Goal: Task Accomplishment & Management: Manage account settings

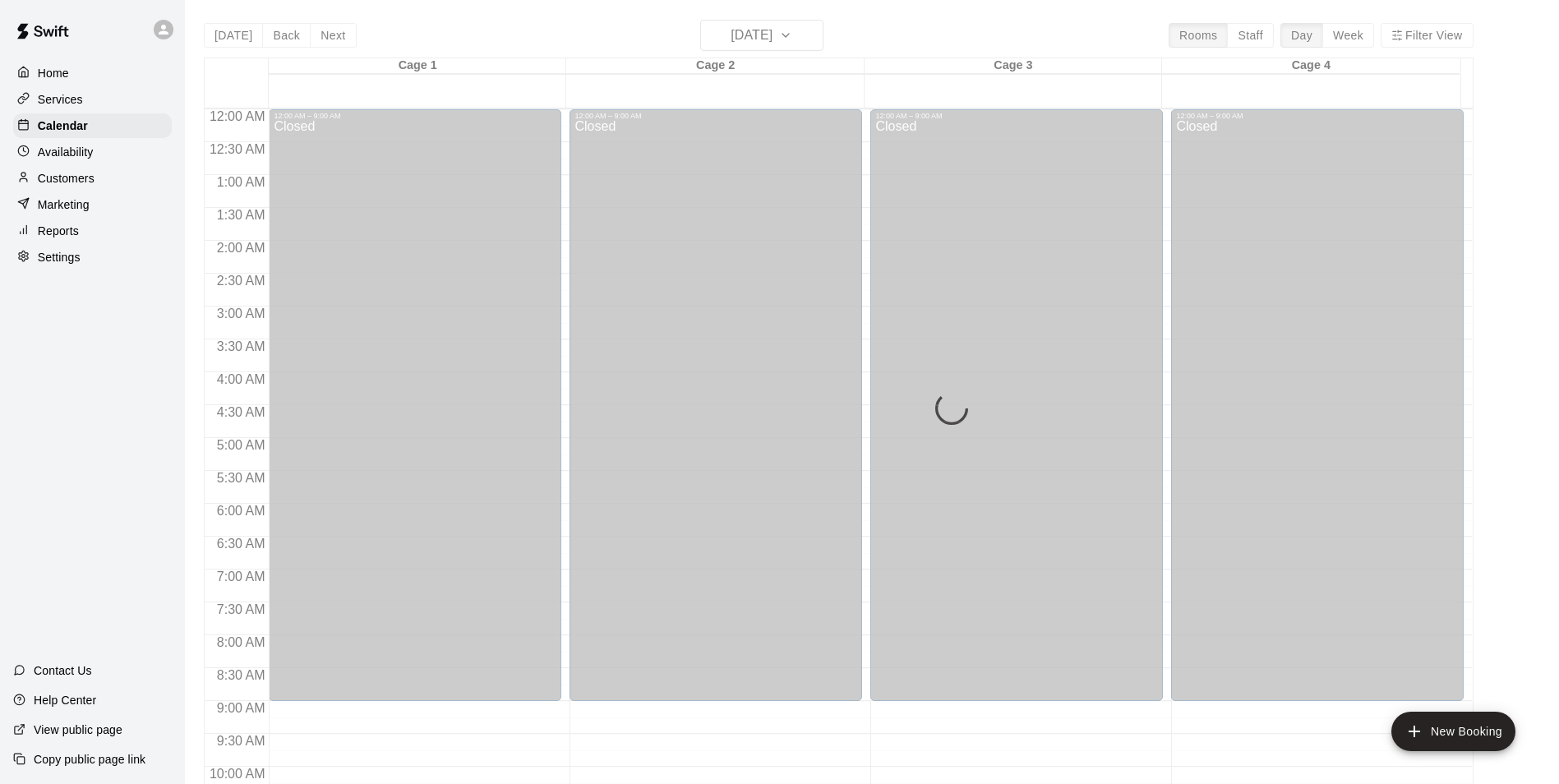
scroll to position [837, 0]
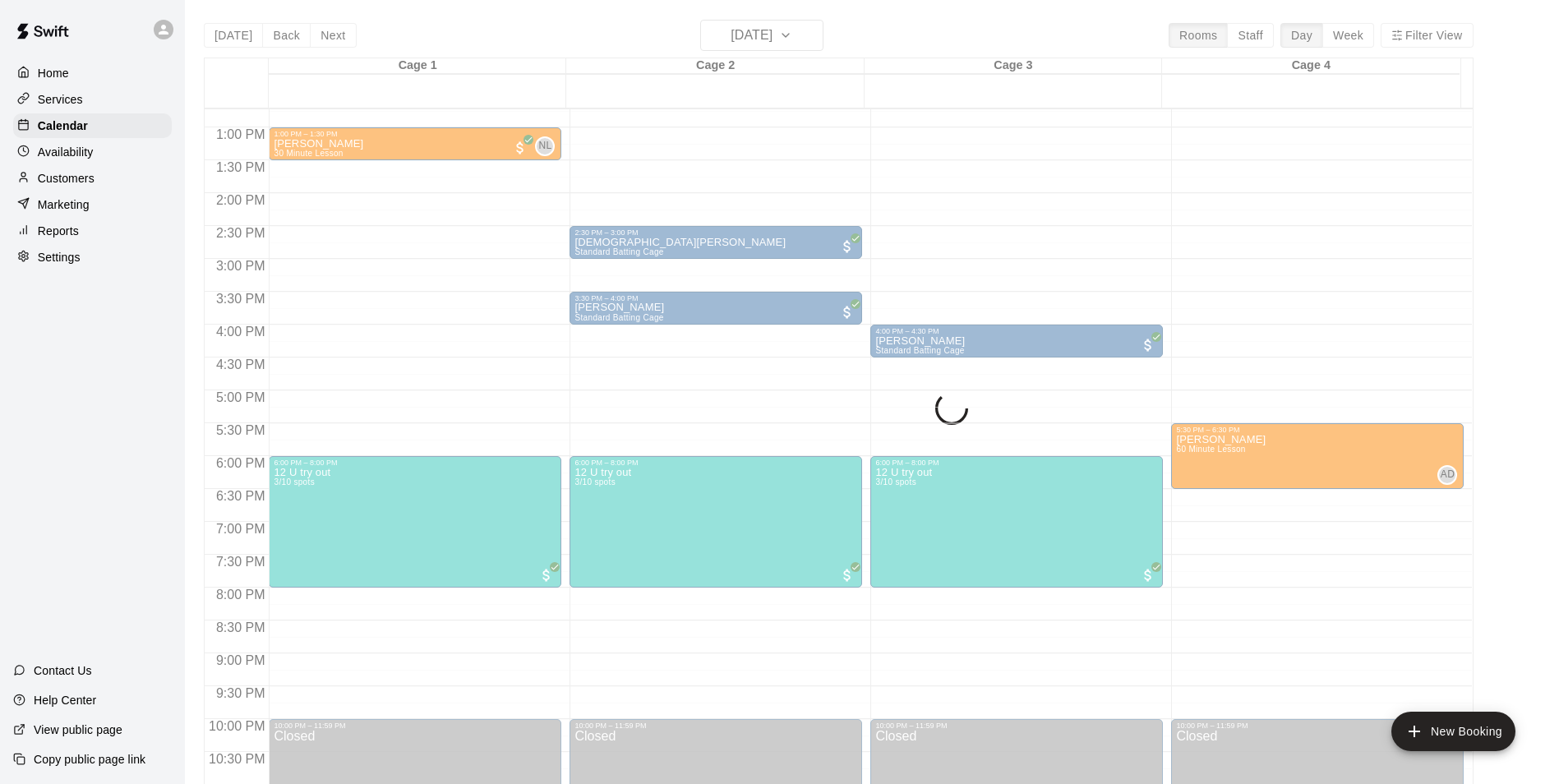
click at [95, 159] on div "Availability" at bounding box center [92, 152] width 158 height 25
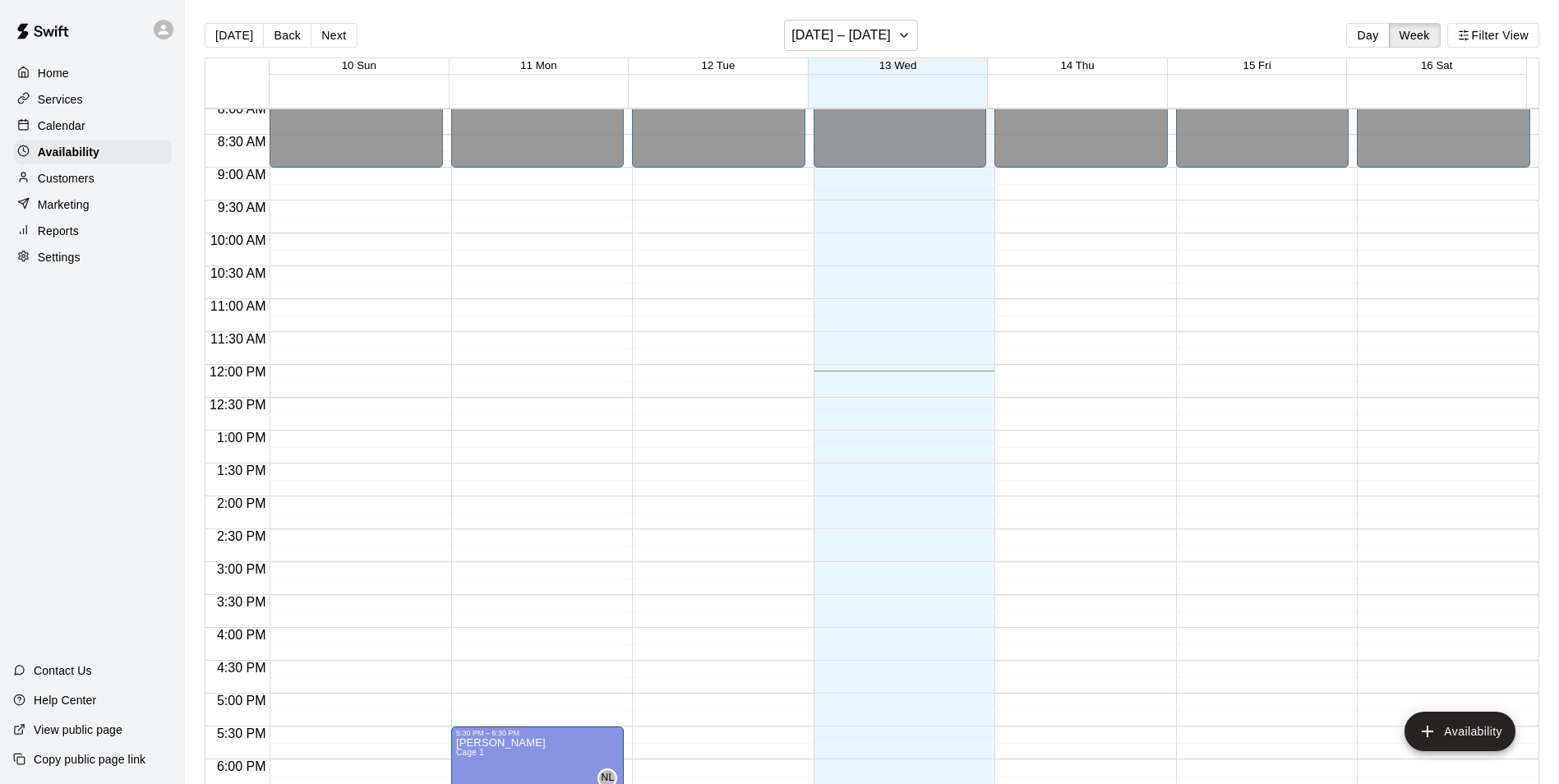
scroll to position [383, 0]
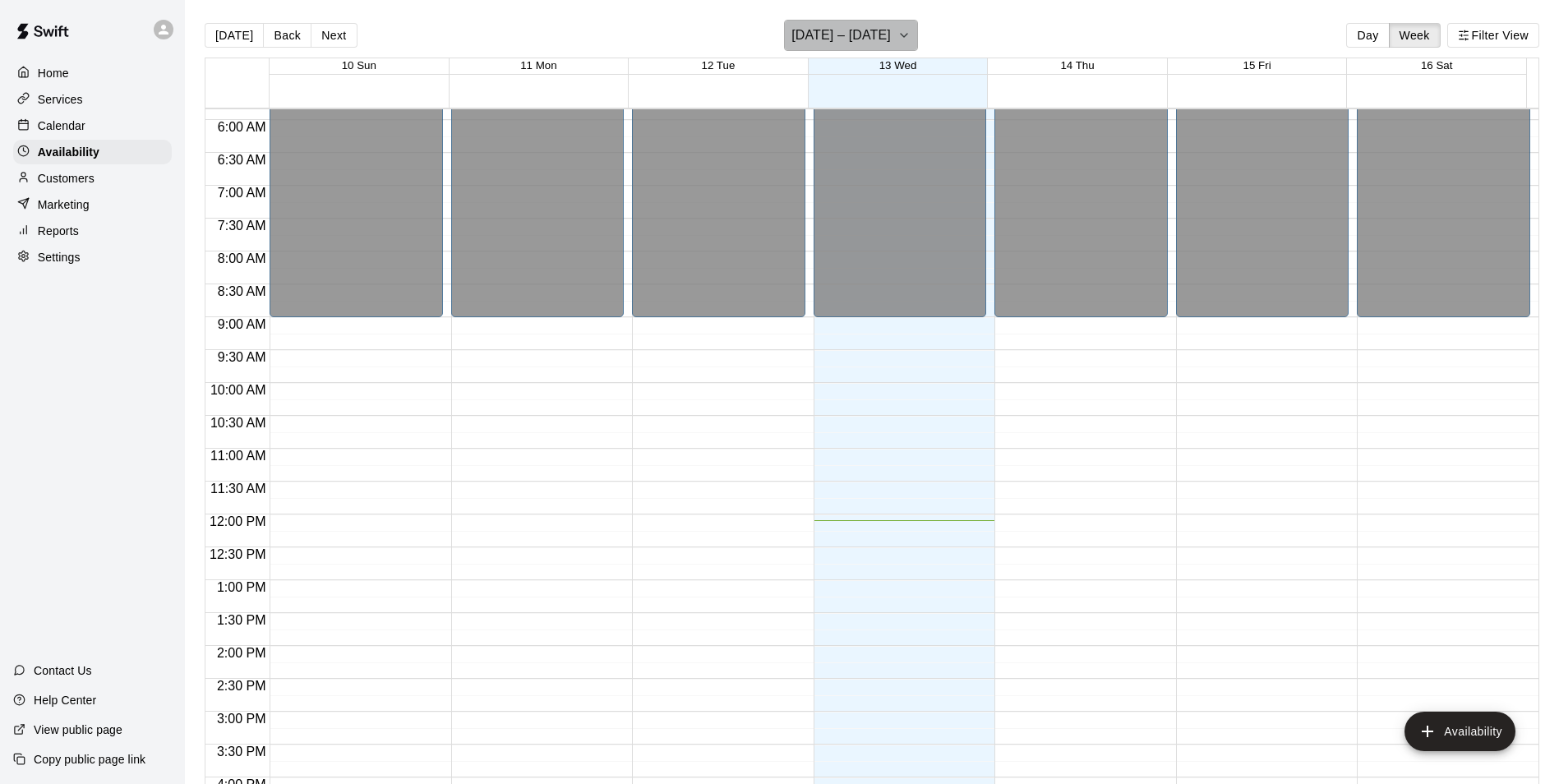
click at [881, 43] on h6 "[DATE] – [DATE]" at bounding box center [842, 35] width 100 height 23
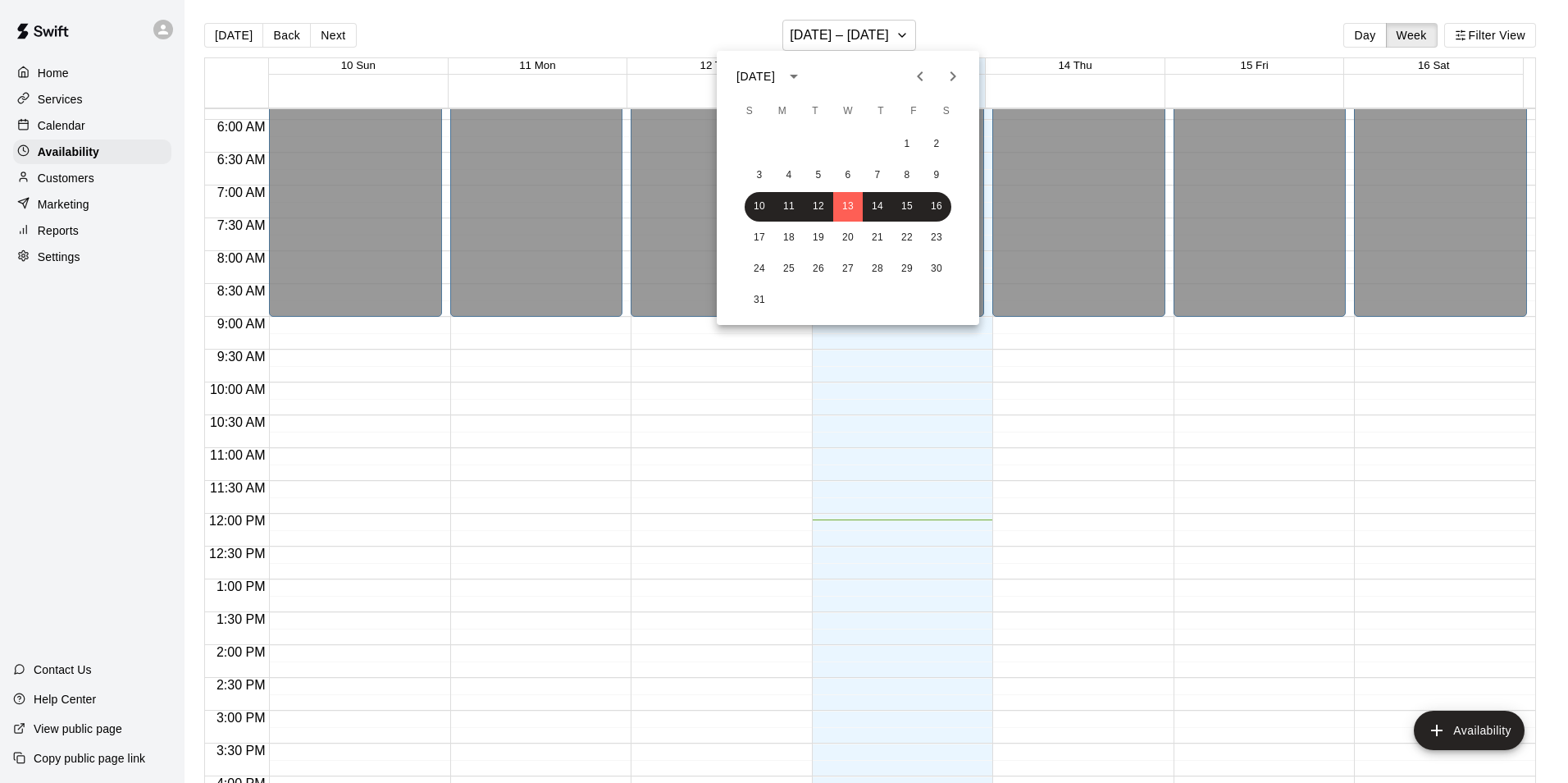
click at [1006, 14] on div at bounding box center [784, 392] width 1568 height 783
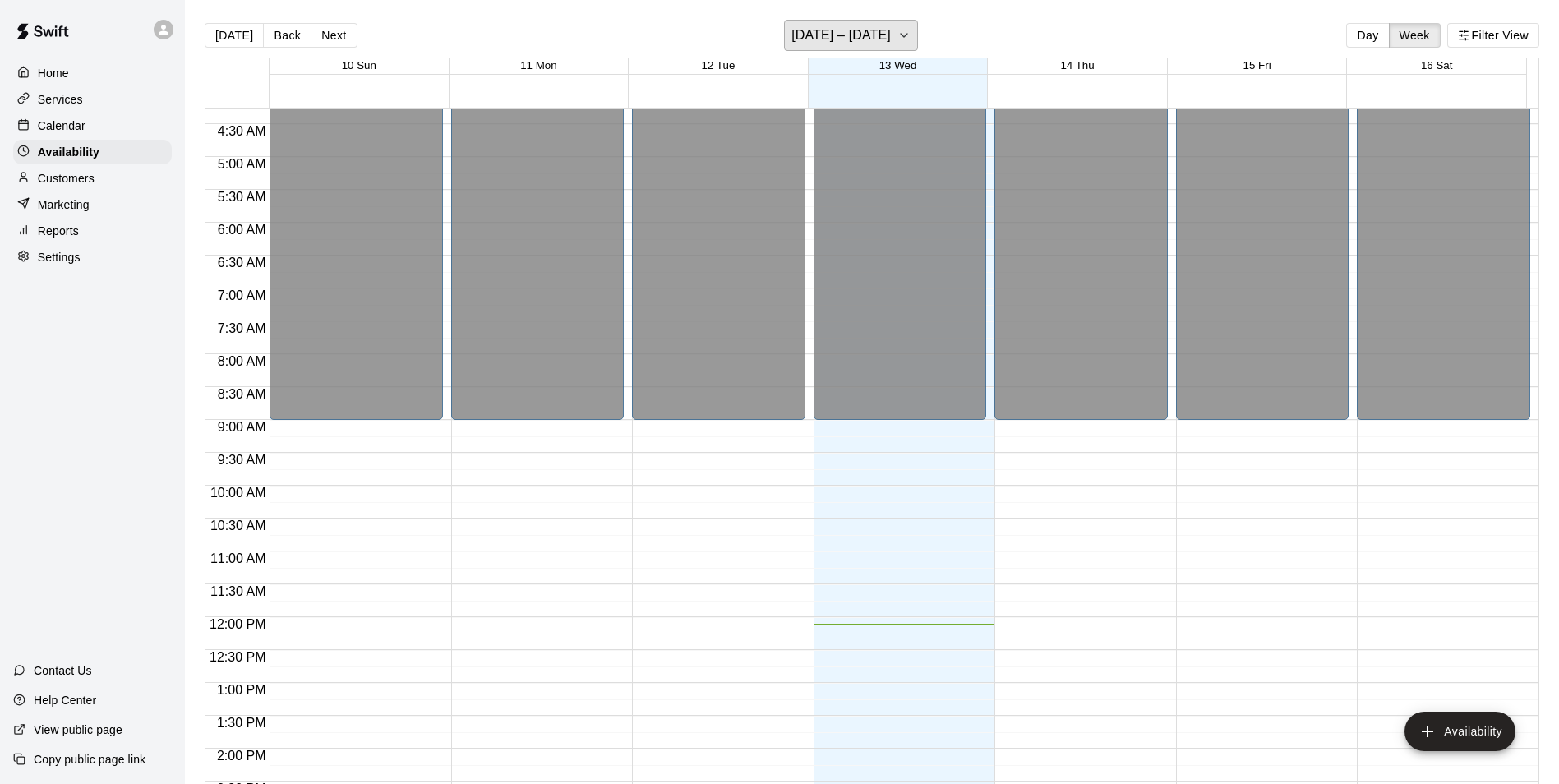
scroll to position [329, 0]
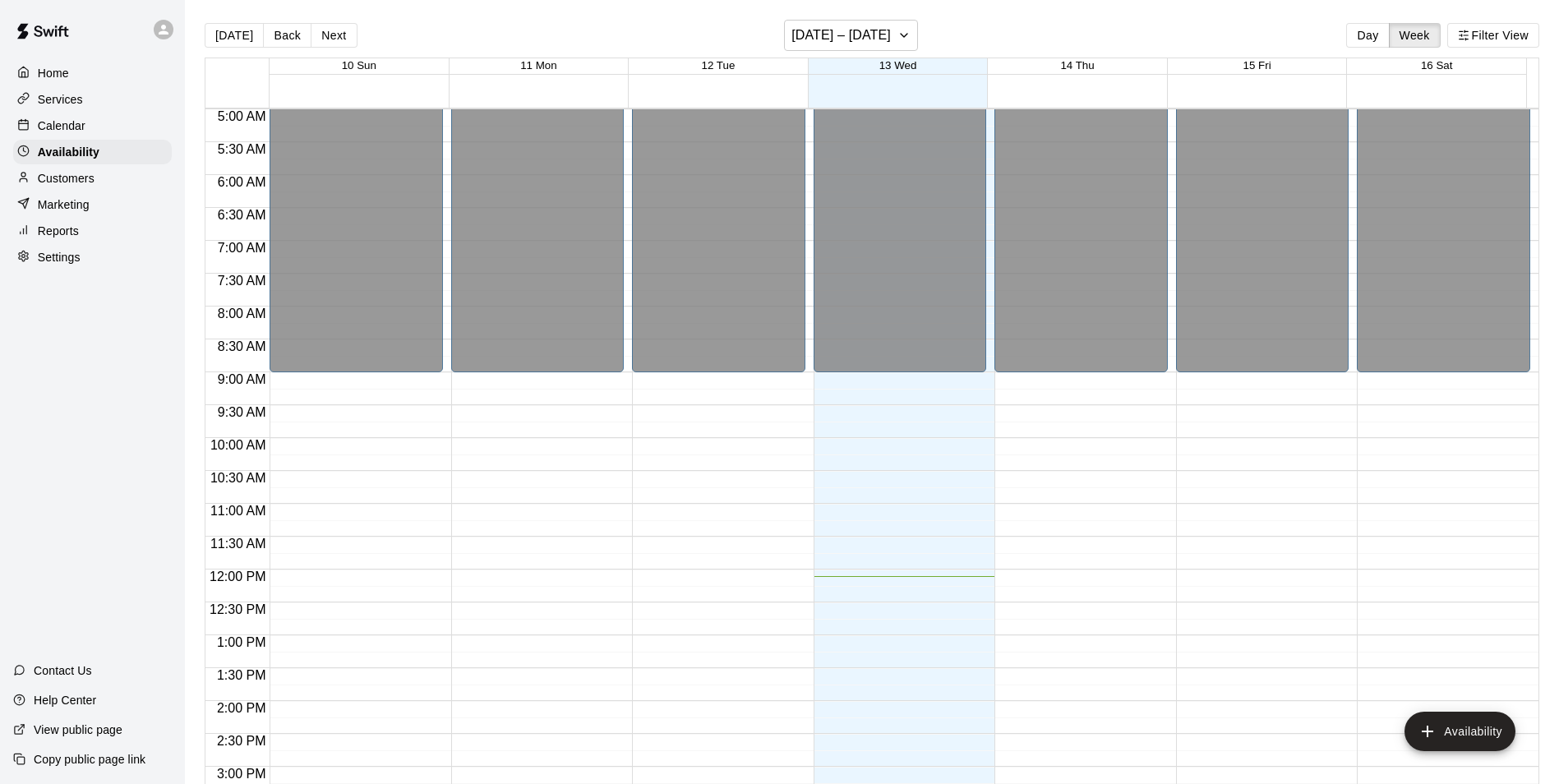
click at [53, 118] on div "Calendar" at bounding box center [92, 126] width 158 height 25
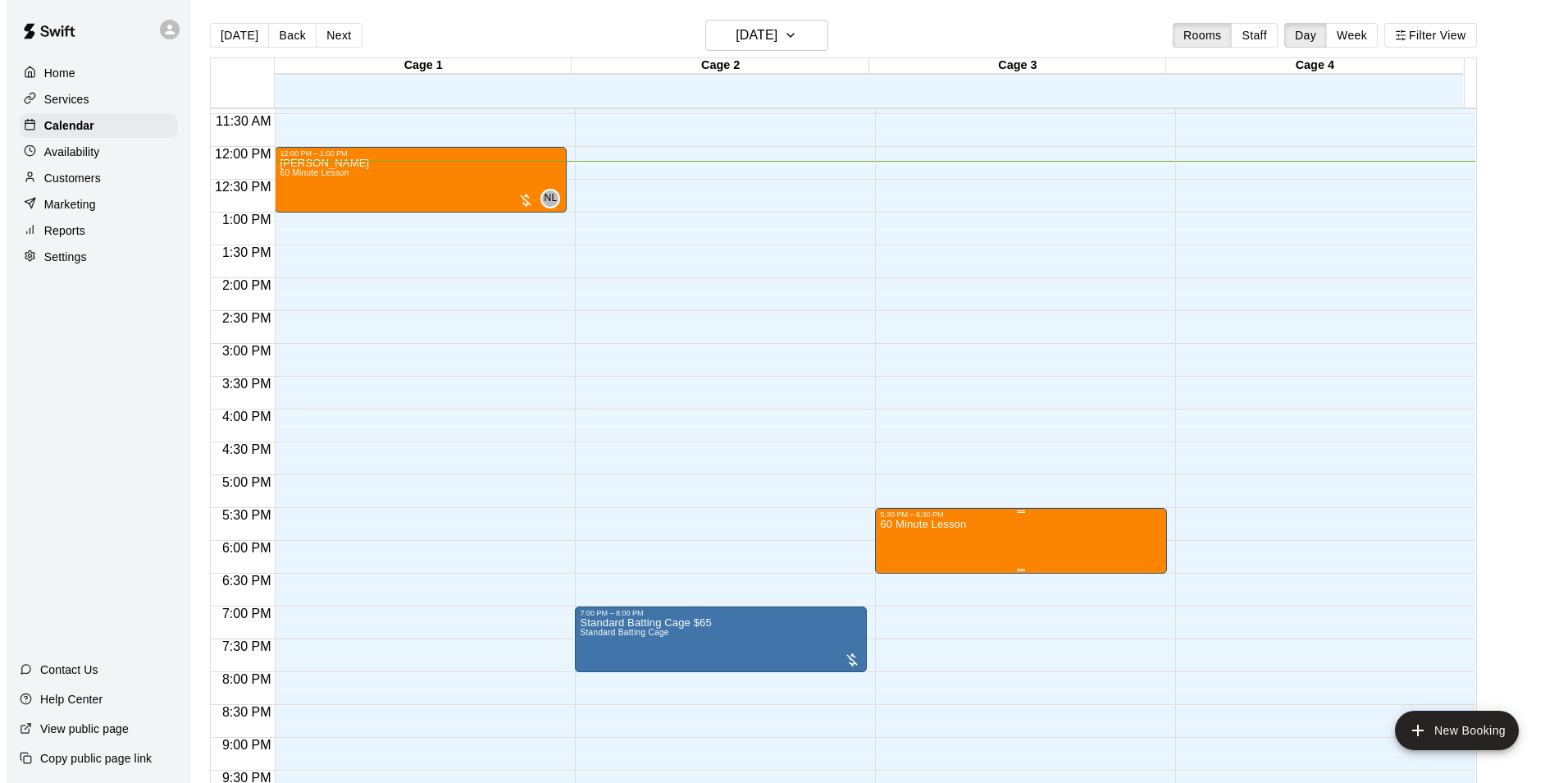
scroll to position [795, 0]
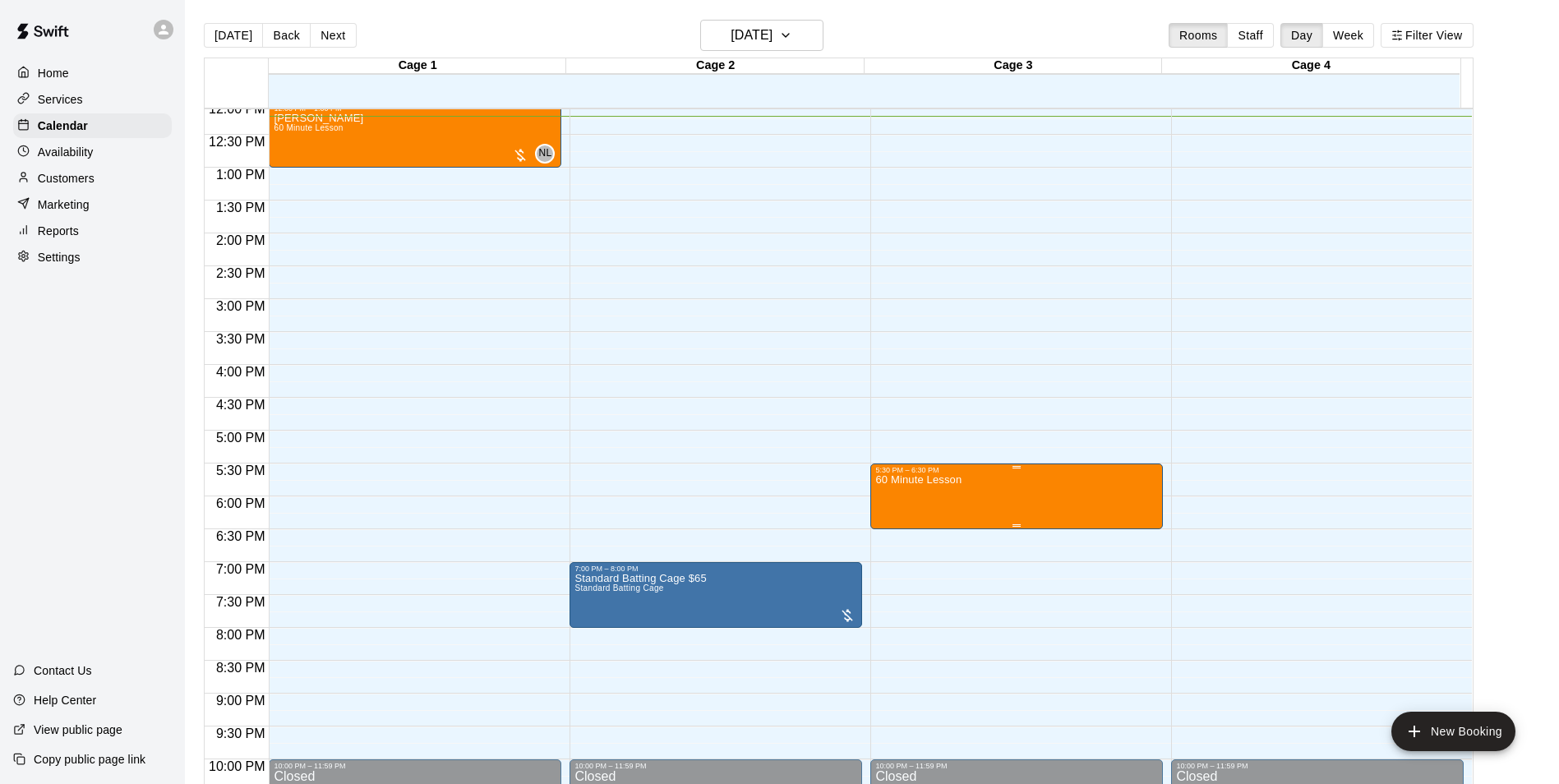
click at [958, 480] on p "60 Minute Lesson" at bounding box center [919, 480] width 86 height 0
click at [892, 505] on icon "edit" at bounding box center [890, 499] width 20 height 20
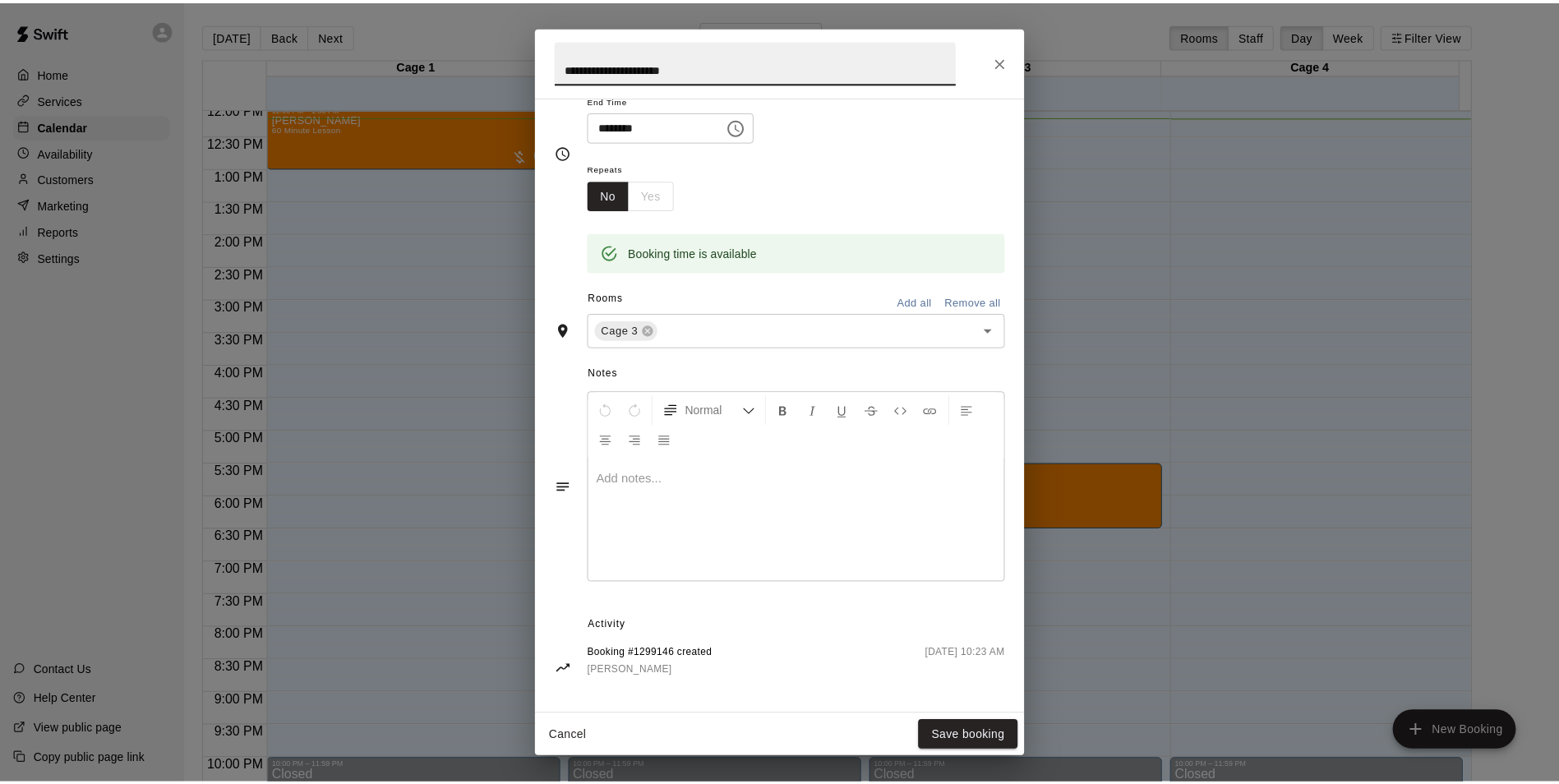
scroll to position [213, 0]
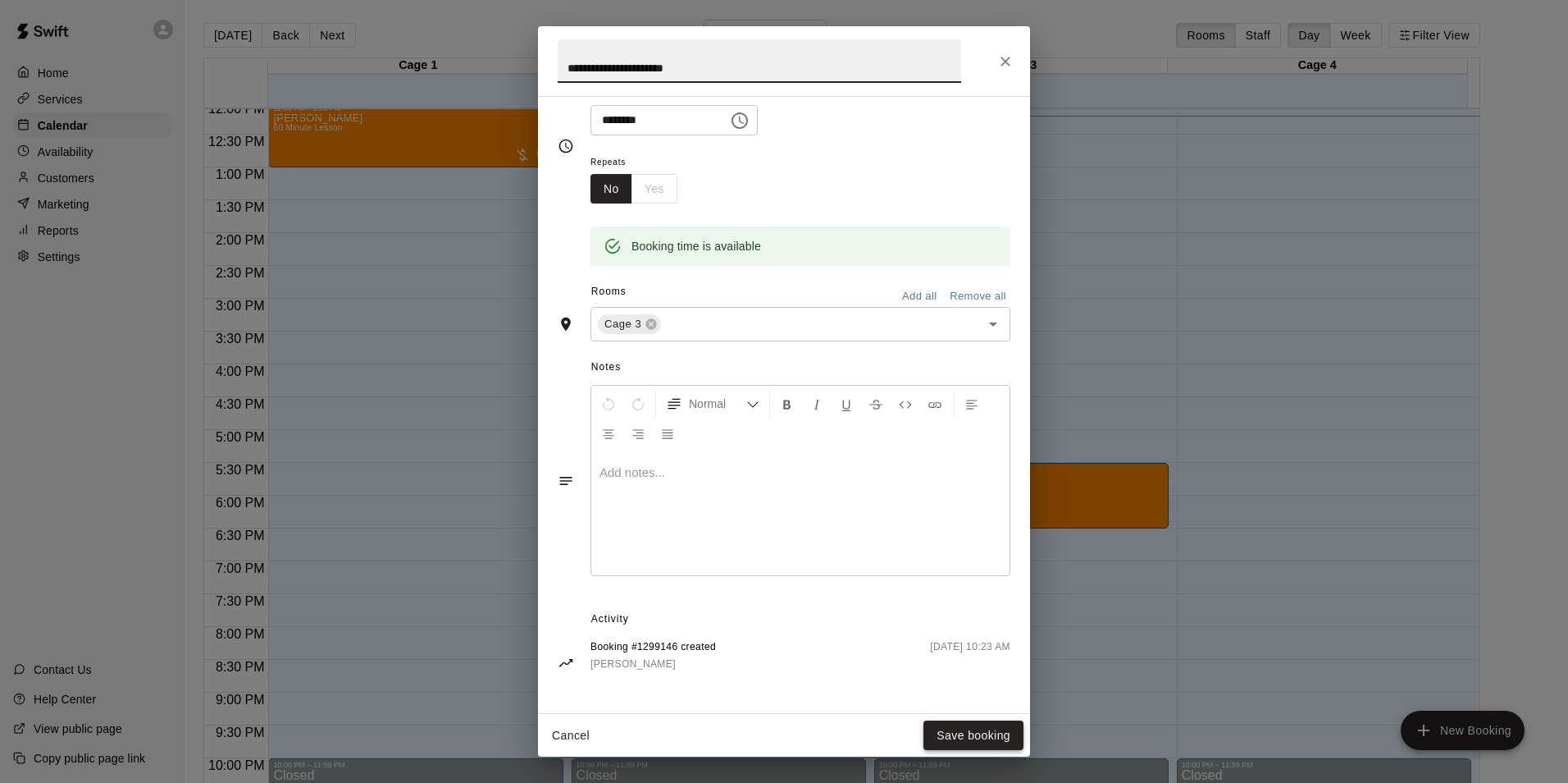
type input "**********"
click at [961, 739] on button "Save booking" at bounding box center [973, 736] width 100 height 31
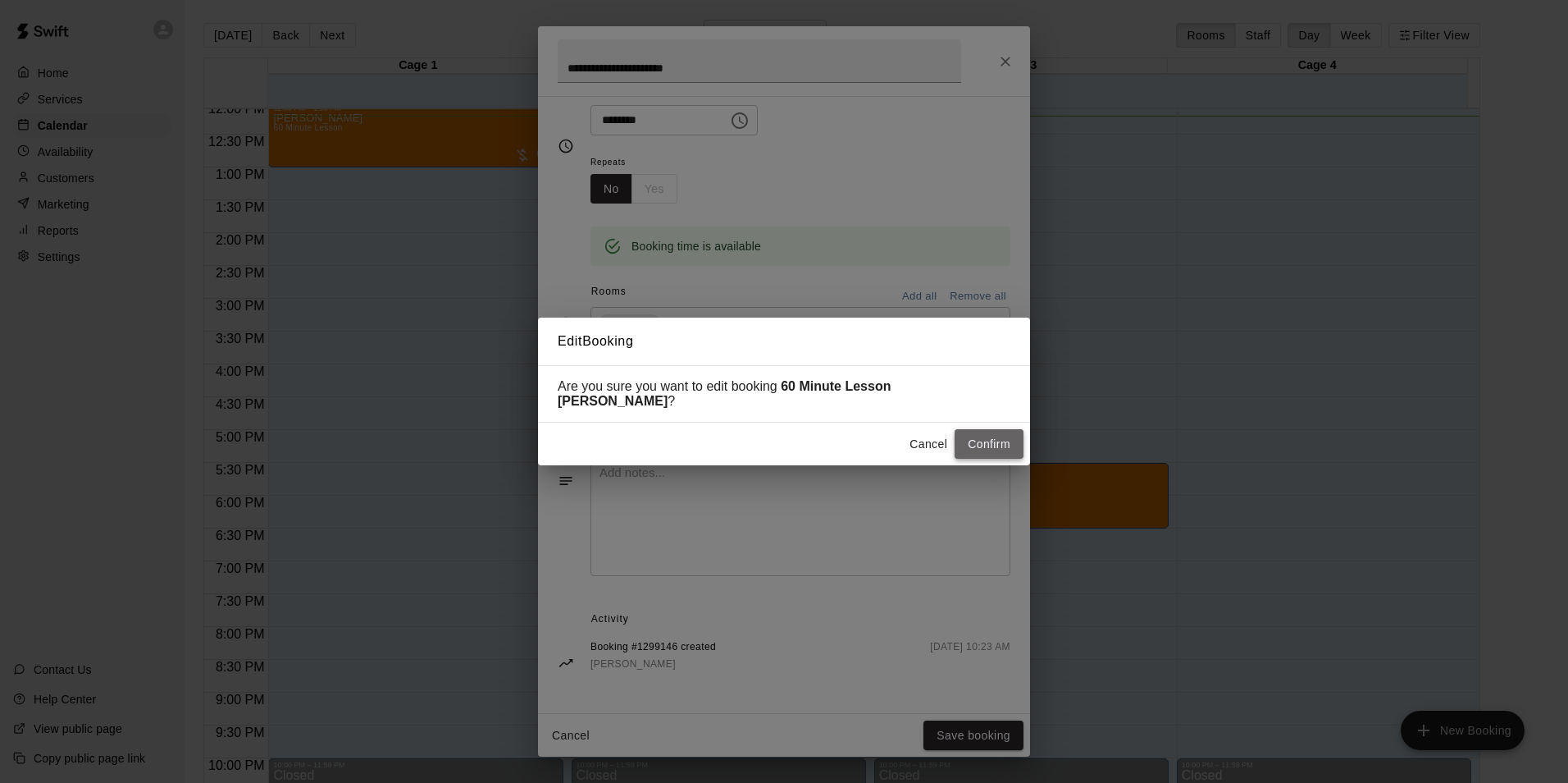
click at [985, 448] on button "Confirm" at bounding box center [989, 444] width 69 height 31
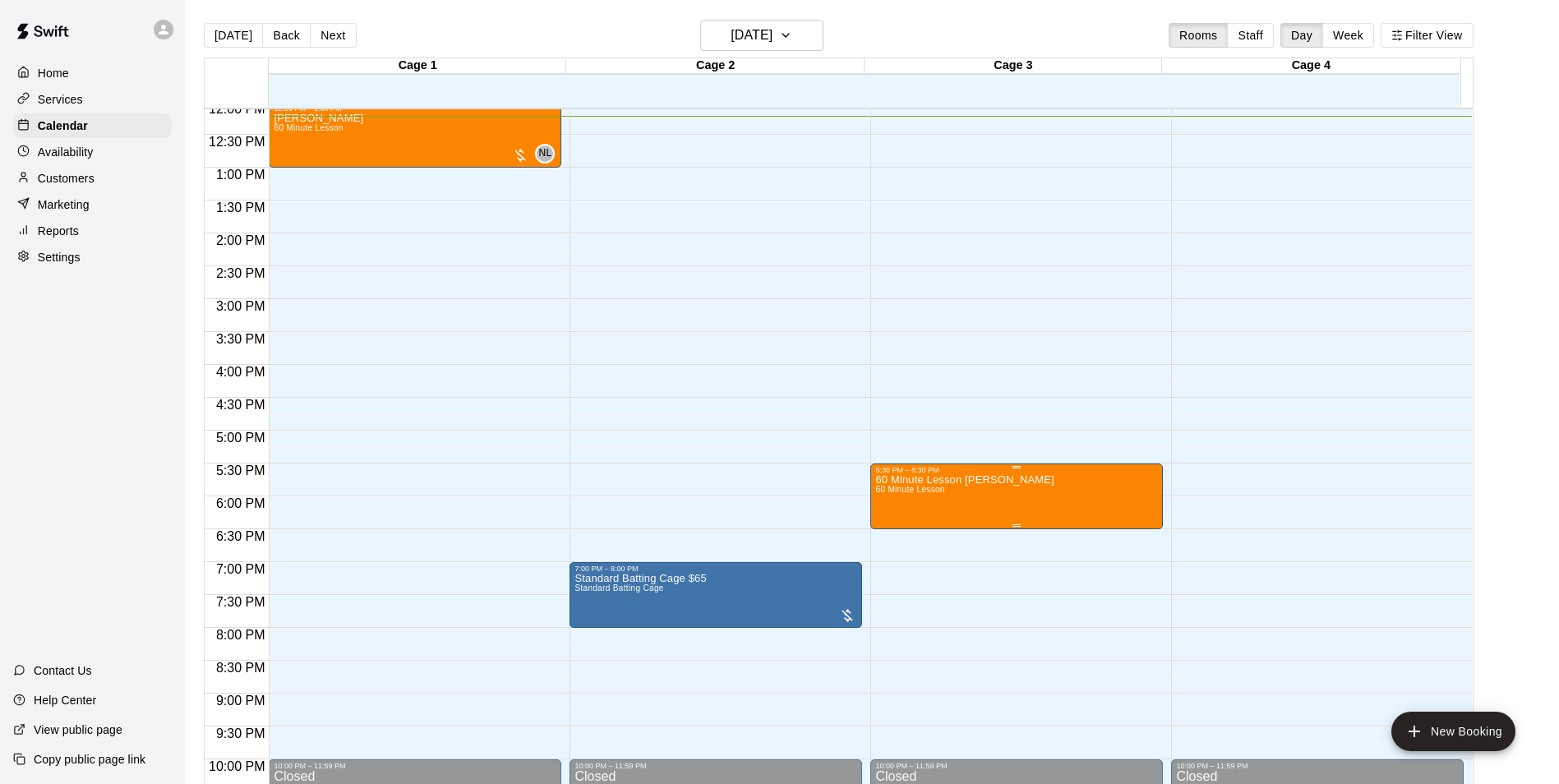
click at [879, 536] on button "edit" at bounding box center [890, 532] width 33 height 32
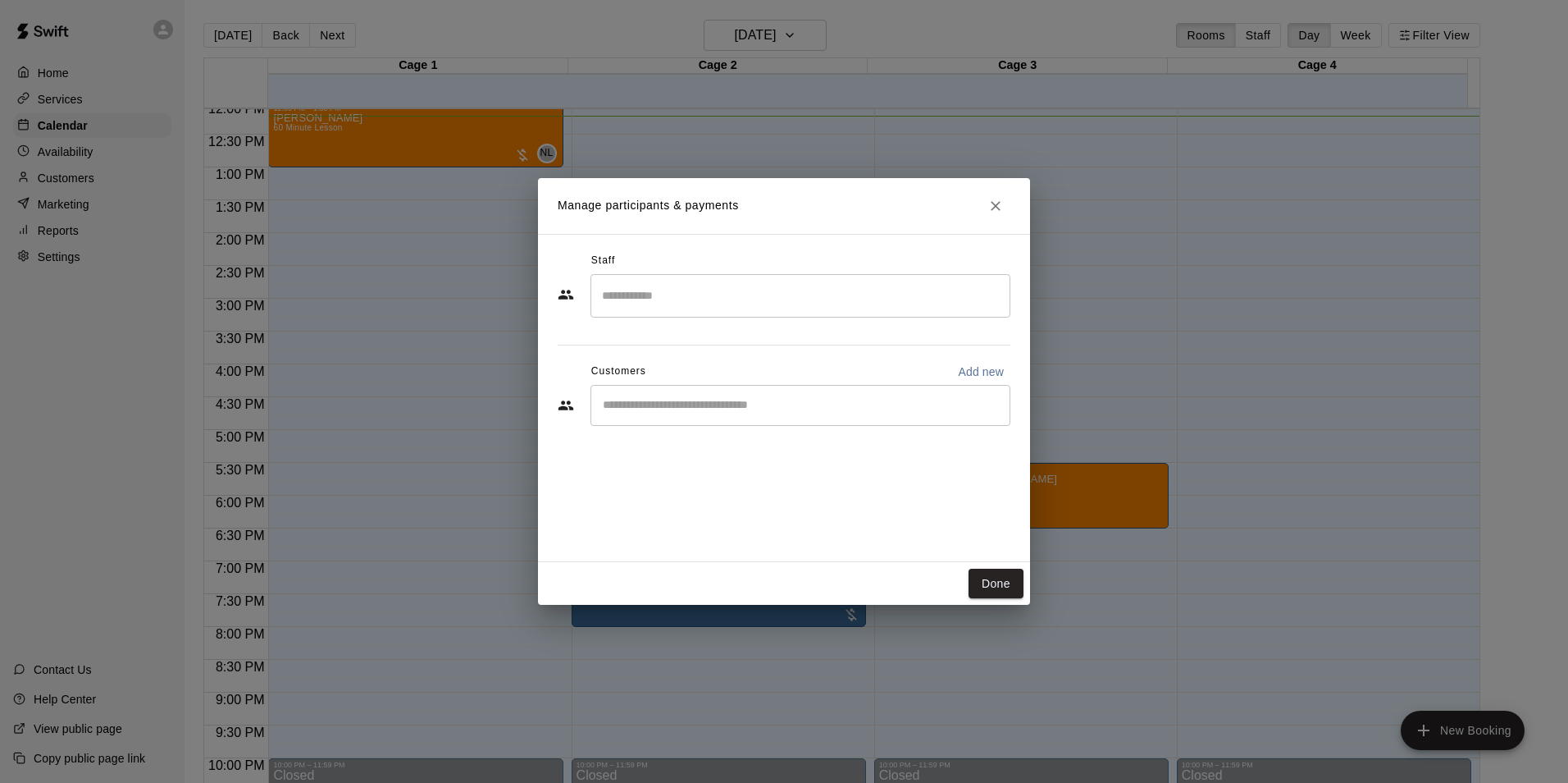
click at [693, 392] on div "​" at bounding box center [800, 405] width 420 height 41
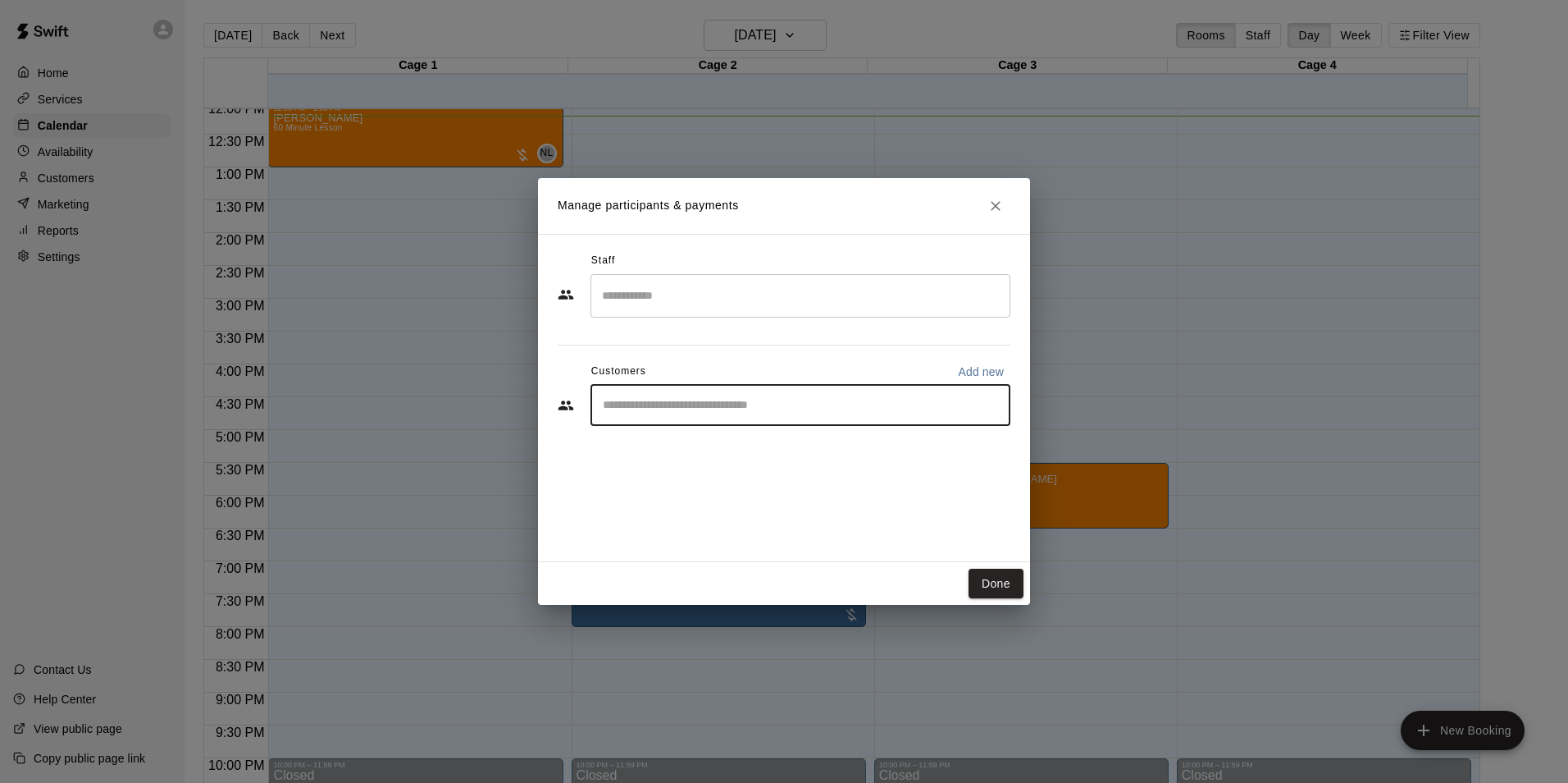
click at [776, 406] on input "Start typing to search customers..." at bounding box center [801, 405] width 406 height 16
type input "******"
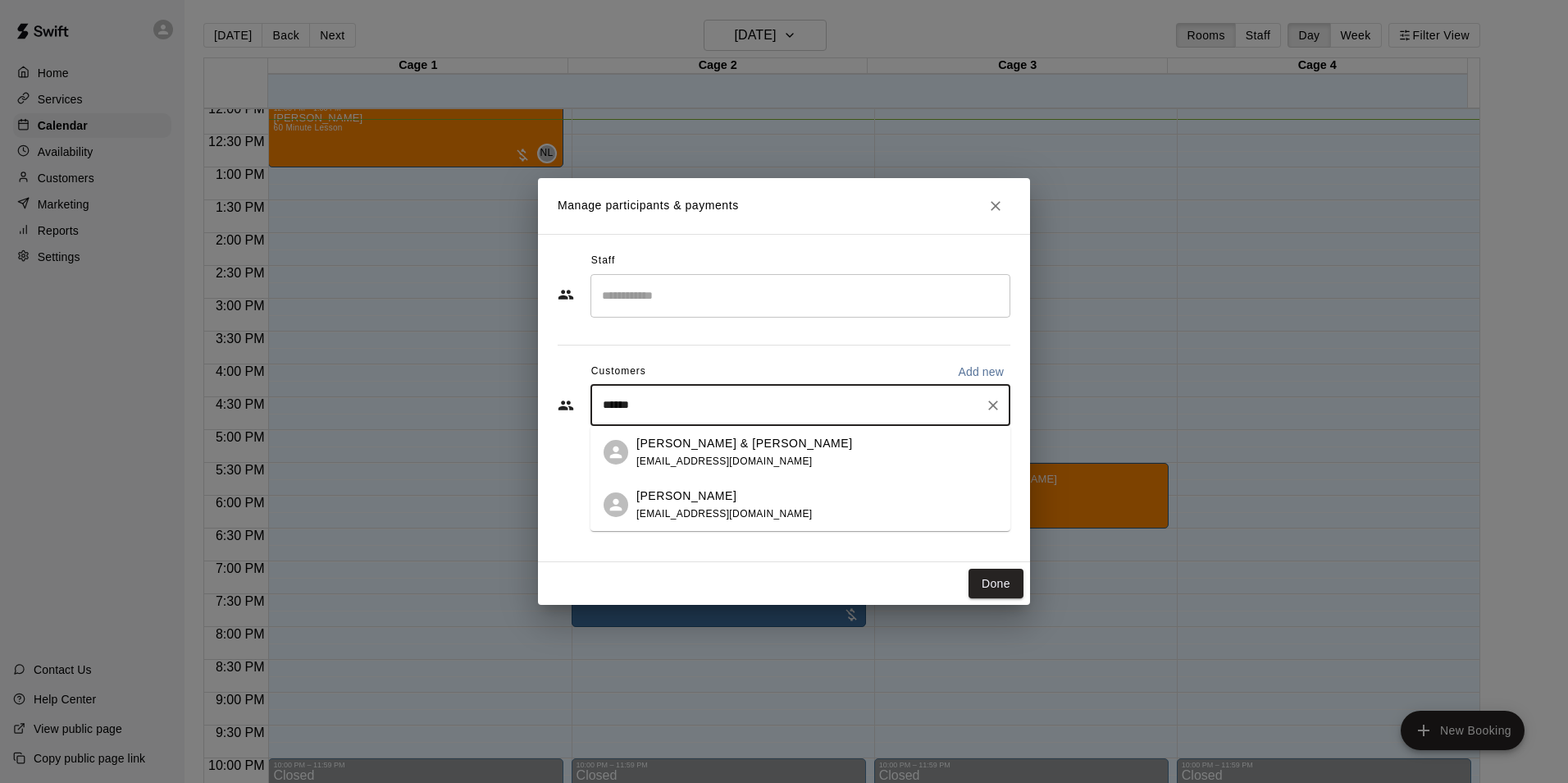
click at [733, 509] on span "[EMAIL_ADDRESS][DOMAIN_NAME]" at bounding box center [724, 514] width 176 height 11
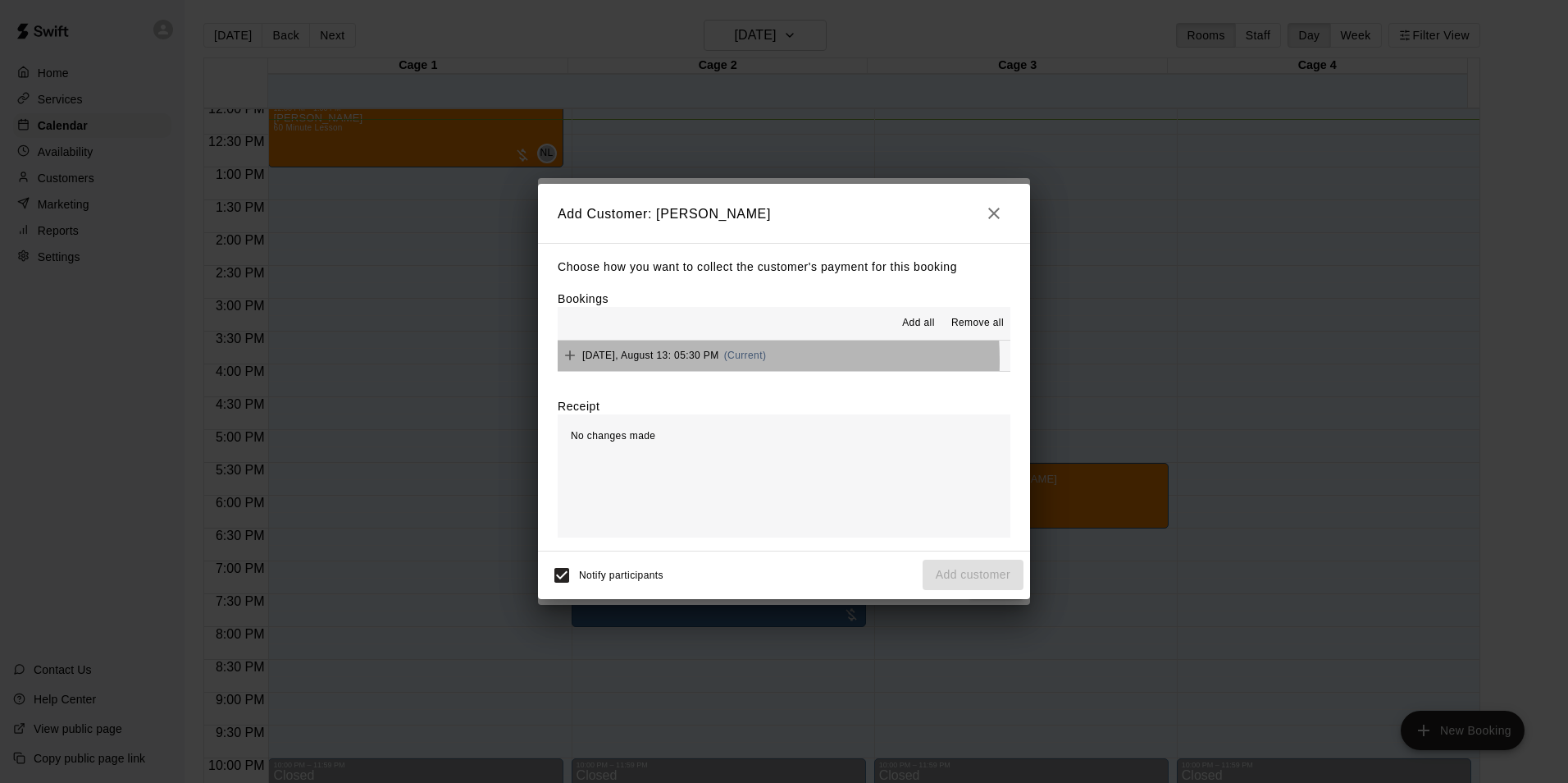
click at [637, 361] on span "[DATE], August 13: 05:30 PM" at bounding box center [651, 355] width 137 height 11
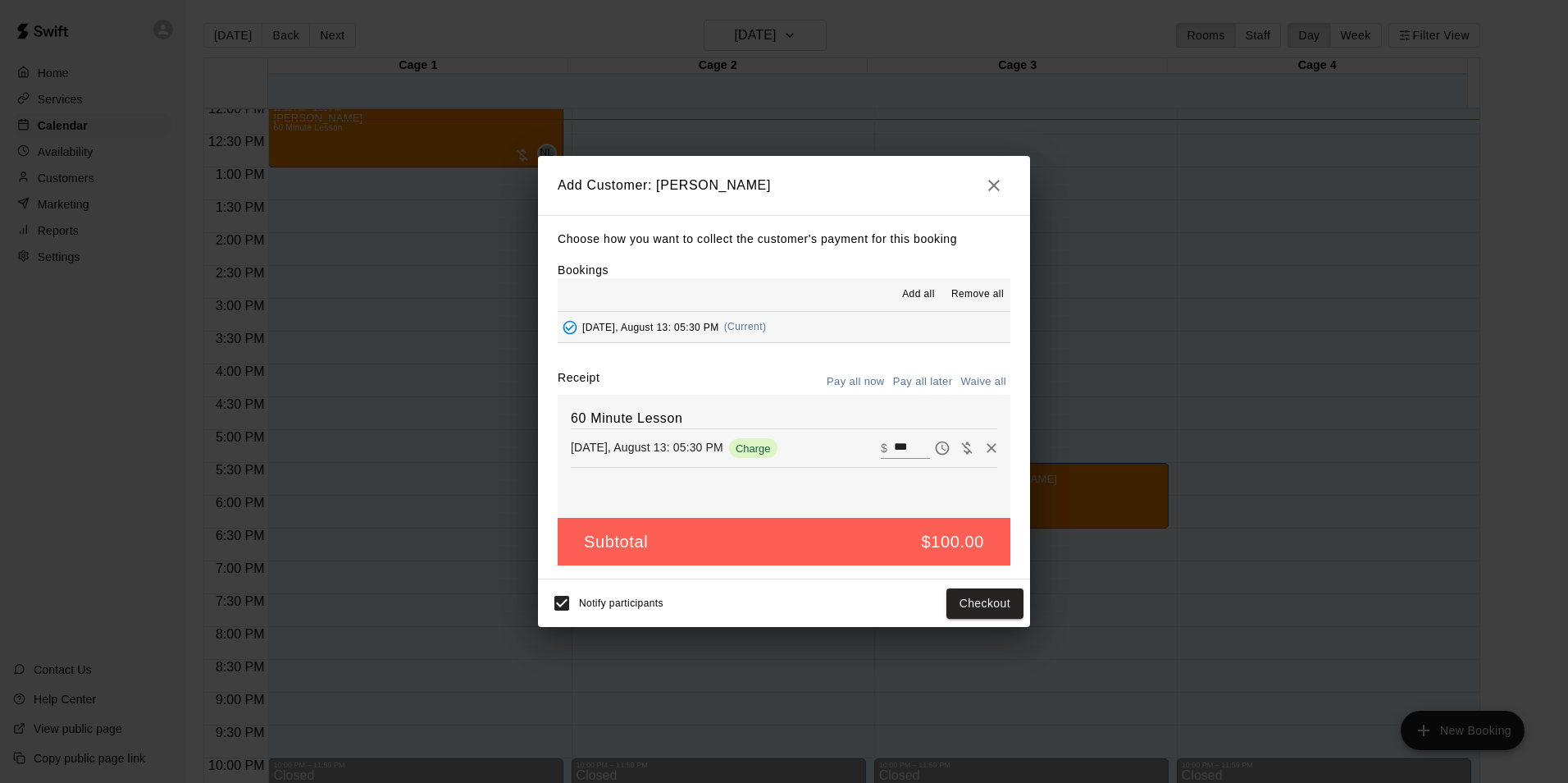
click at [990, 185] on icon "button" at bounding box center [994, 185] width 20 height 20
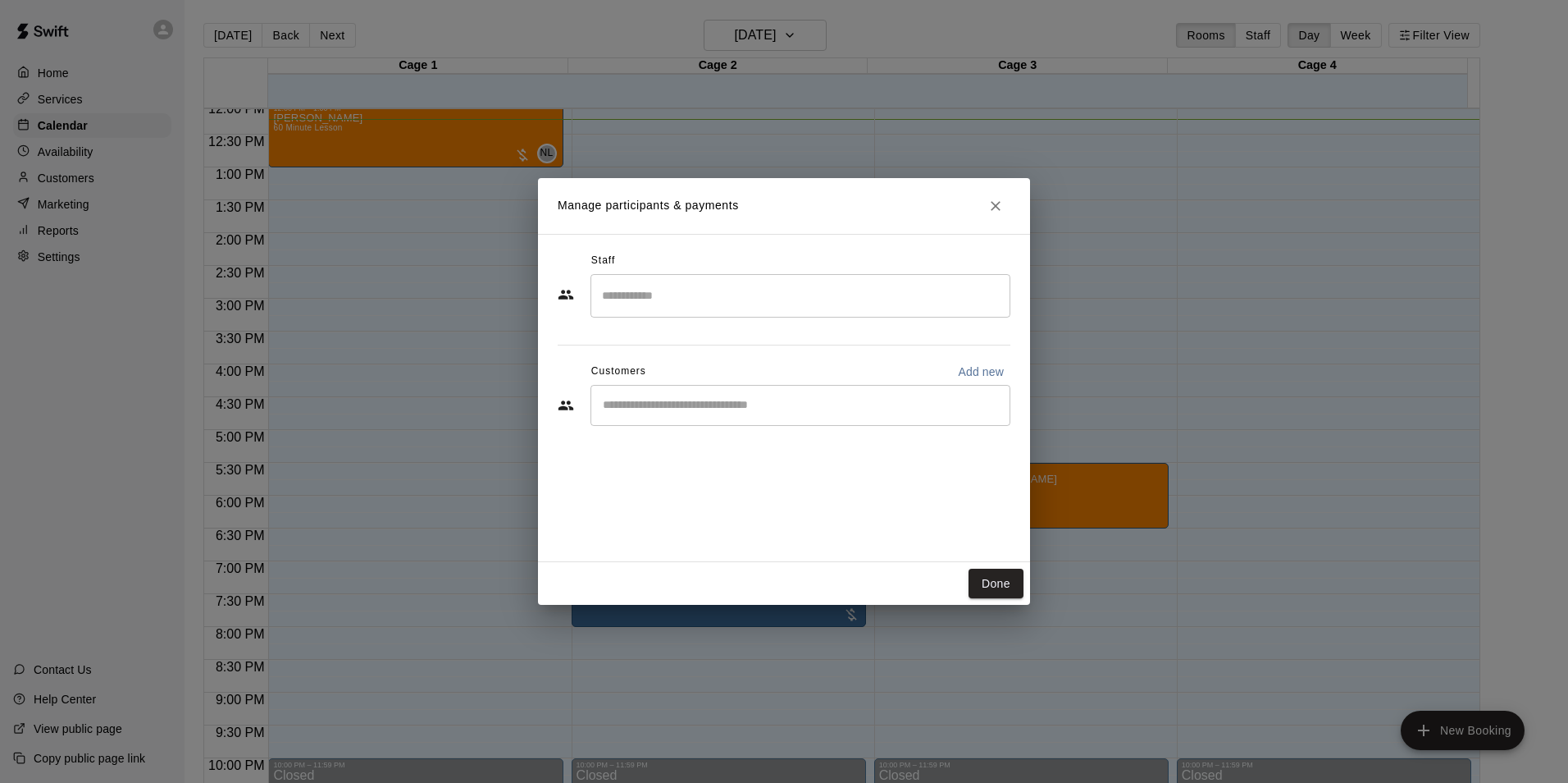
drag, startPoint x: 89, startPoint y: 221, endPoint x: 383, endPoint y: 221, distance: 294.0
click at [95, 221] on div "Manage participants & payments Staff ​ Customers Add new ​ Done" at bounding box center [784, 392] width 1568 height 783
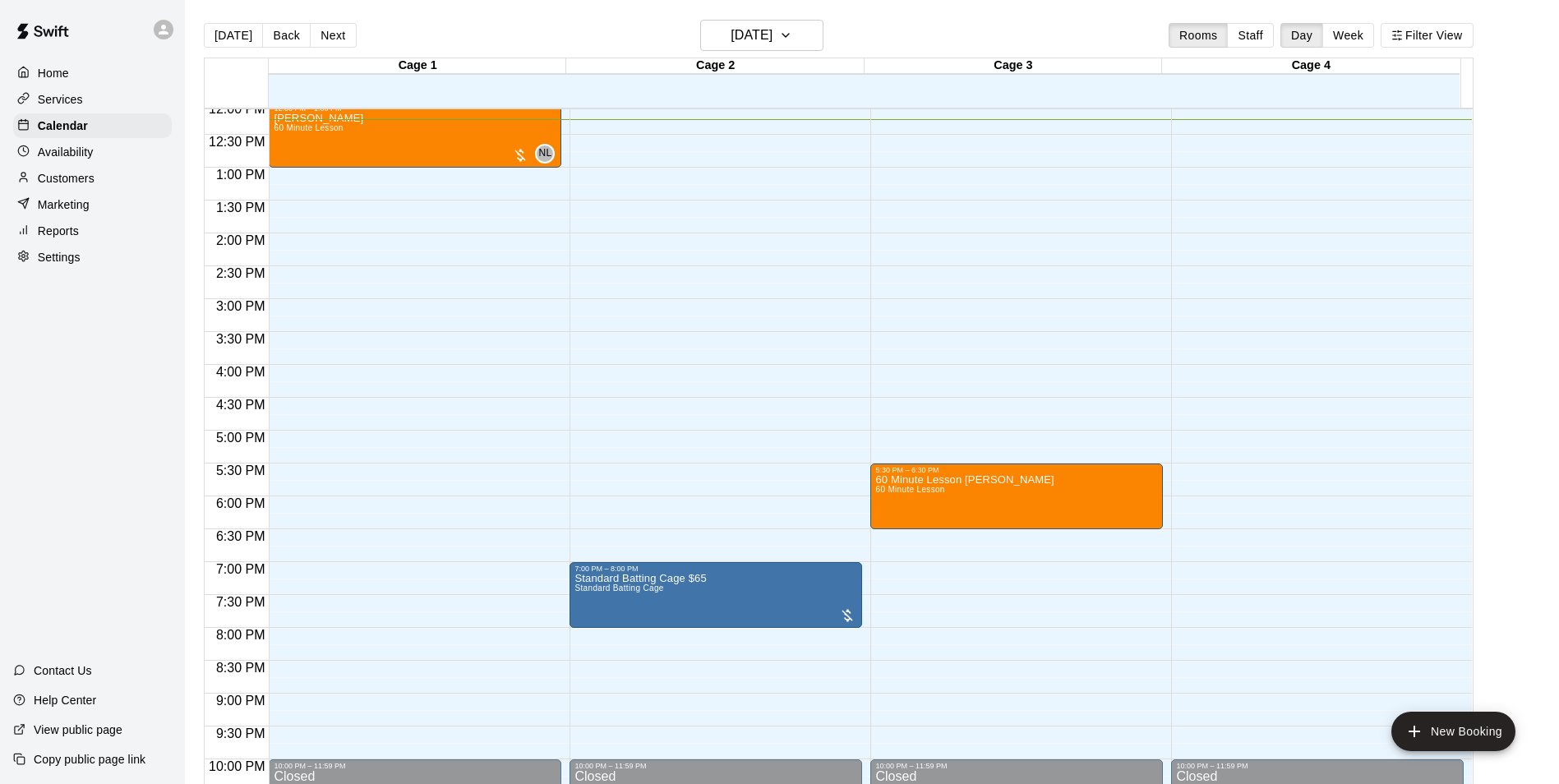
click at [101, 181] on div "Customers" at bounding box center [92, 178] width 158 height 25
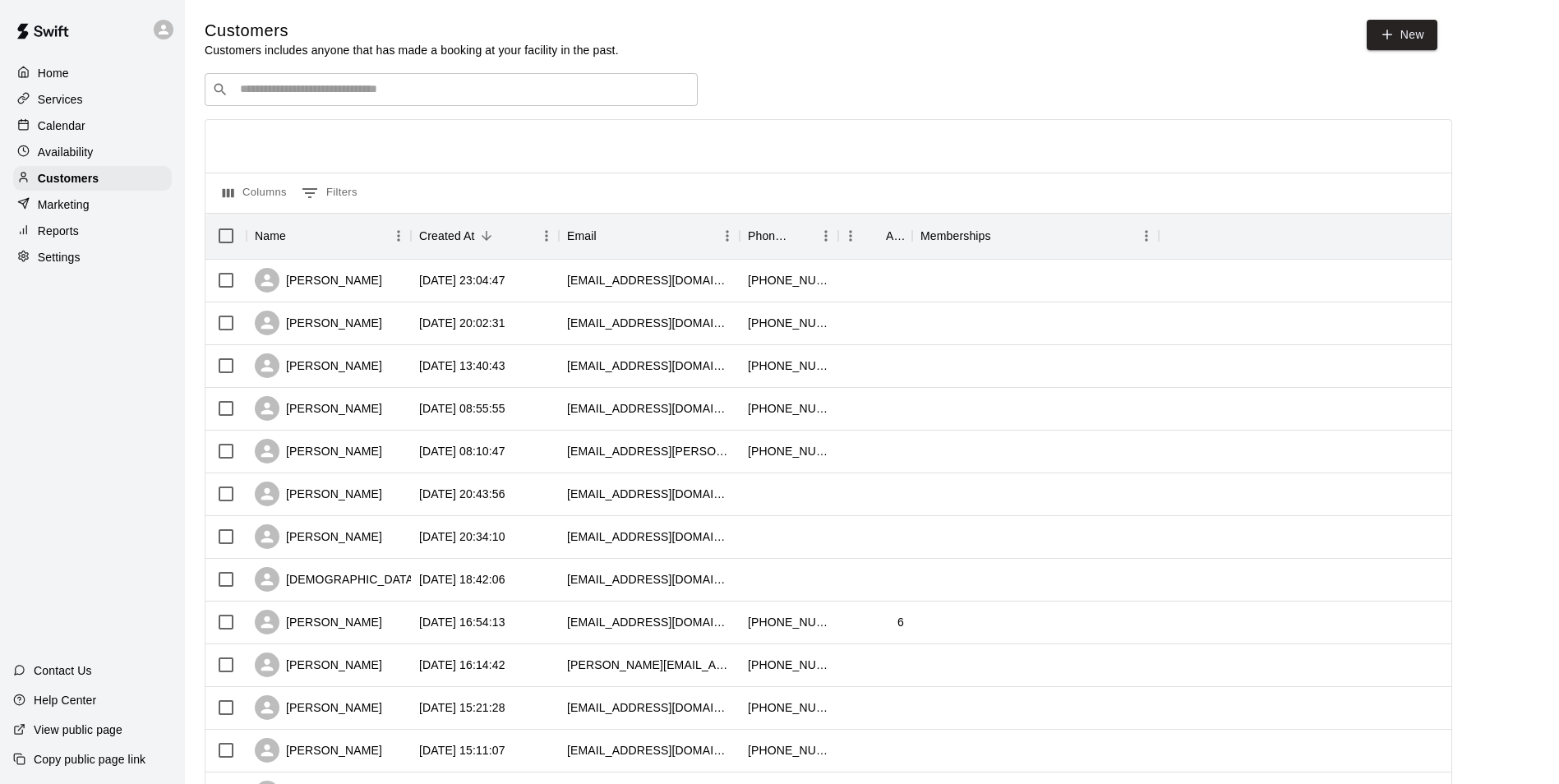
click at [486, 102] on div "​ ​" at bounding box center [451, 89] width 493 height 33
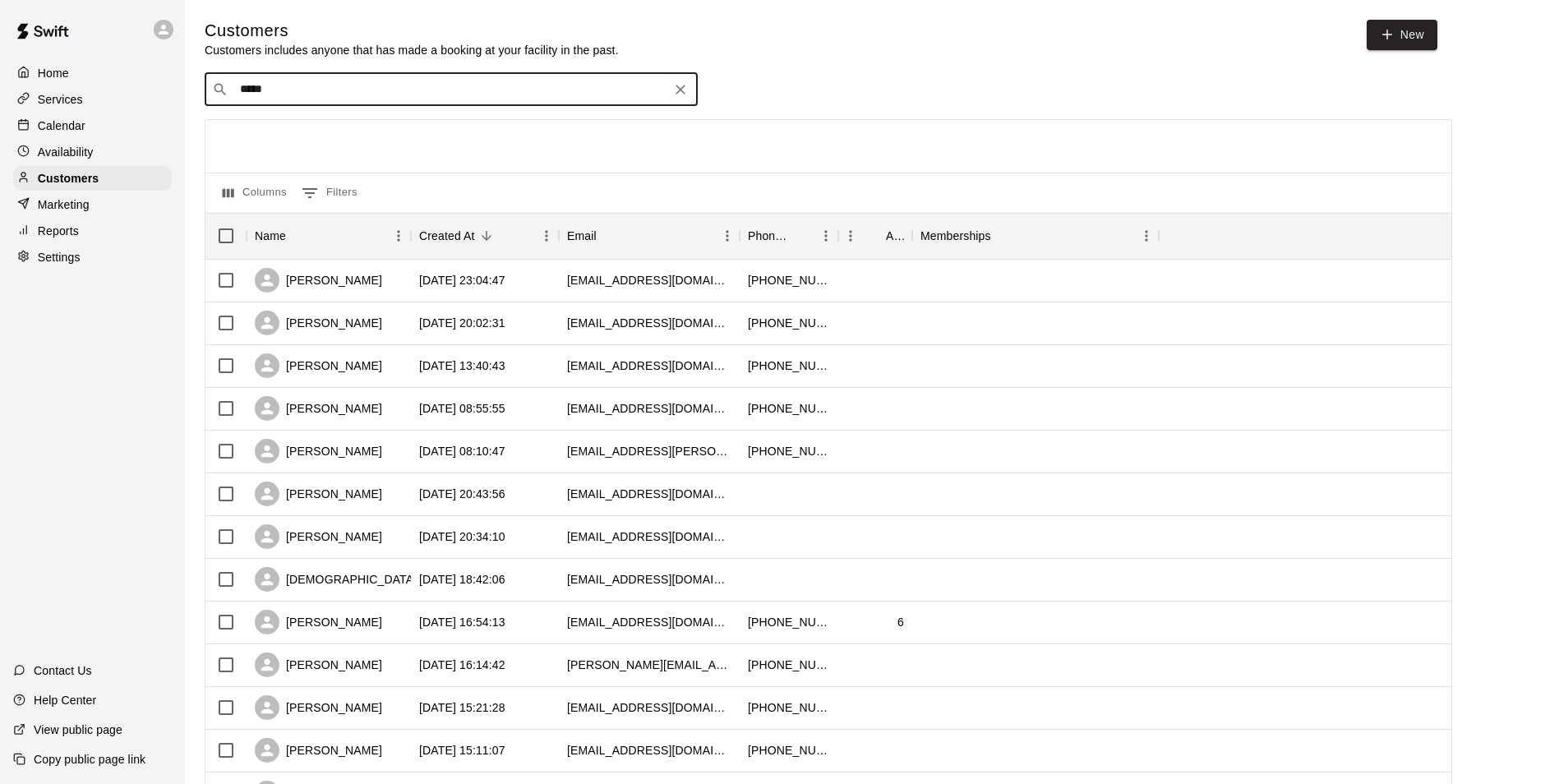
type input "******"
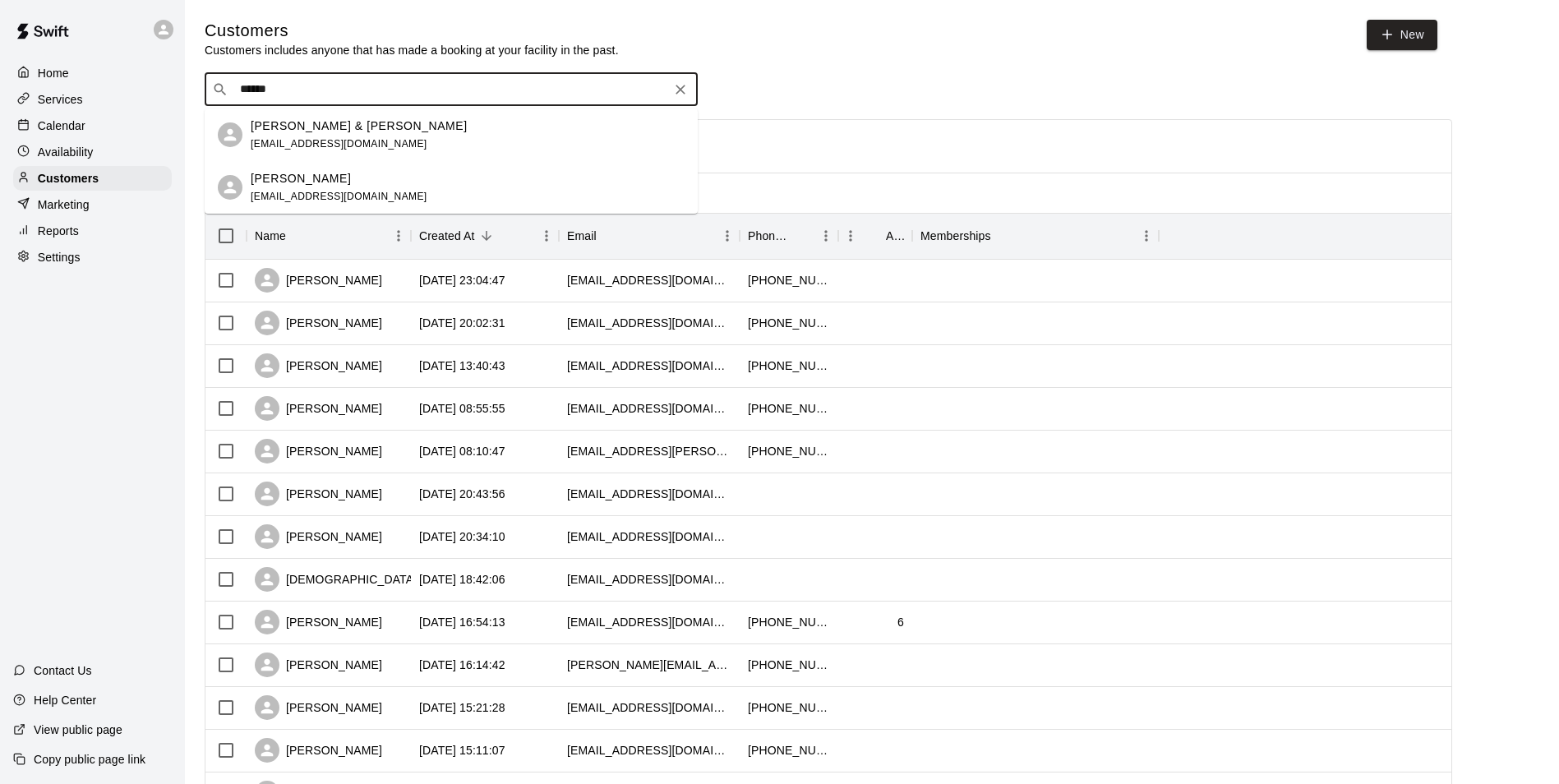
click at [359, 193] on span "[EMAIL_ADDRESS][DOMAIN_NAME]" at bounding box center [338, 196] width 176 height 12
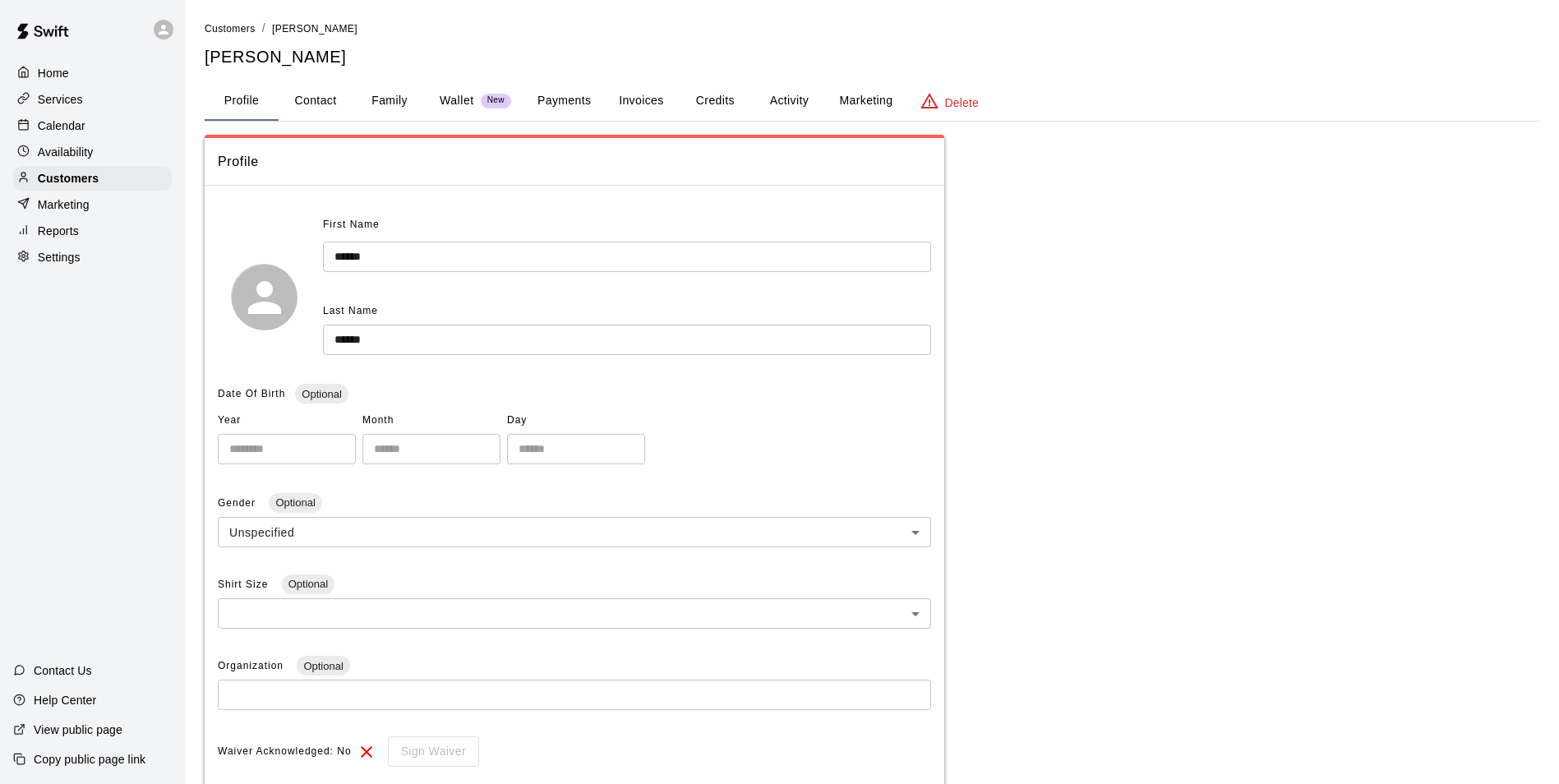
click at [711, 91] on button "Credits" at bounding box center [714, 101] width 74 height 39
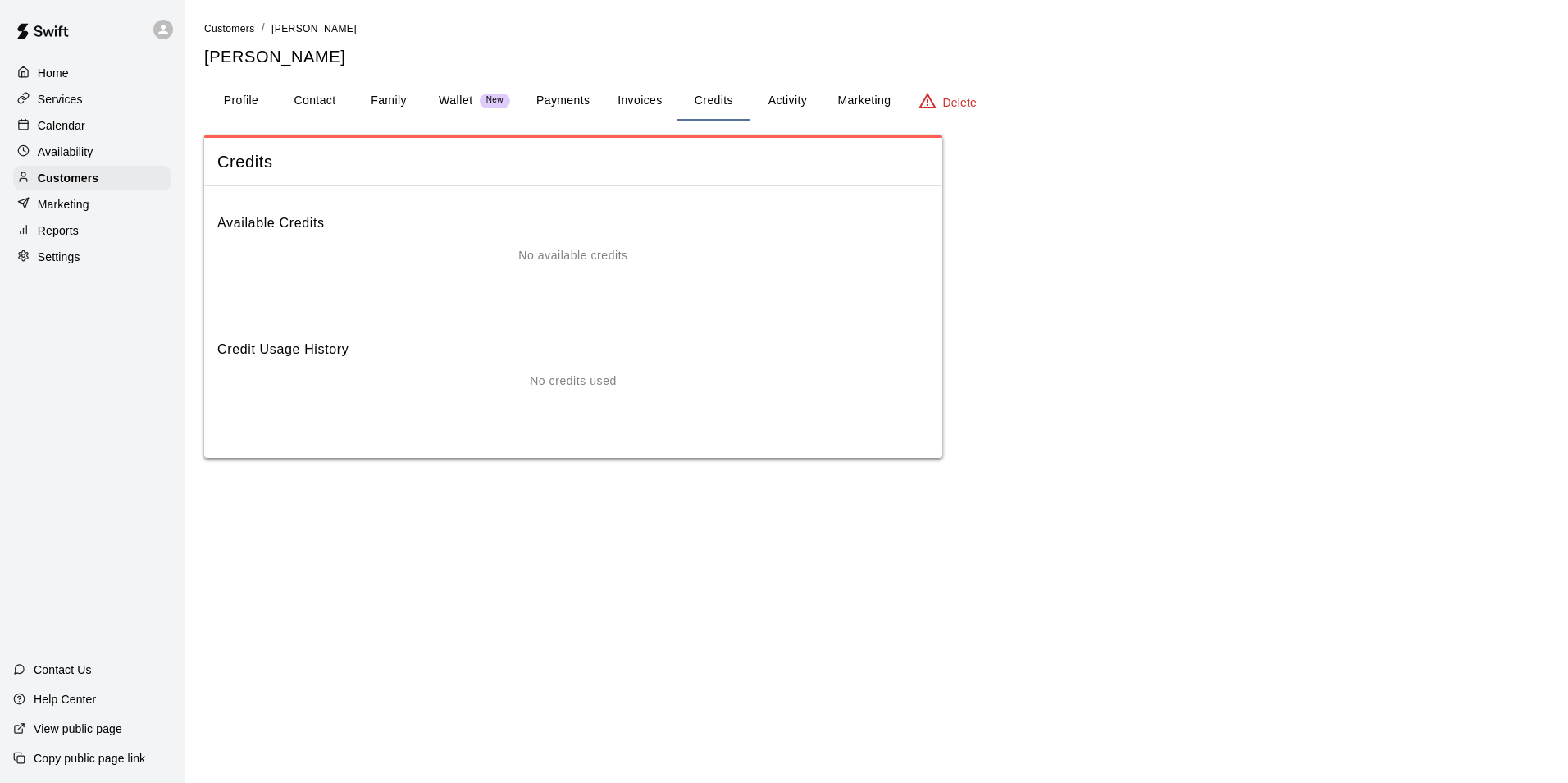
click at [770, 99] on button "Activity" at bounding box center [786, 101] width 74 height 39
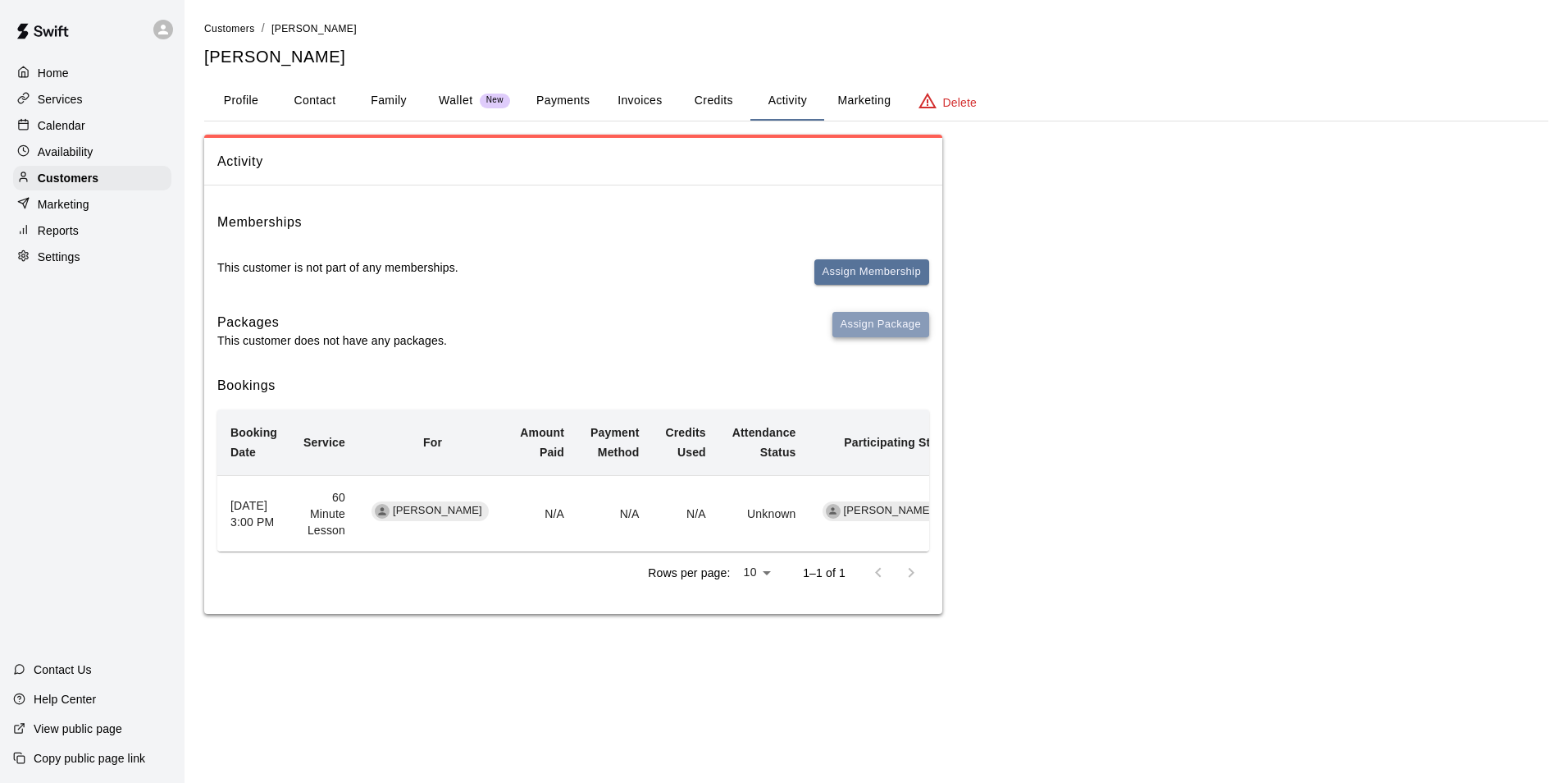
click at [866, 318] on button "Assign Package" at bounding box center [880, 324] width 97 height 26
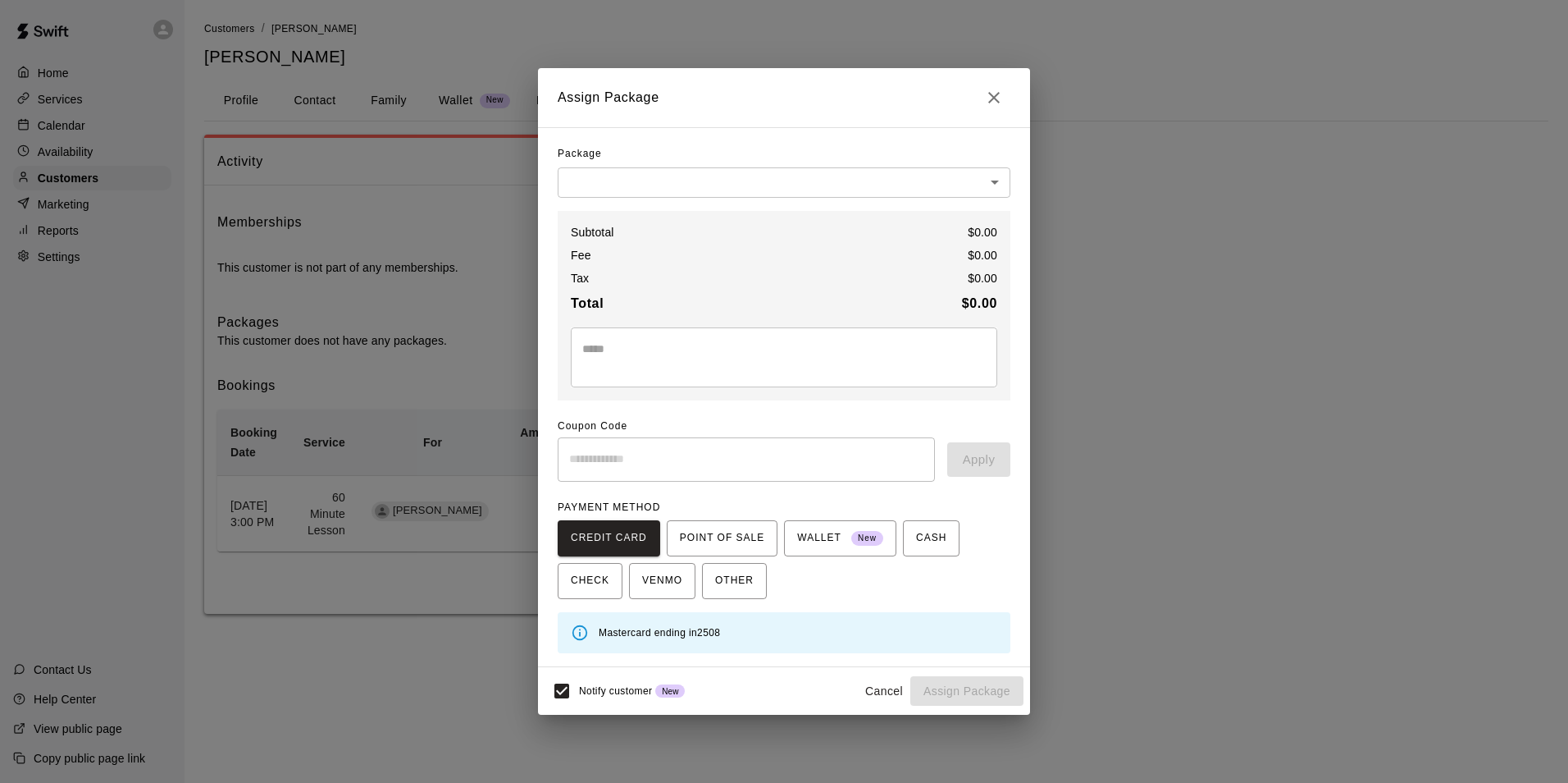
click at [912, 182] on body "Home Services Calendar Availability Customers Marketing Reports Settings Contac…" at bounding box center [784, 324] width 1568 height 647
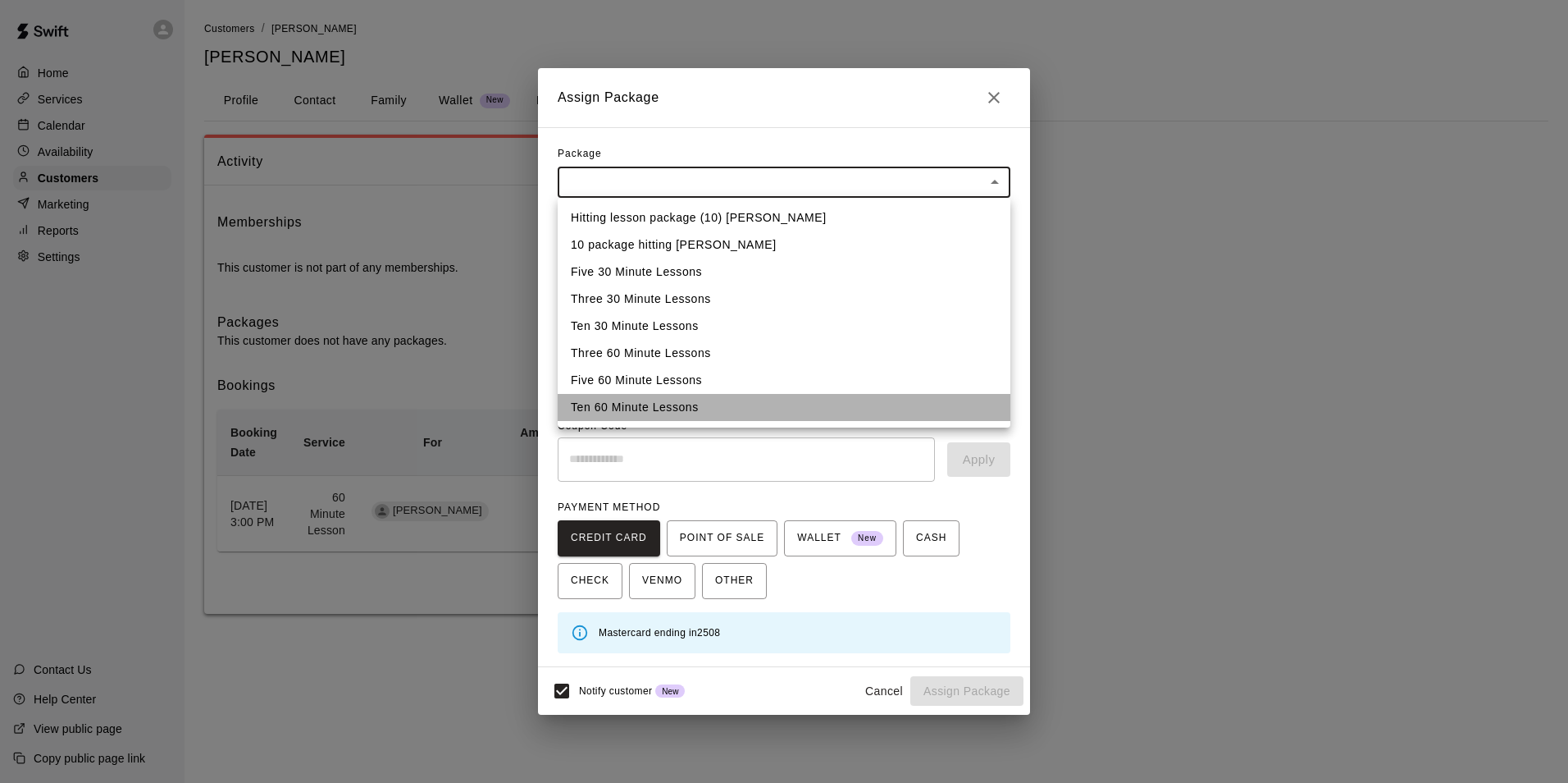
click at [647, 409] on li "Ten 60 Minute Lessons" at bounding box center [784, 408] width 453 height 27
type input "**********"
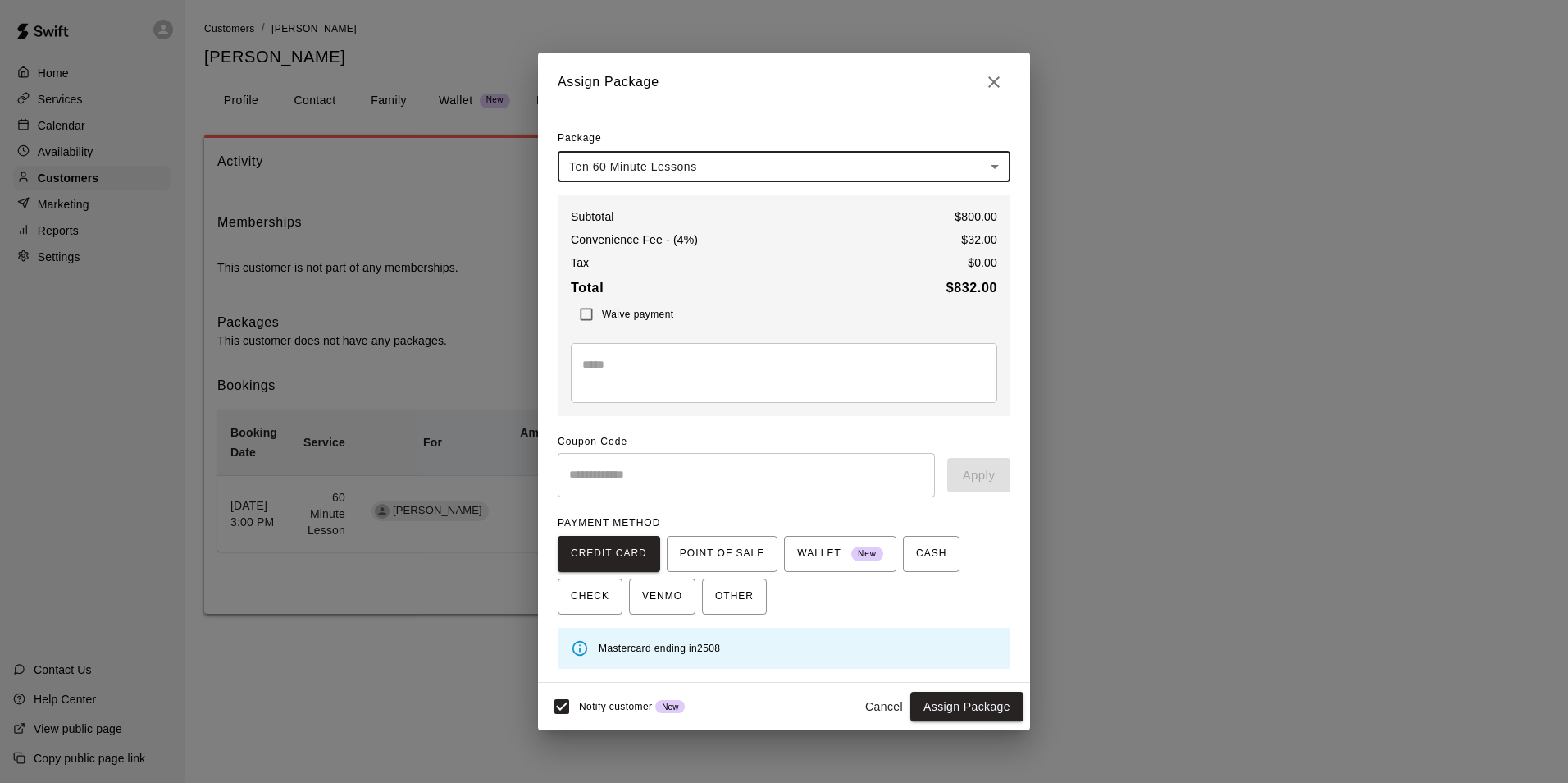
click at [635, 356] on textarea at bounding box center [784, 372] width 404 height 33
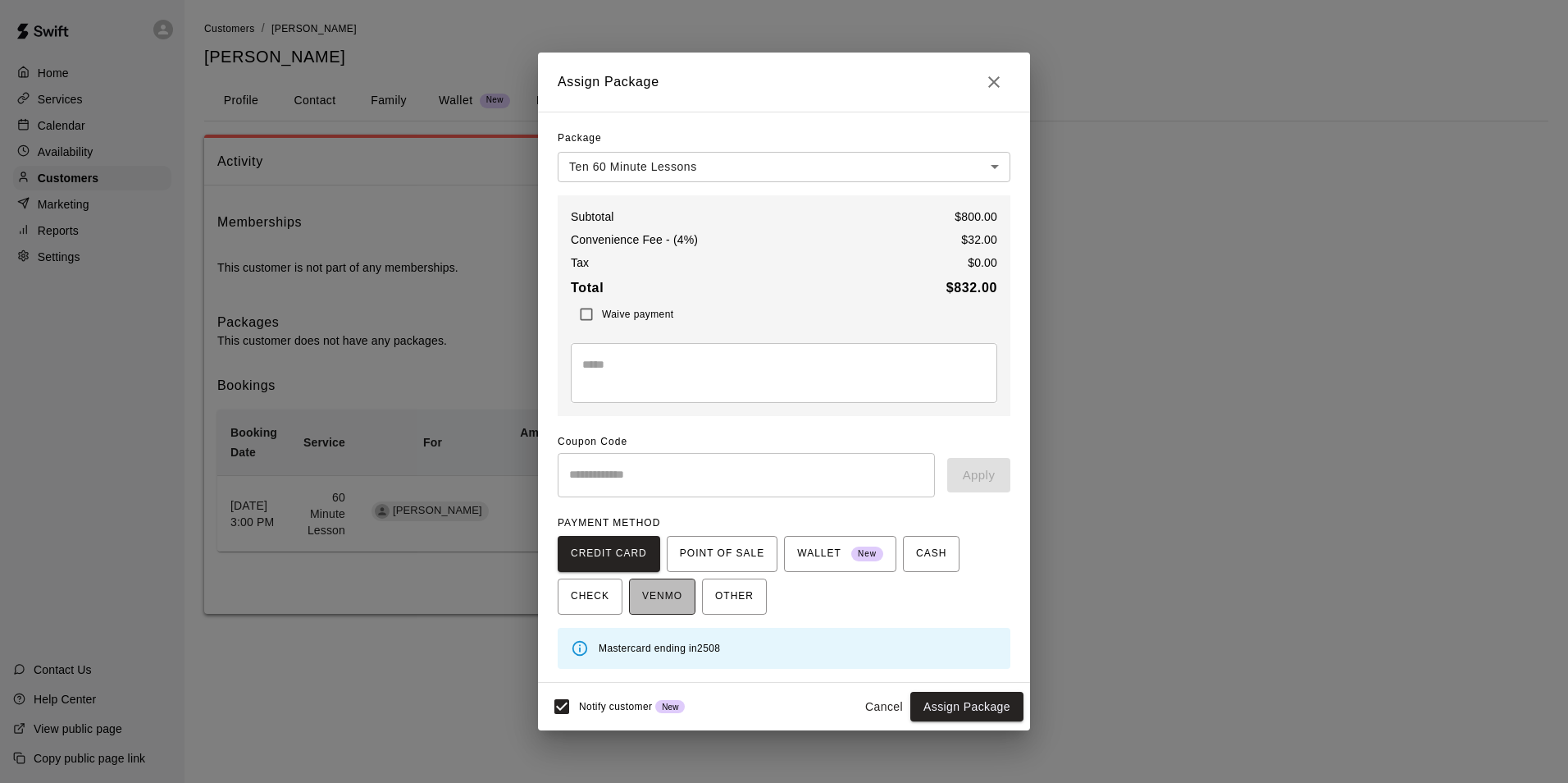
click at [652, 587] on span "VENMO" at bounding box center [662, 596] width 40 height 26
click at [962, 698] on button "Assign Package" at bounding box center [967, 706] width 113 height 31
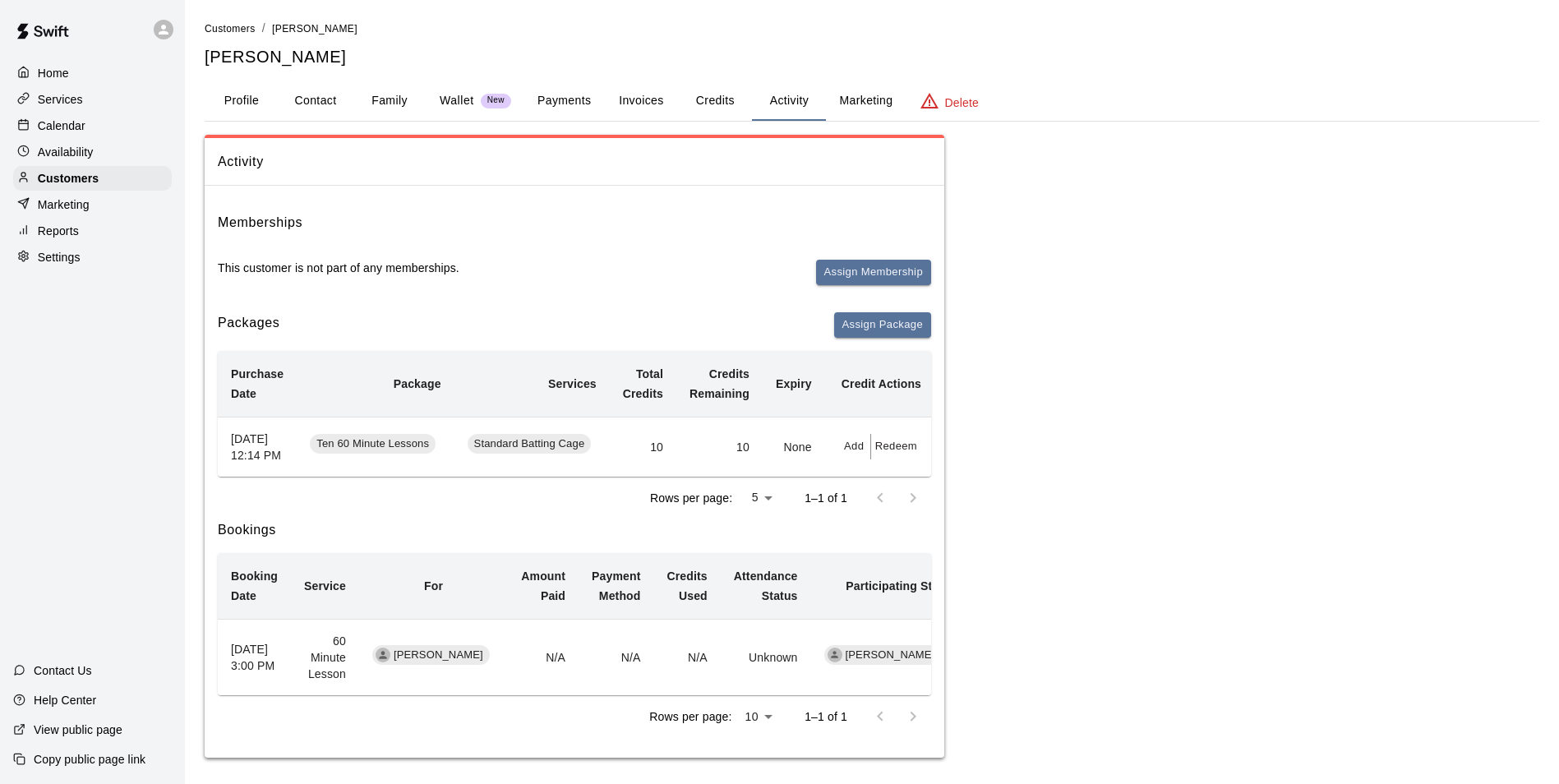
click at [881, 454] on button "Redeem" at bounding box center [896, 447] width 50 height 26
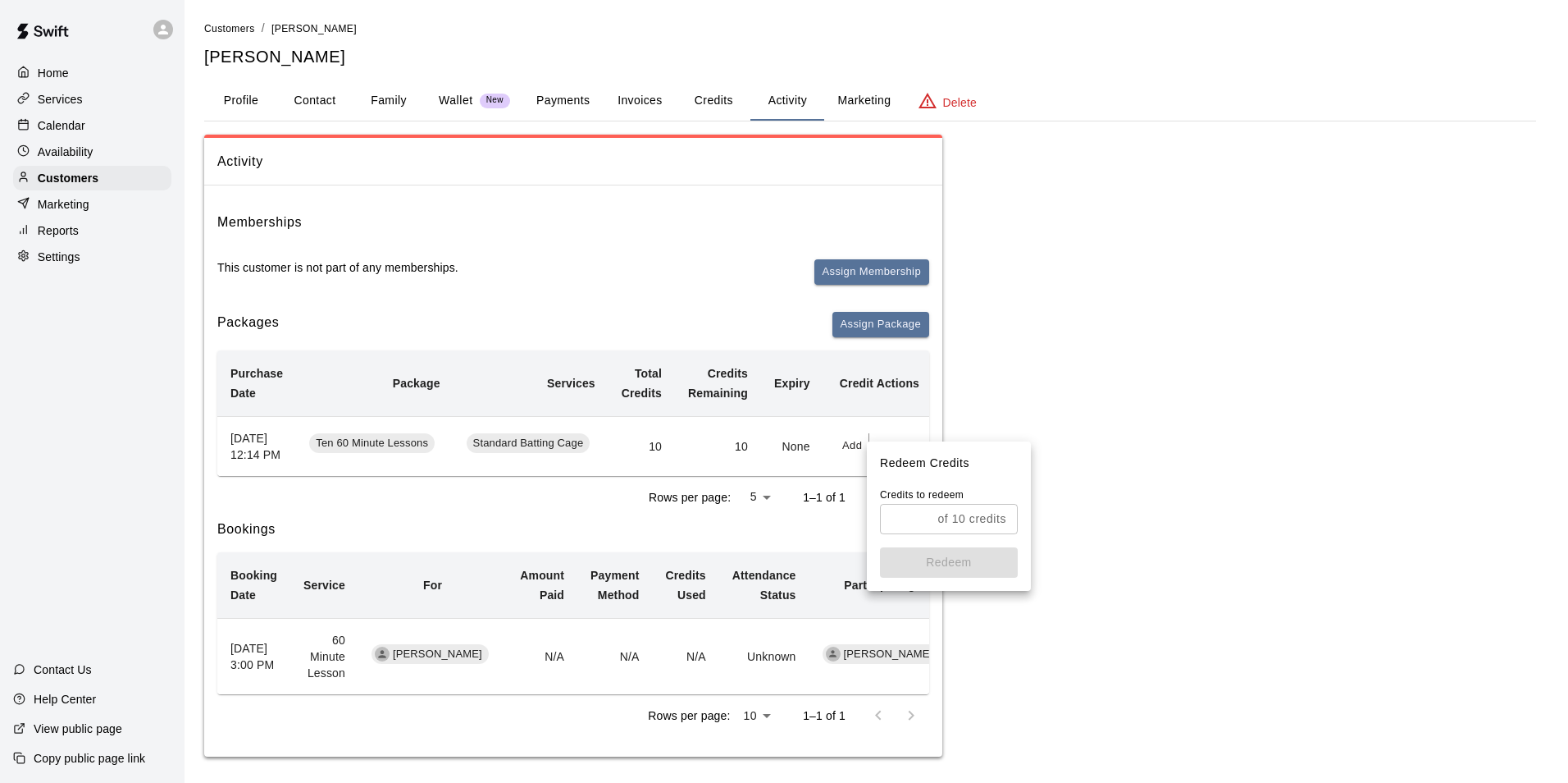
click at [931, 513] on div "of 10 credits ​" at bounding box center [949, 519] width 138 height 31
type input "*"
click at [922, 558] on button "Redeem" at bounding box center [949, 563] width 138 height 31
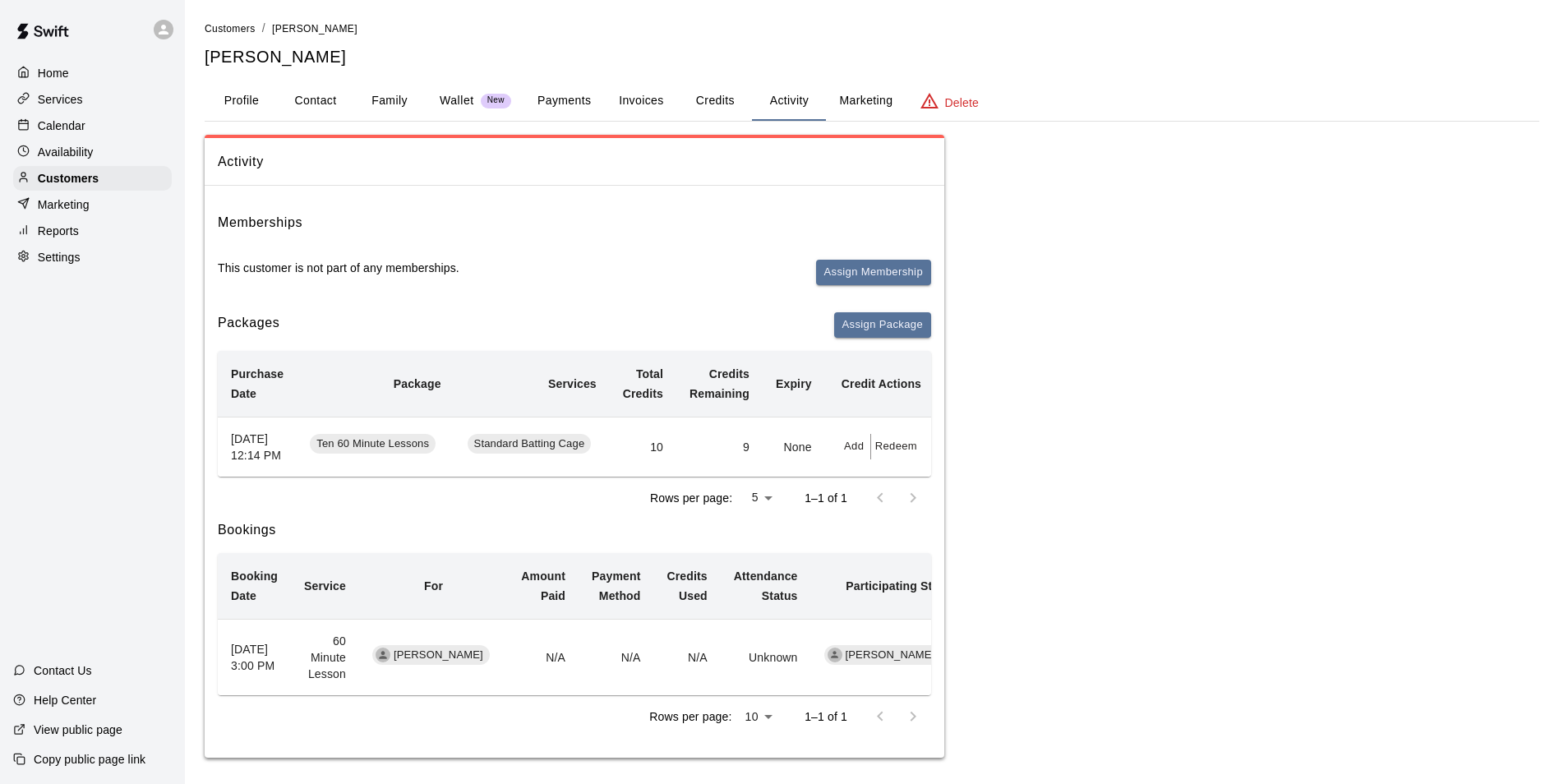
click at [88, 132] on div "Calendar" at bounding box center [92, 126] width 158 height 25
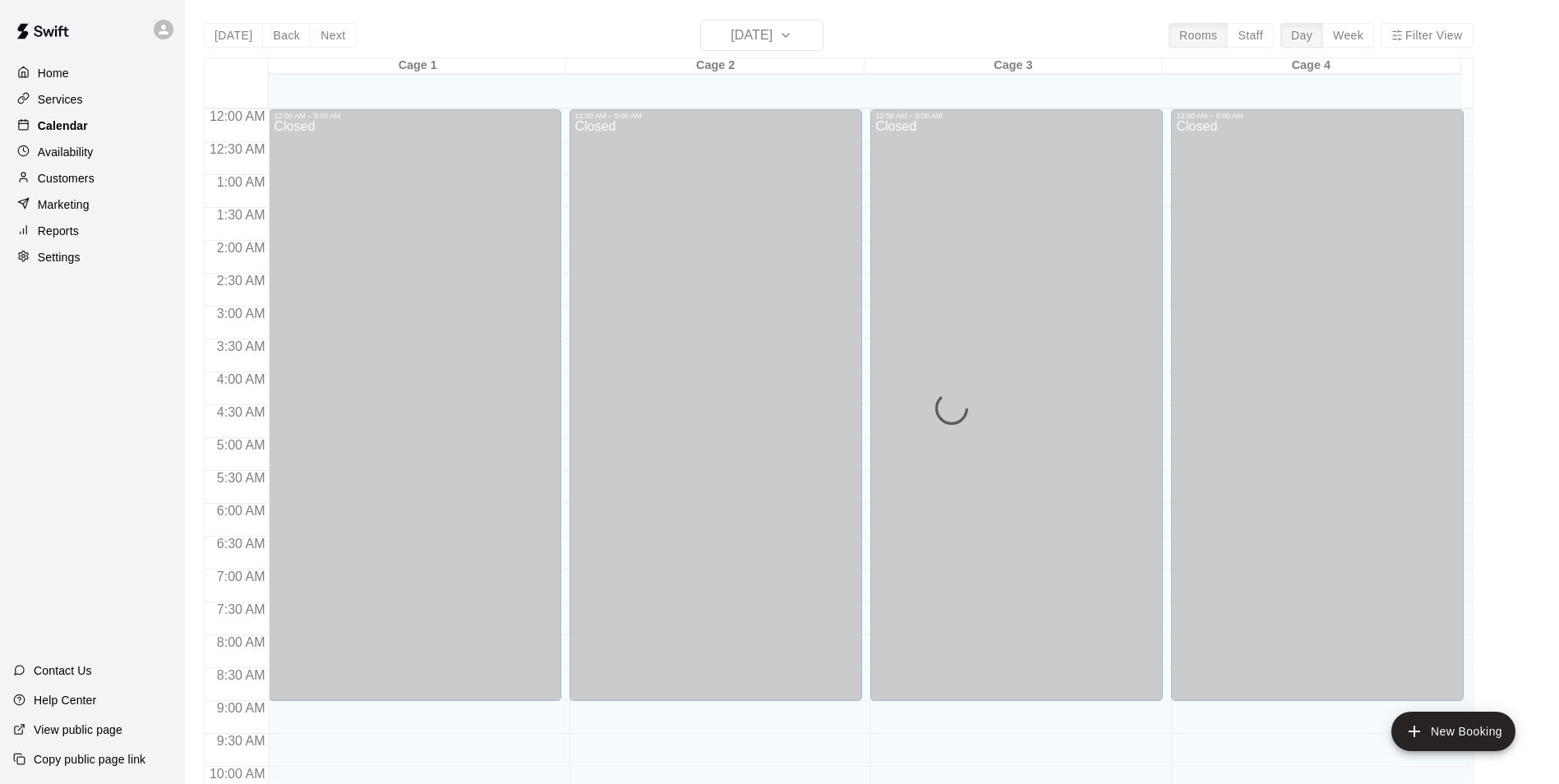
scroll to position [808, 0]
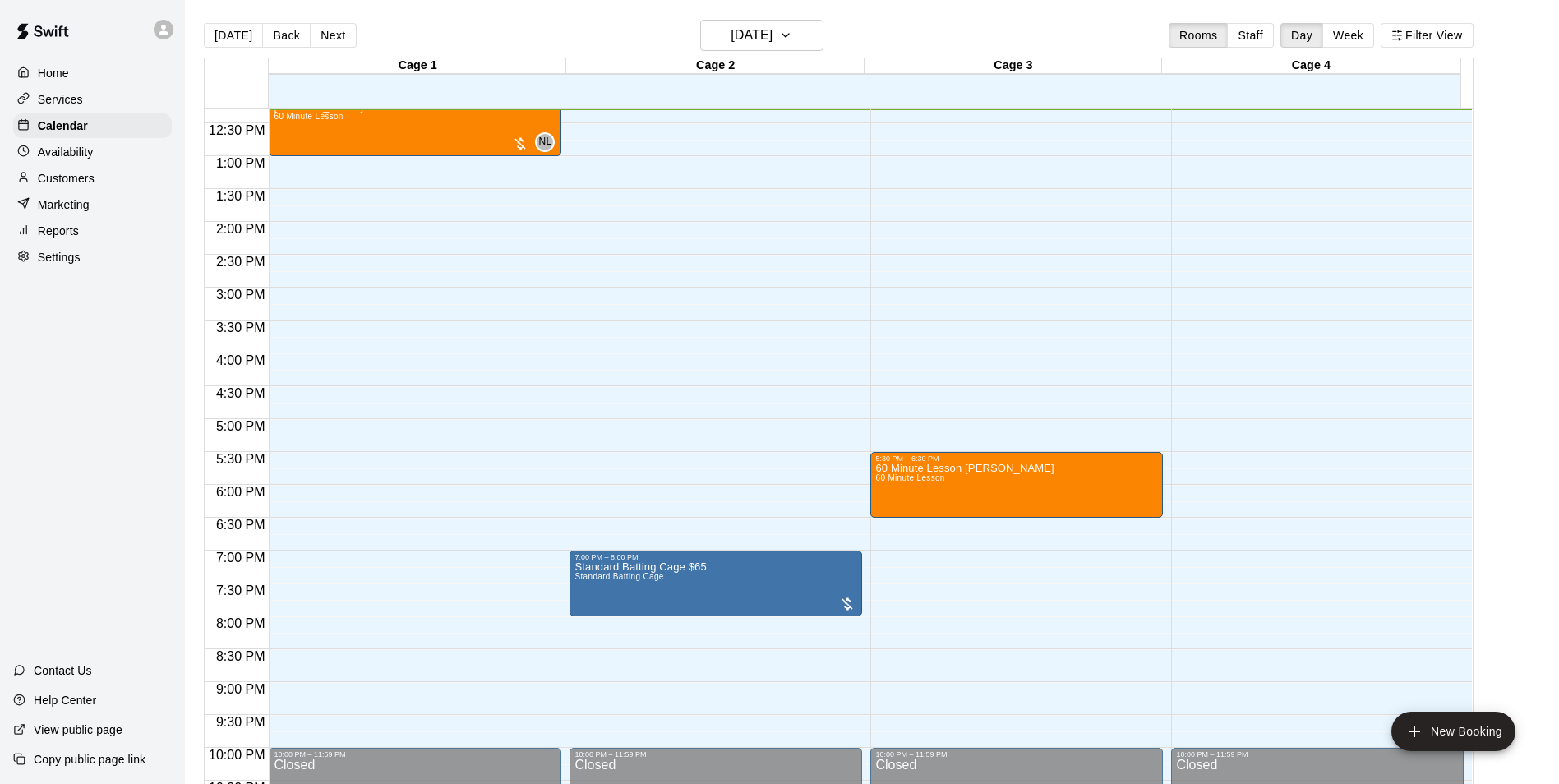
click at [89, 183] on p "Customers" at bounding box center [65, 177] width 57 height 16
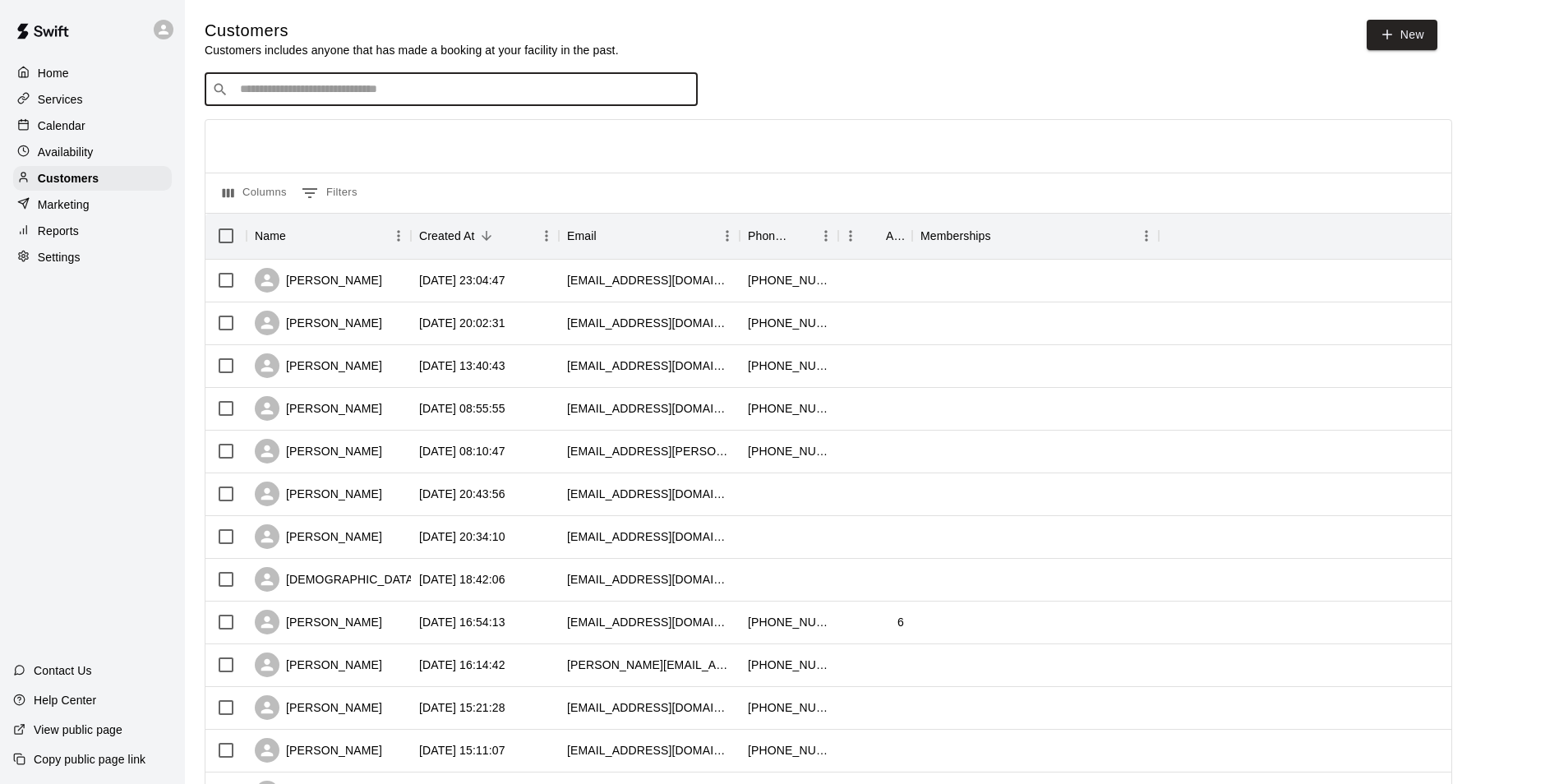
click at [317, 90] on input "Search customers by name or email" at bounding box center [462, 89] width 455 height 16
type input "***"
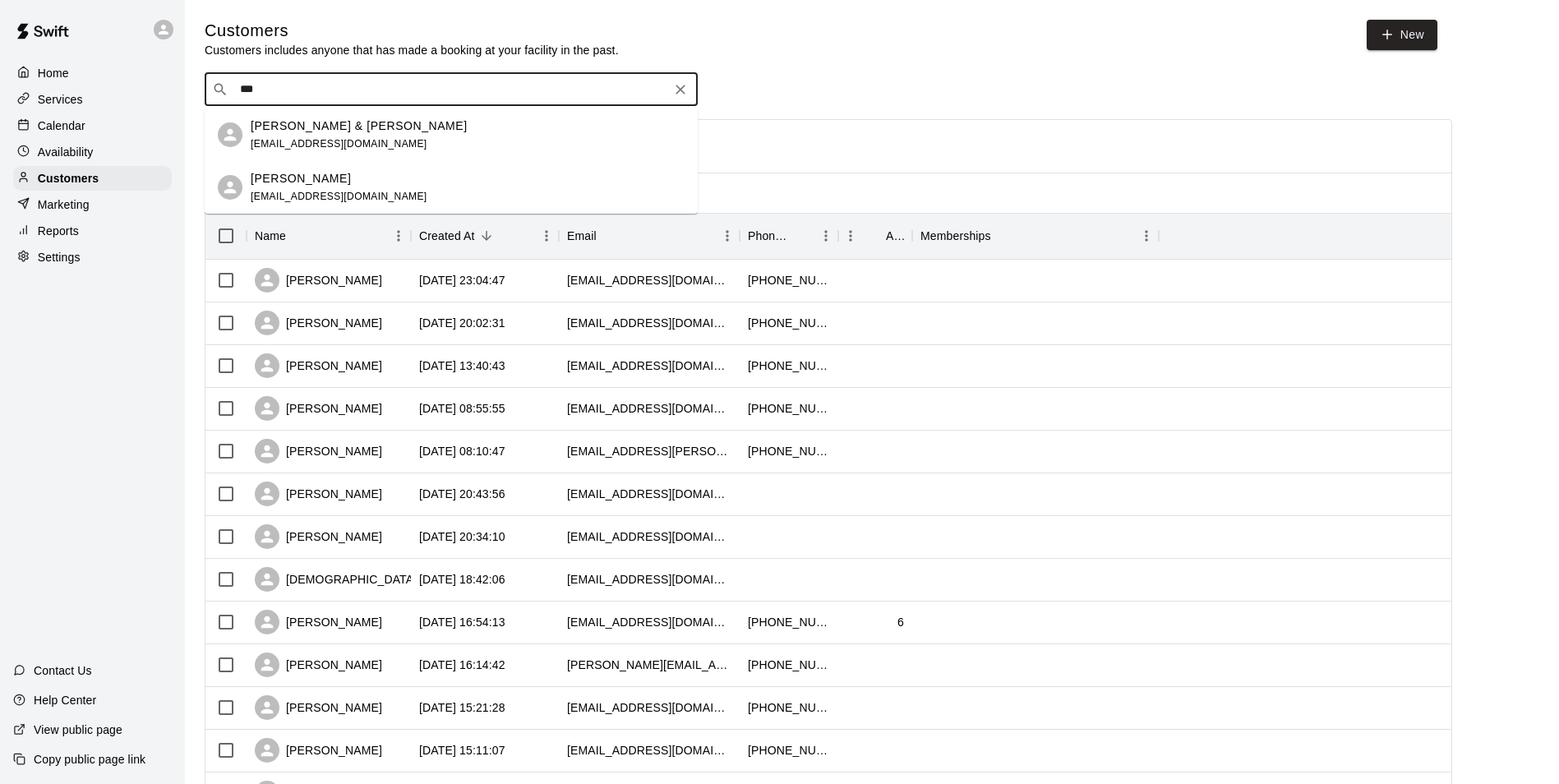
click at [323, 177] on p "[PERSON_NAME]" at bounding box center [300, 178] width 101 height 17
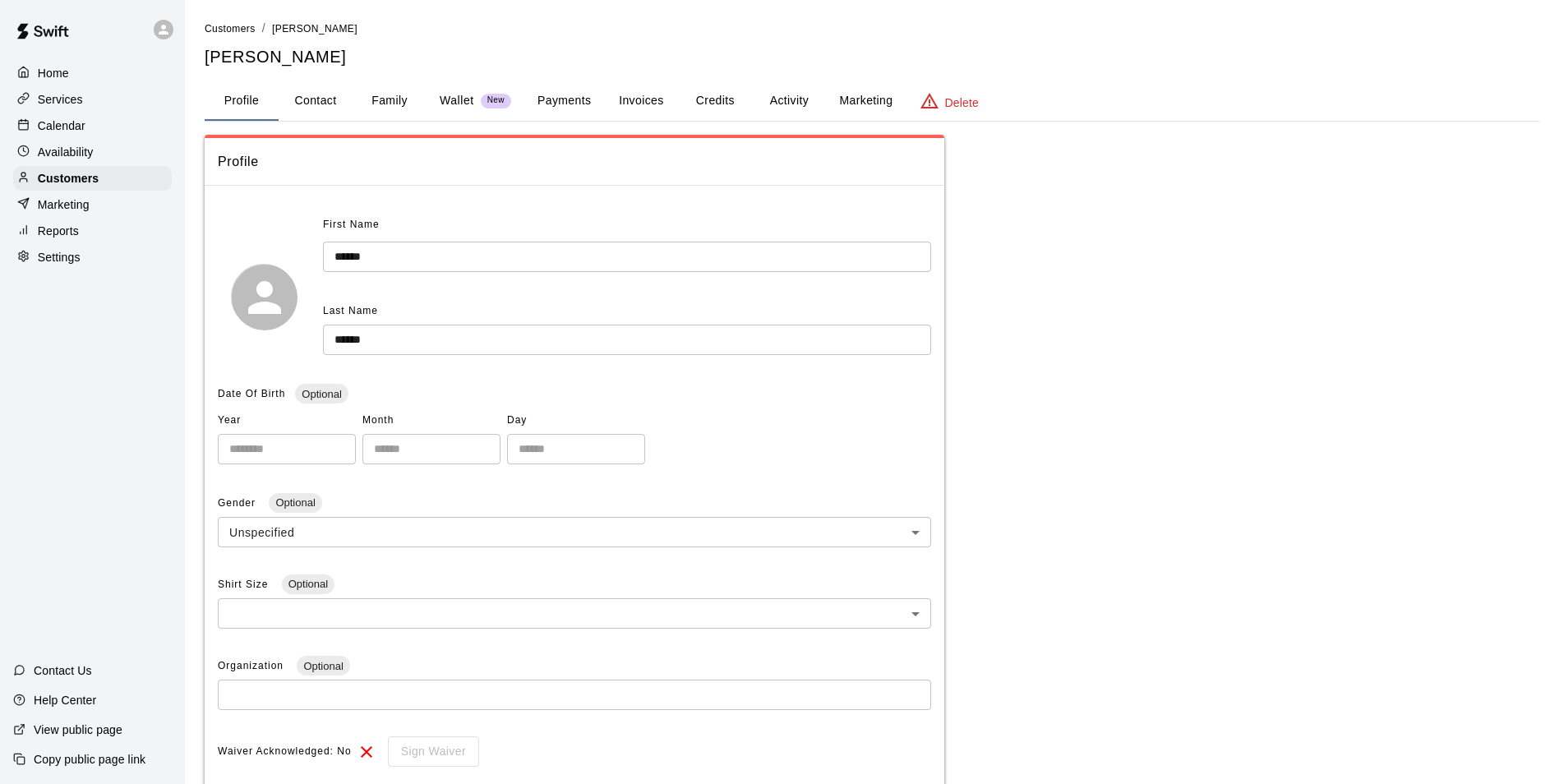
click at [721, 101] on button "Credits" at bounding box center [714, 101] width 74 height 39
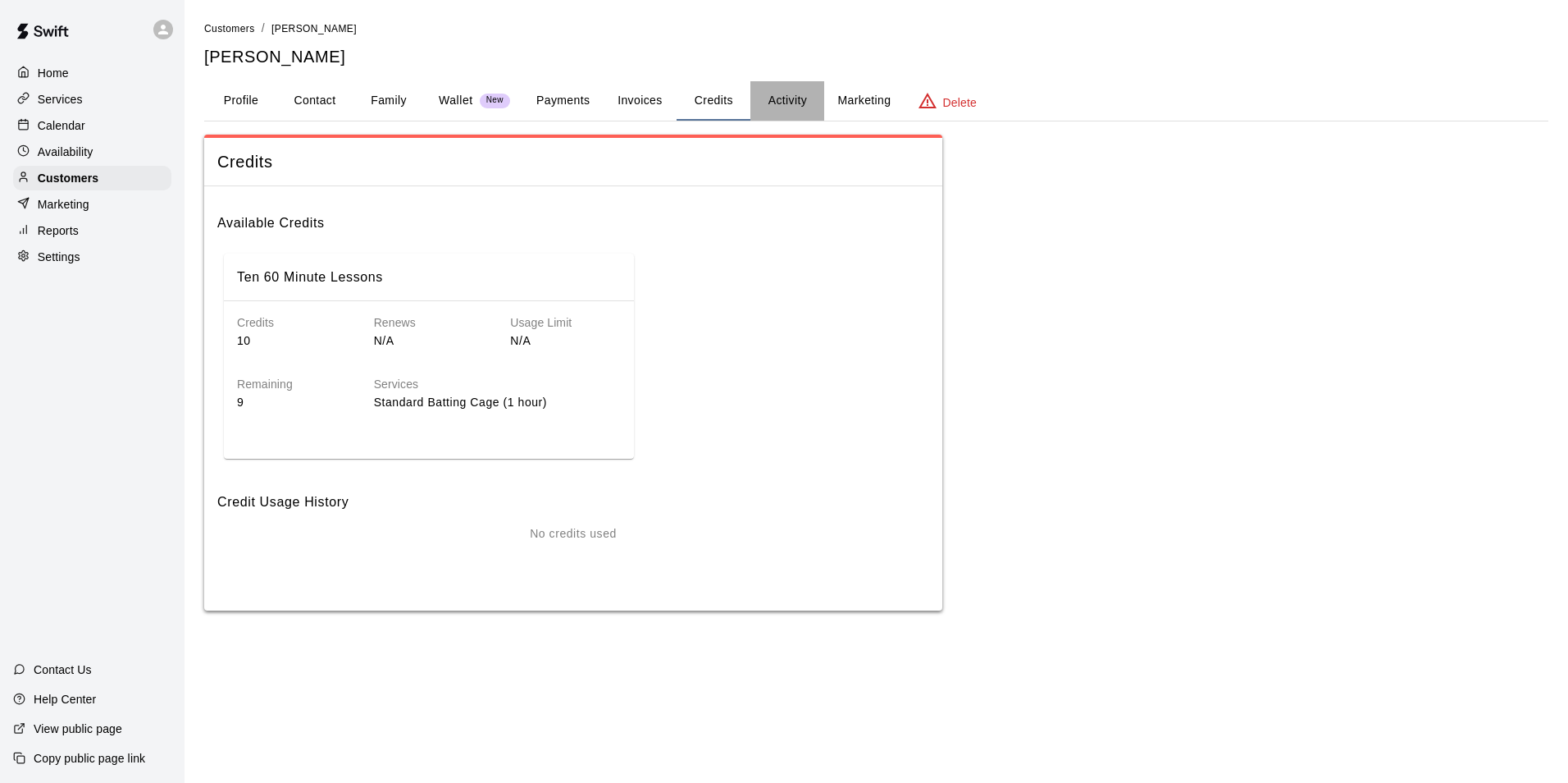
click at [783, 85] on button "Activity" at bounding box center [786, 101] width 74 height 39
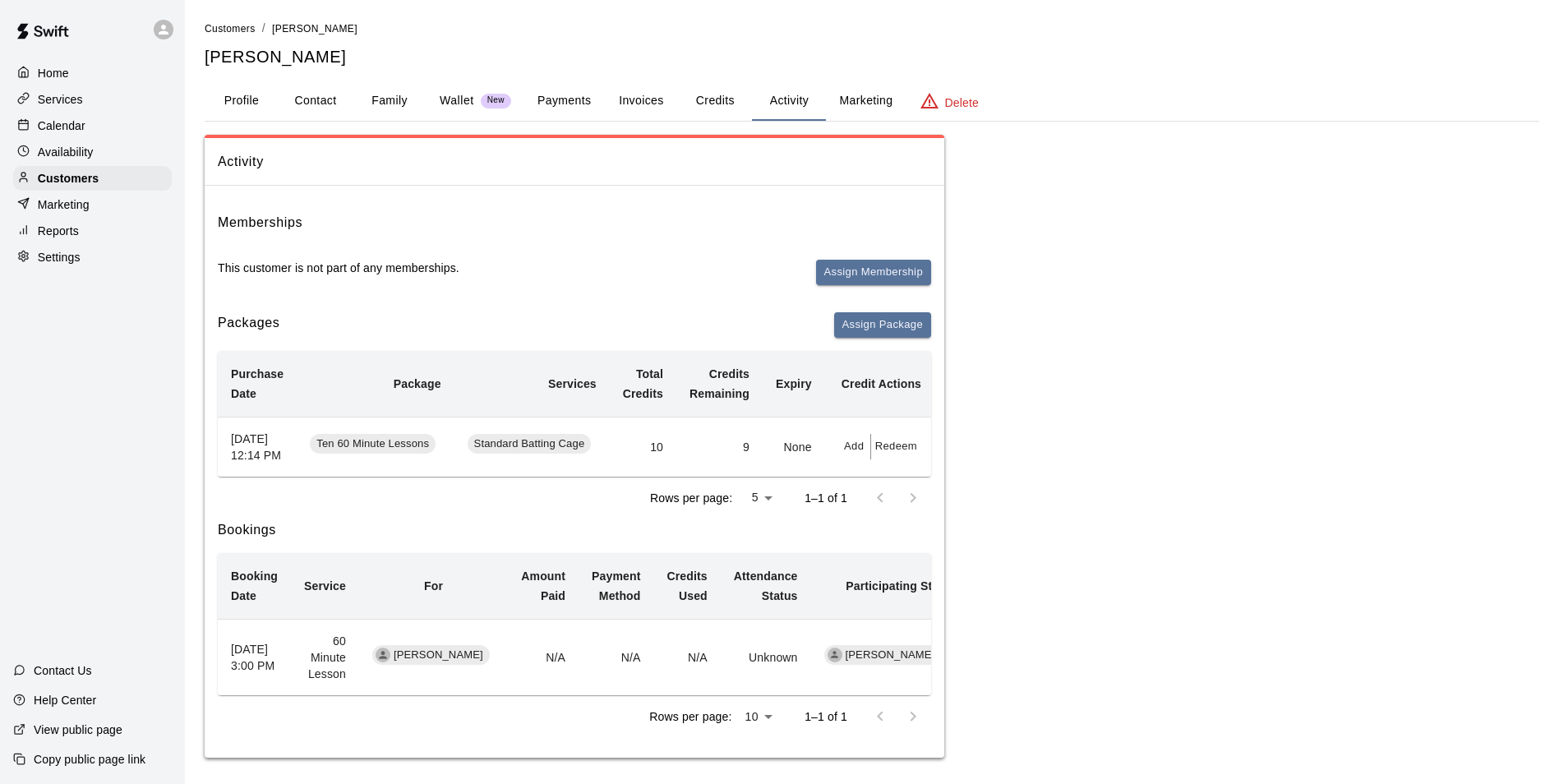
click at [885, 452] on button "Redeem" at bounding box center [896, 447] width 50 height 26
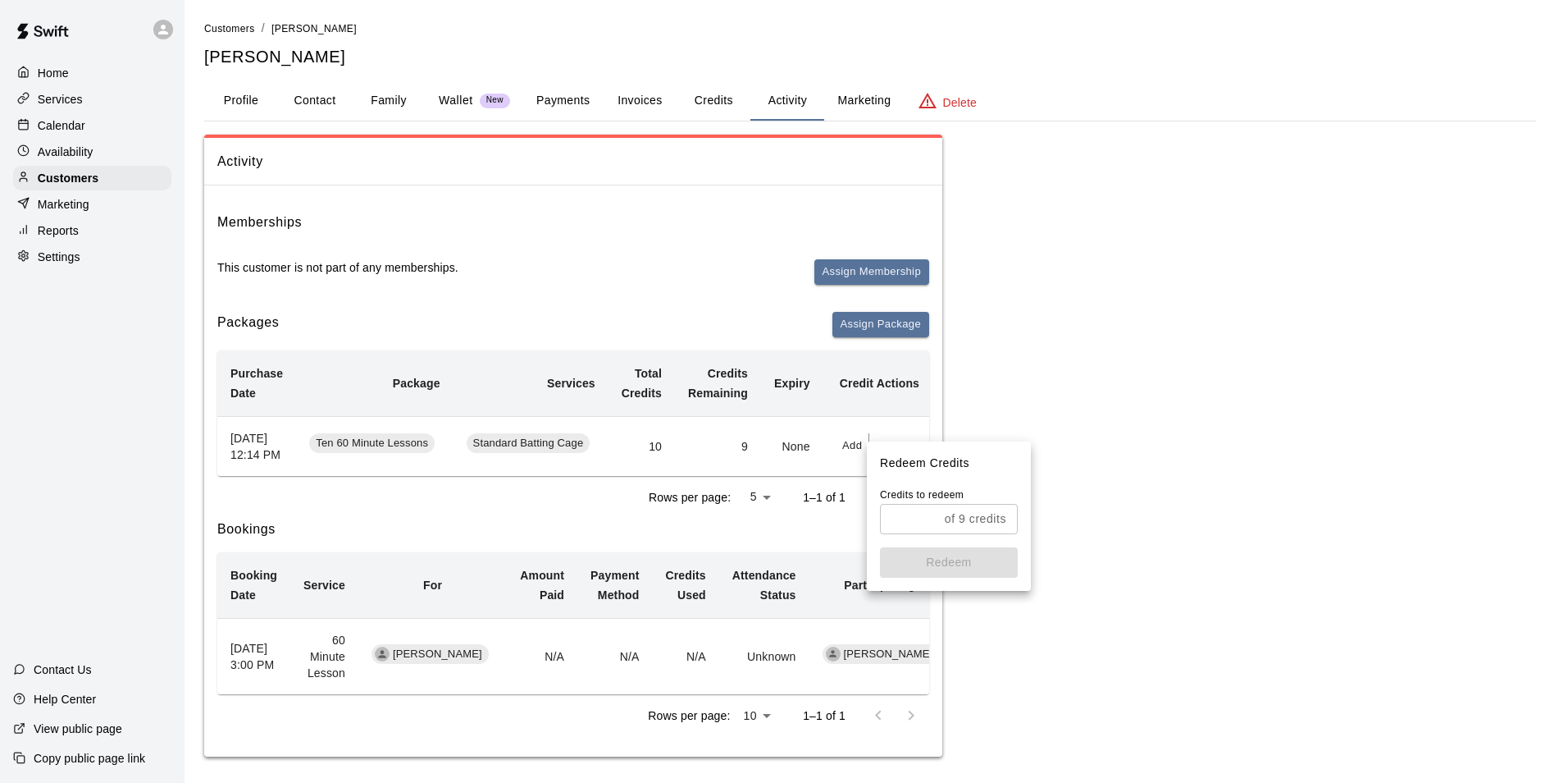
click at [934, 526] on input "text" at bounding box center [909, 519] width 58 height 31
type input "*"
click at [929, 550] on button "Redeem" at bounding box center [949, 563] width 138 height 31
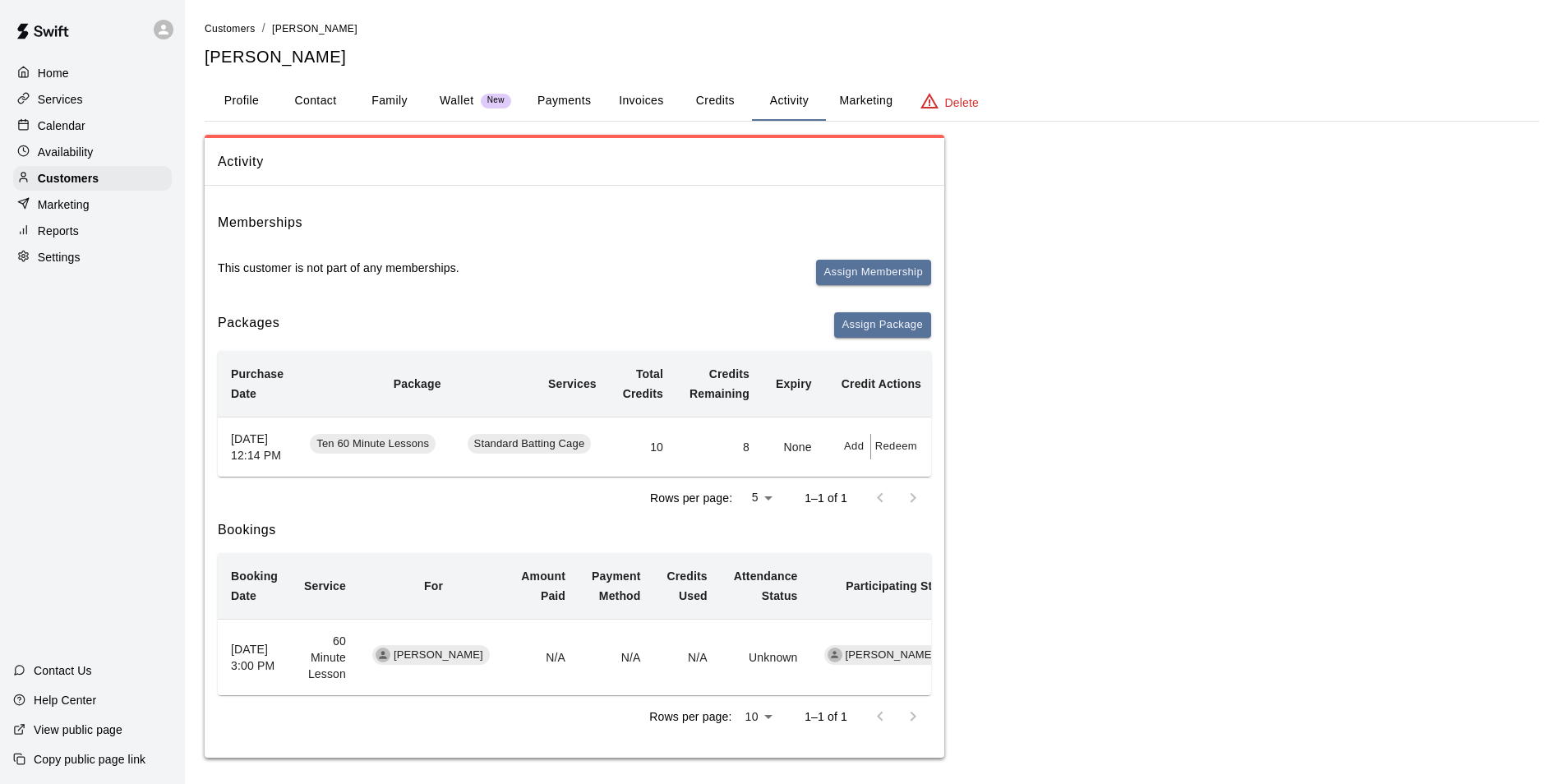
click at [113, 135] on div "Calendar" at bounding box center [92, 126] width 158 height 25
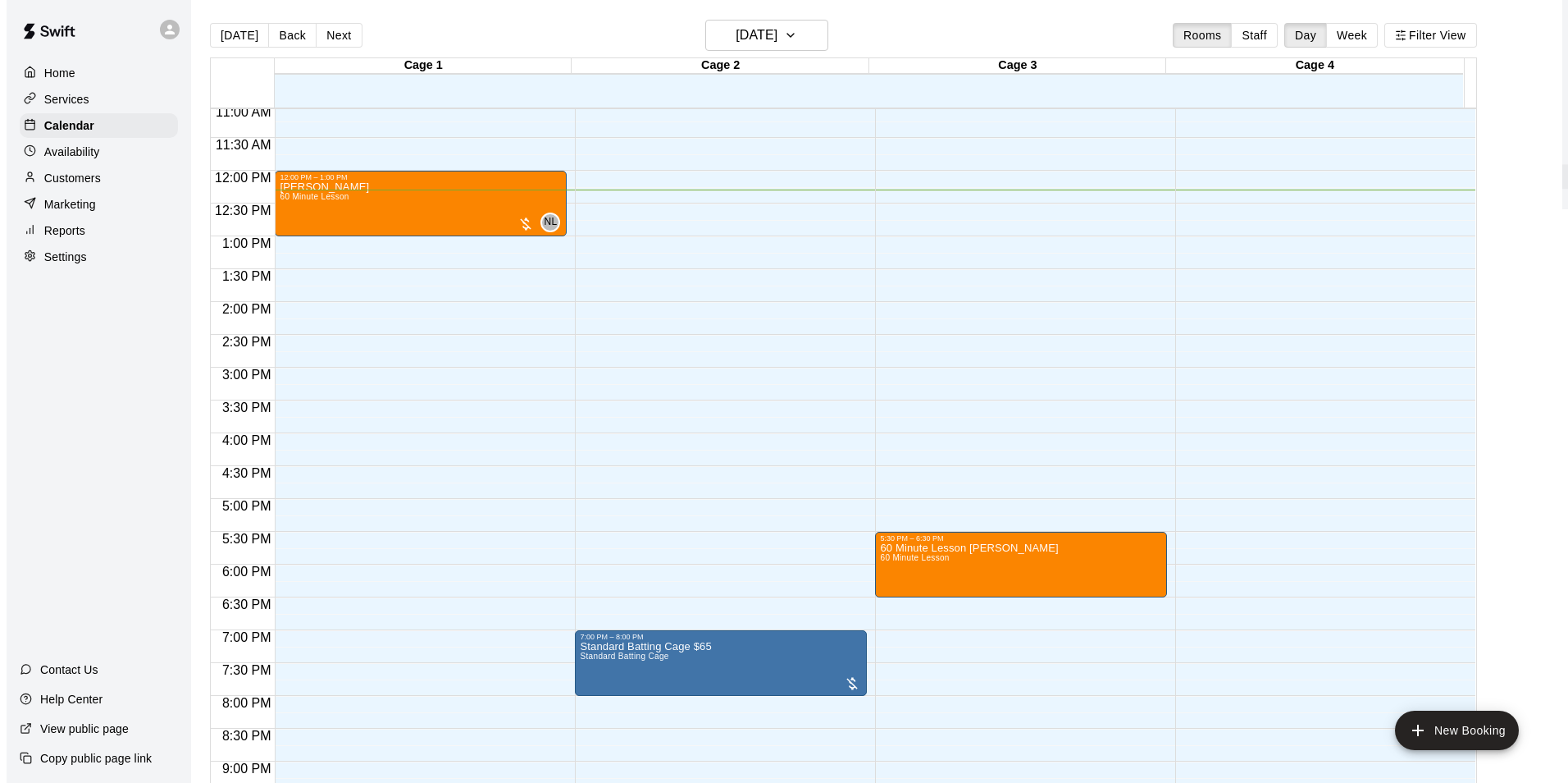
scroll to position [726, 0]
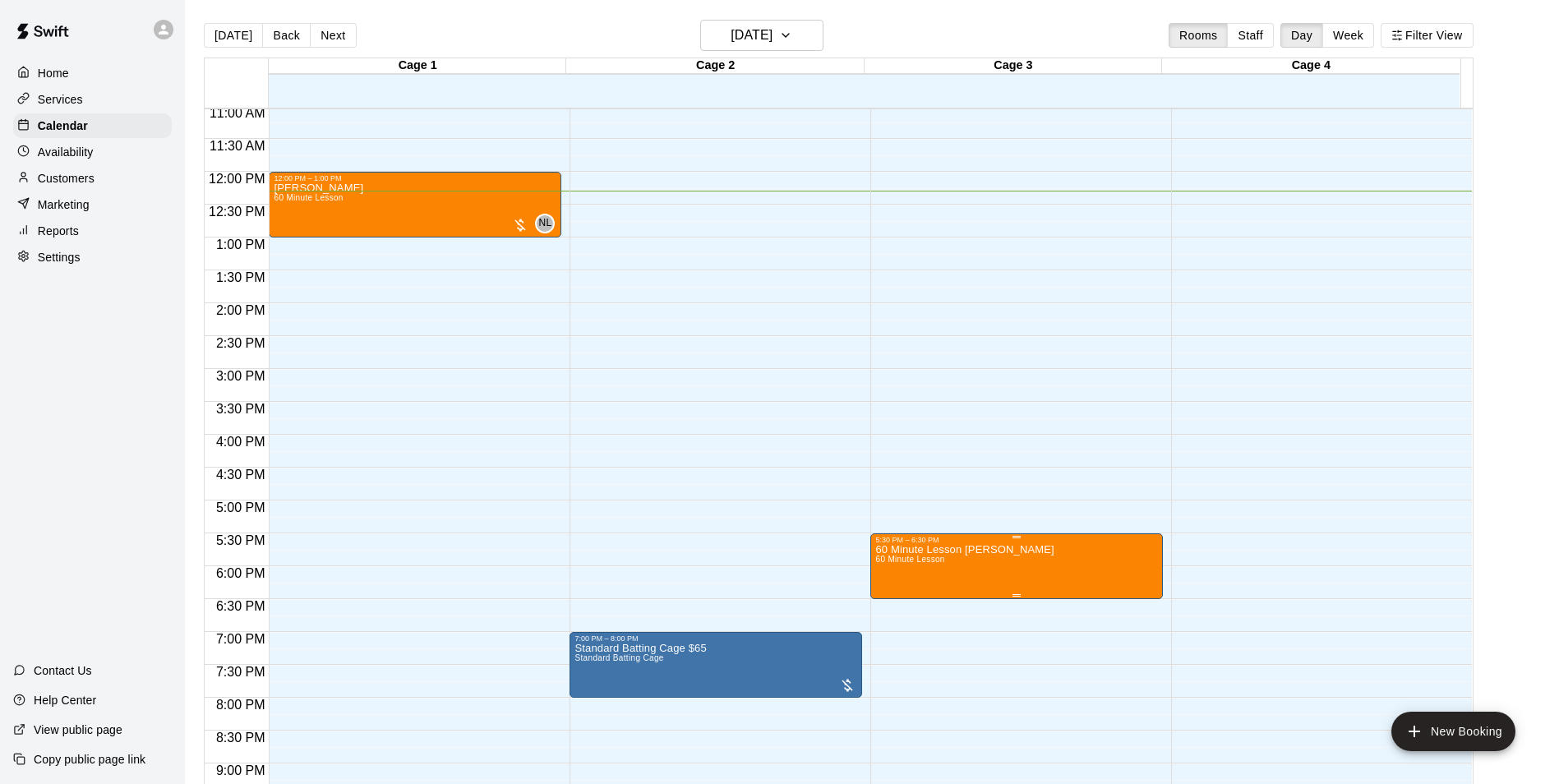
click at [896, 602] on img "edit" at bounding box center [891, 603] width 19 height 19
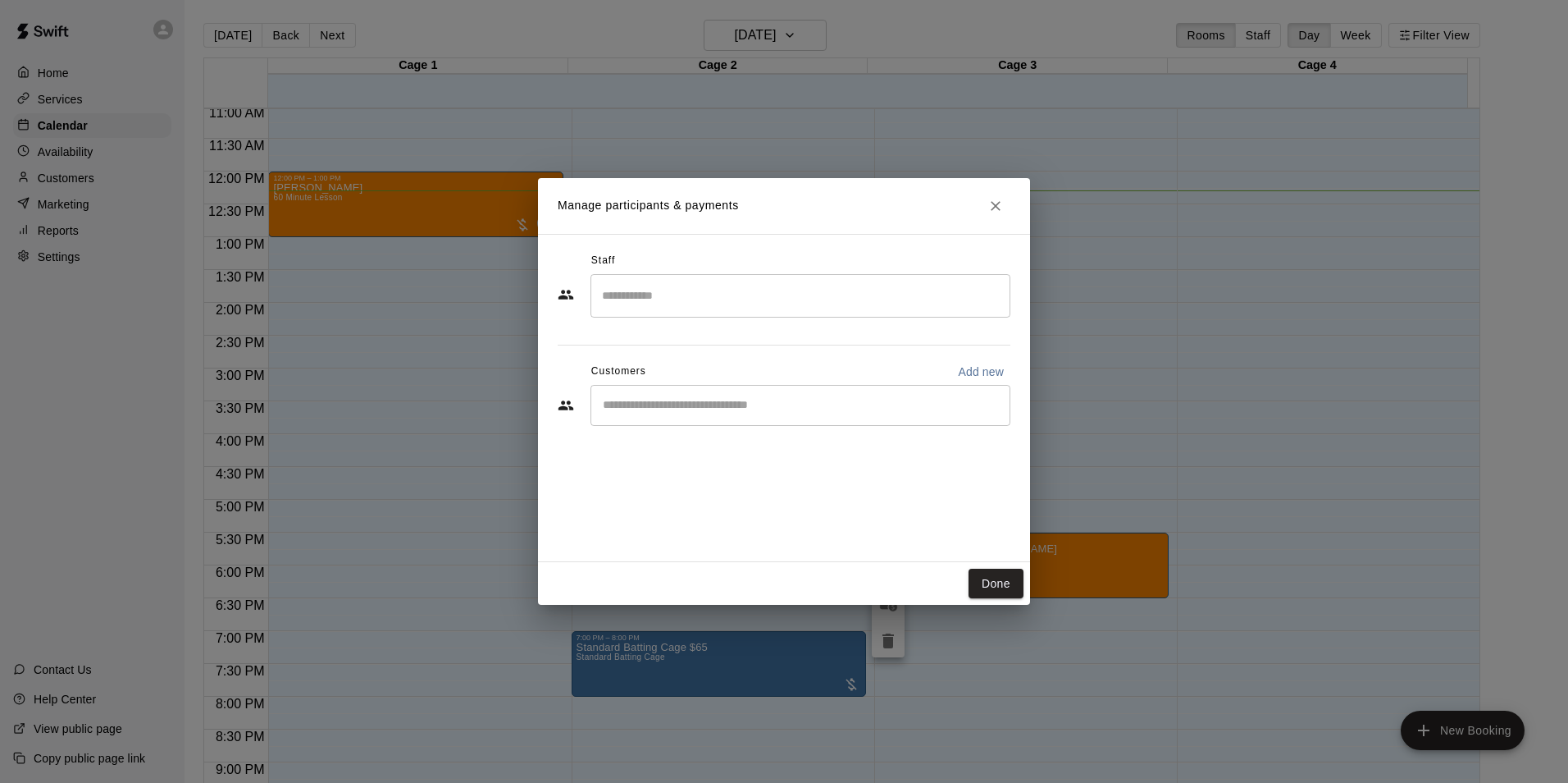
click at [668, 411] on input "Start typing to search customers..." at bounding box center [801, 405] width 406 height 16
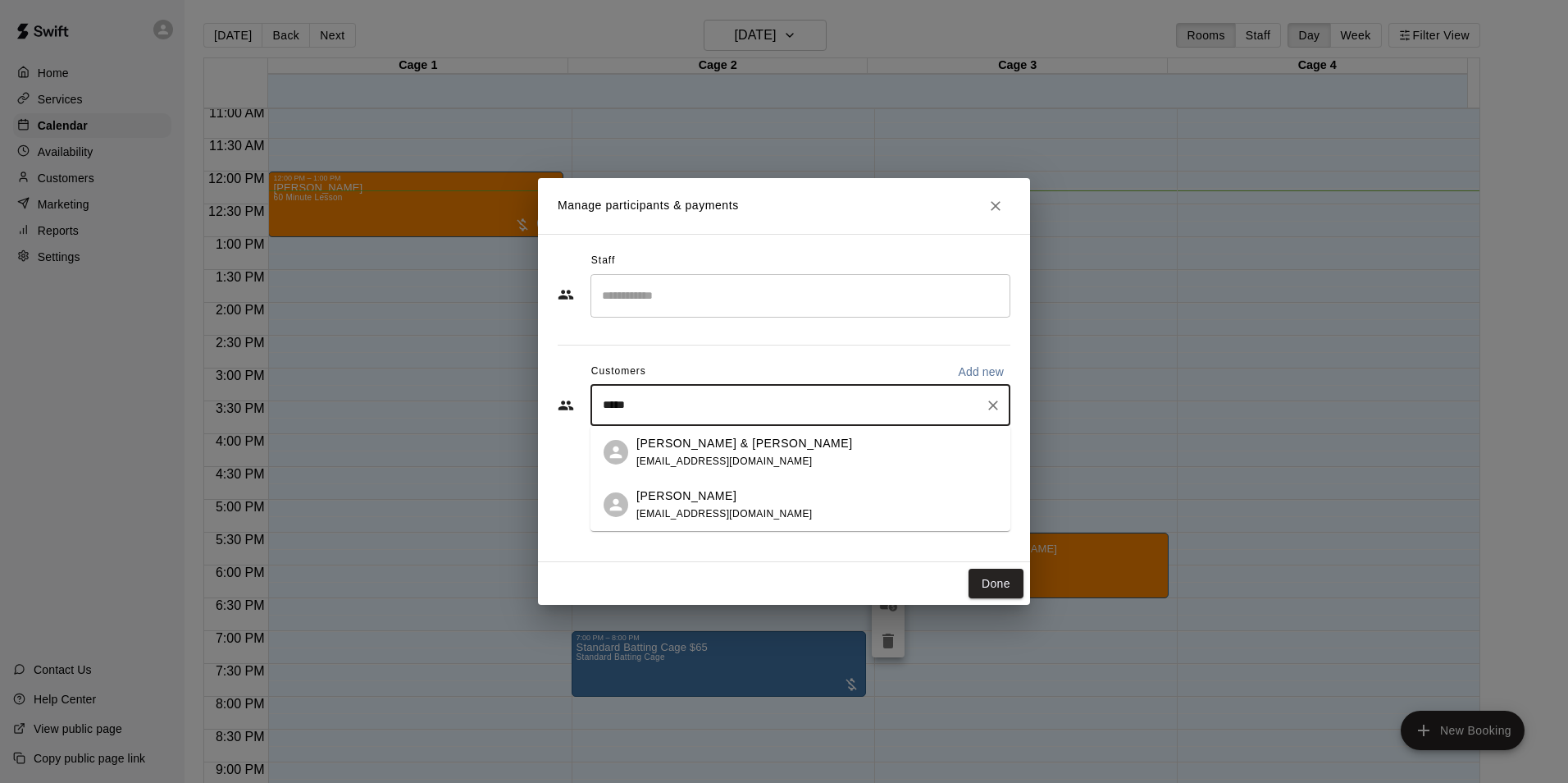
type input "******"
click at [733, 510] on span "[EMAIL_ADDRESS][DOMAIN_NAME]" at bounding box center [724, 514] width 176 height 11
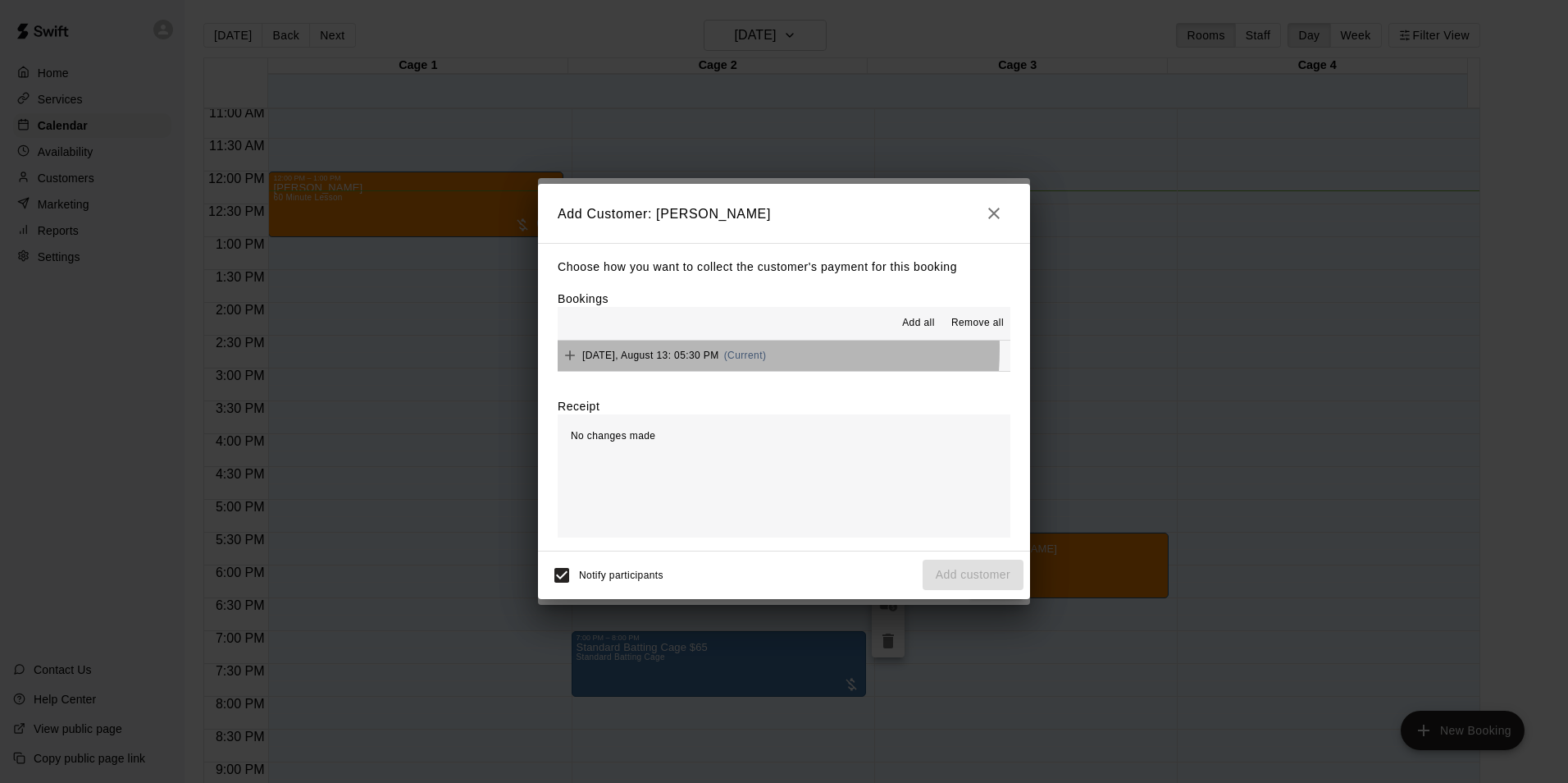
click at [650, 348] on div "[DATE], August 13: 05:30 PM (Current)" at bounding box center [662, 355] width 209 height 25
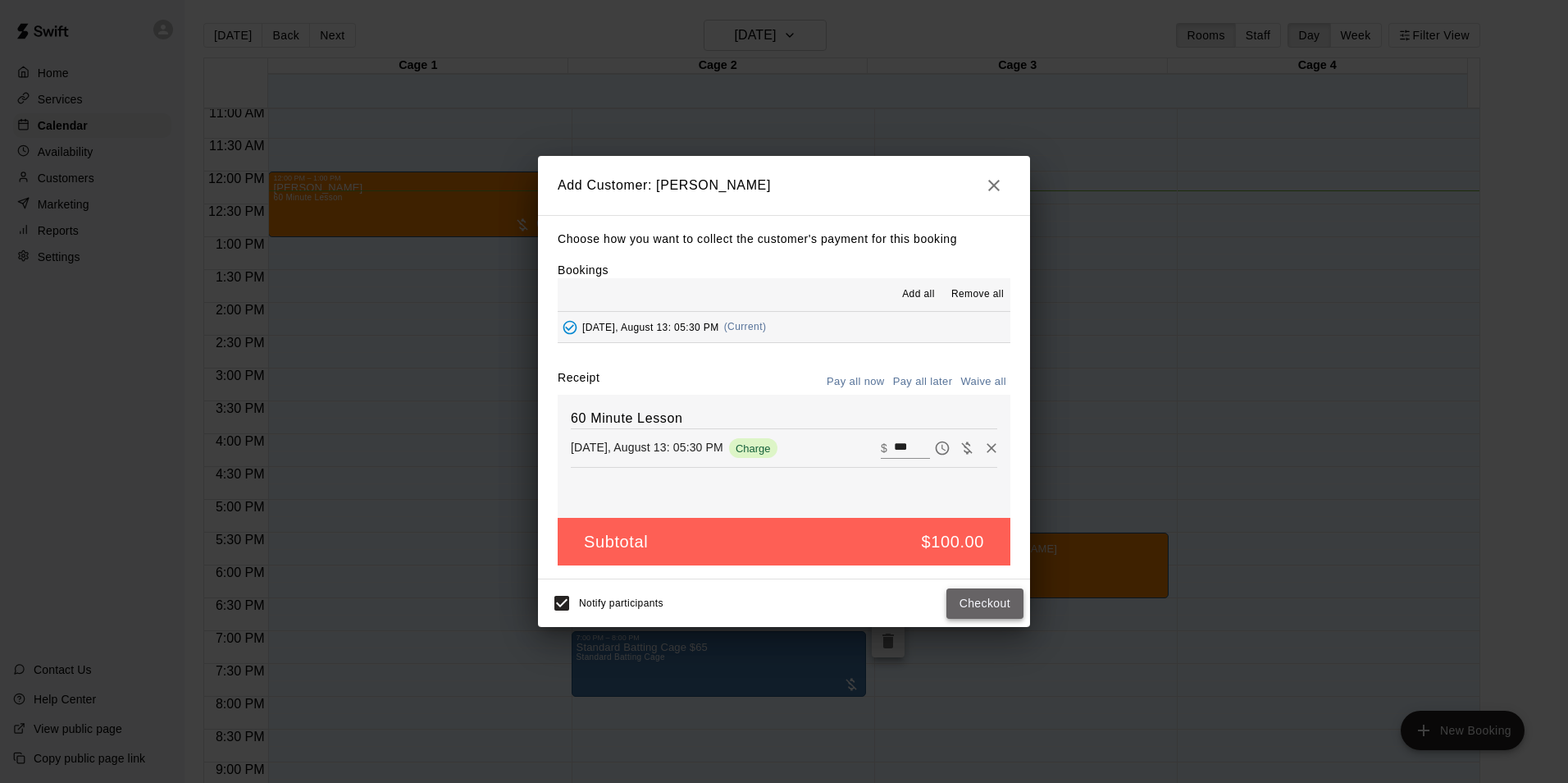
click at [987, 613] on button "Checkout" at bounding box center [984, 604] width 77 height 31
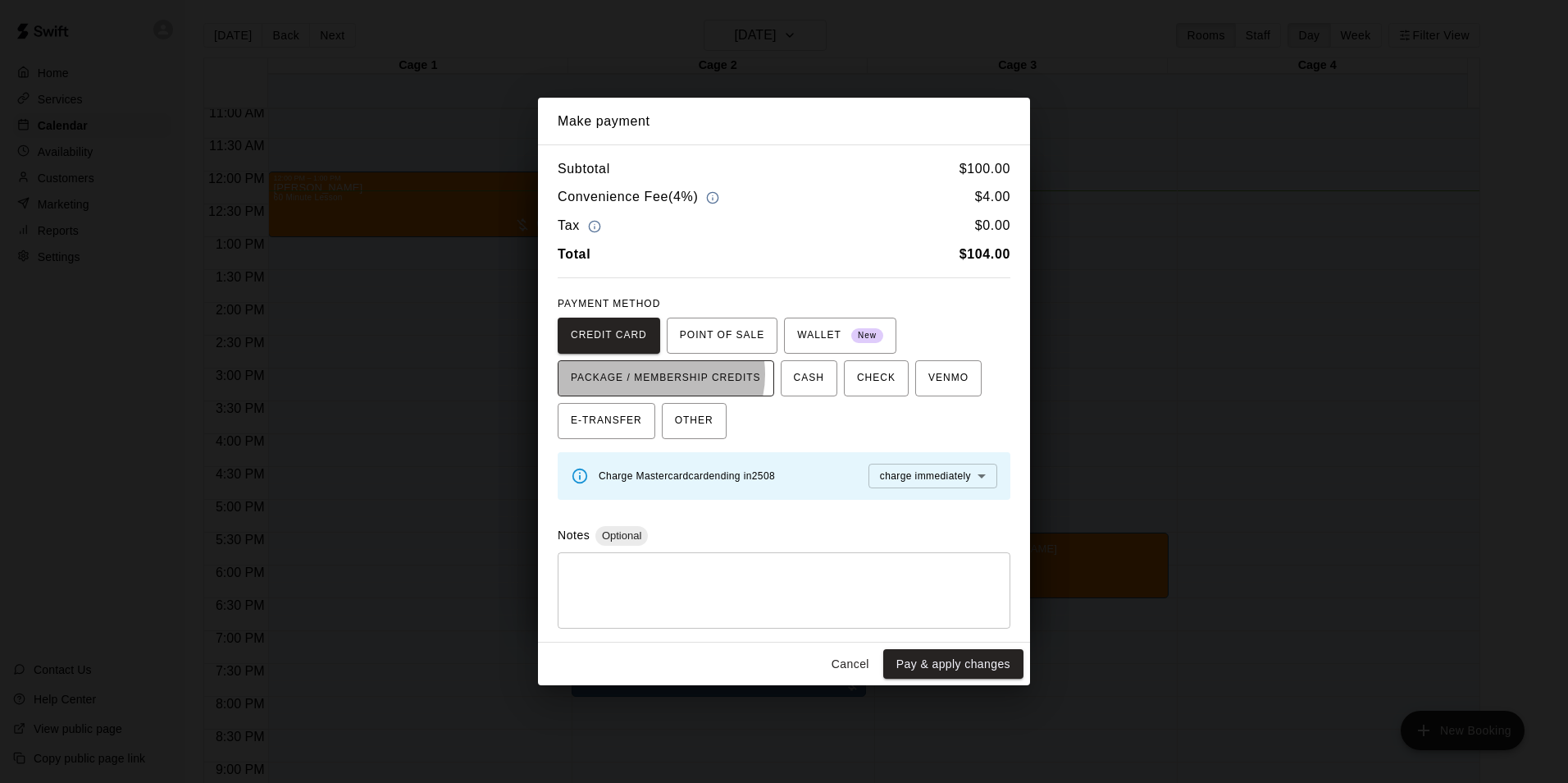
click at [659, 373] on span "PACKAGE / MEMBERSHIP CREDITS" at bounding box center [666, 378] width 190 height 26
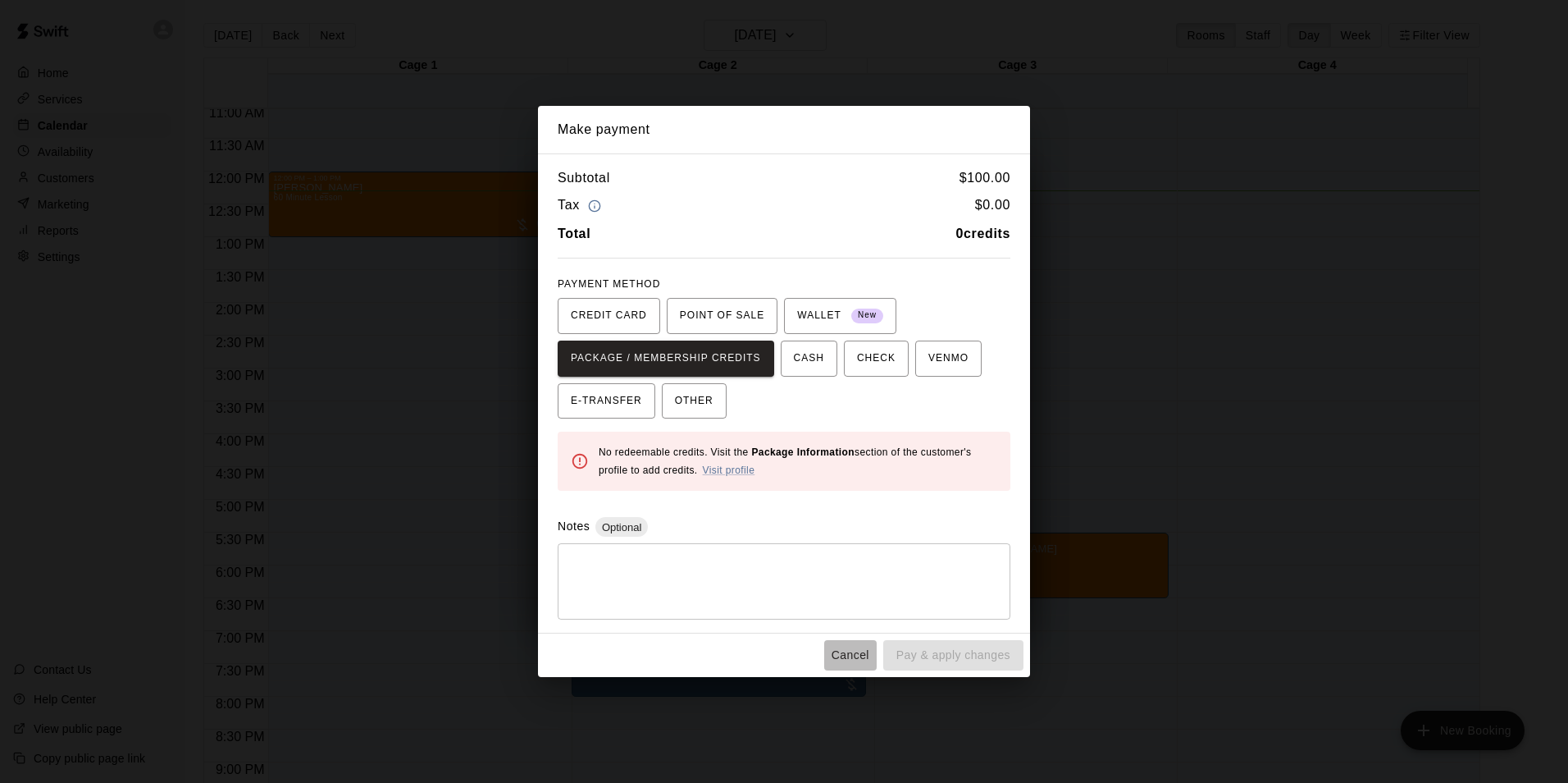
click at [846, 649] on button "Cancel" at bounding box center [850, 656] width 53 height 31
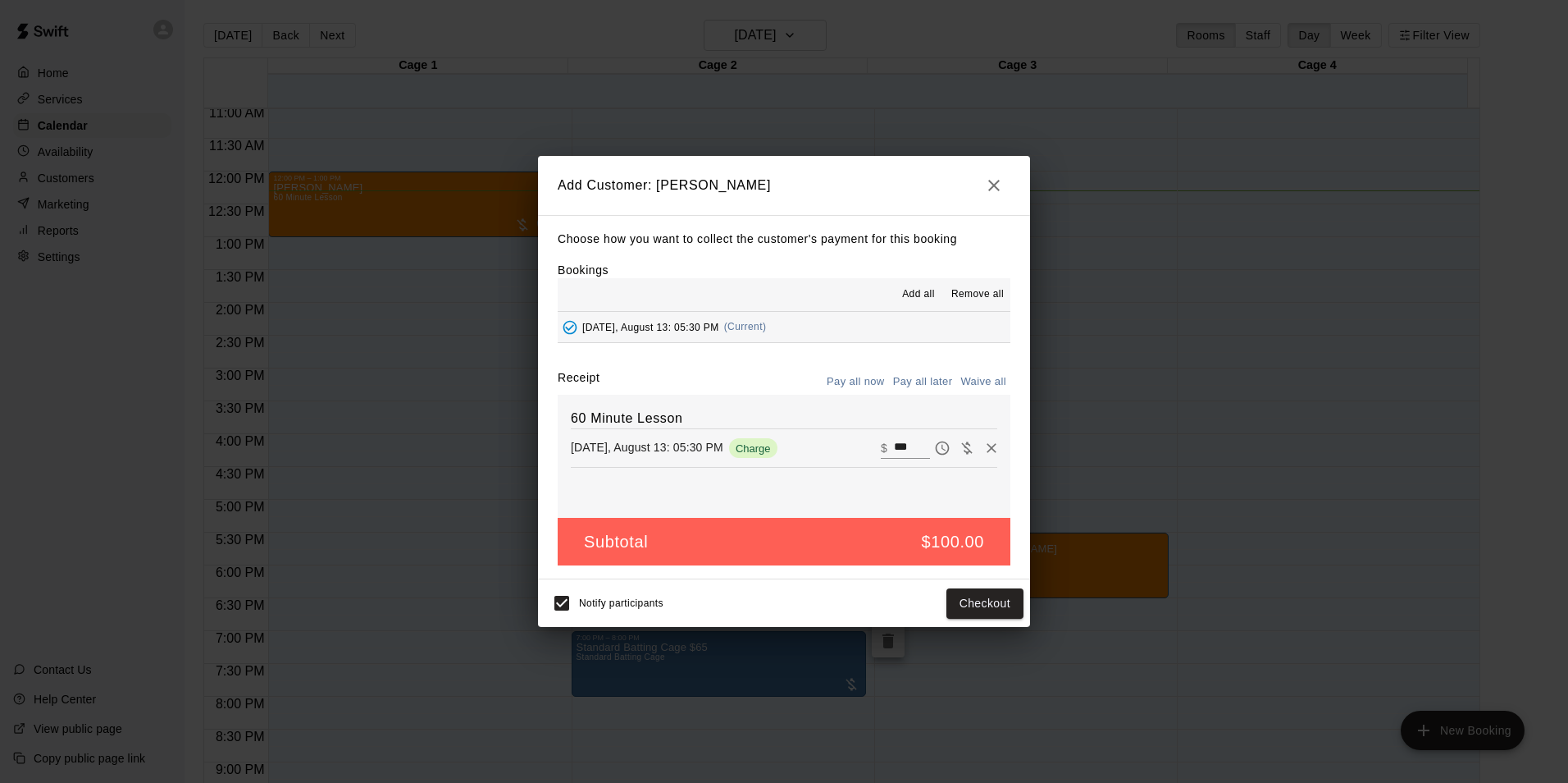
click at [982, 383] on button "Waive all" at bounding box center [983, 382] width 55 height 26
type input "*"
click at [967, 601] on button "Add customer" at bounding box center [972, 604] width 100 height 31
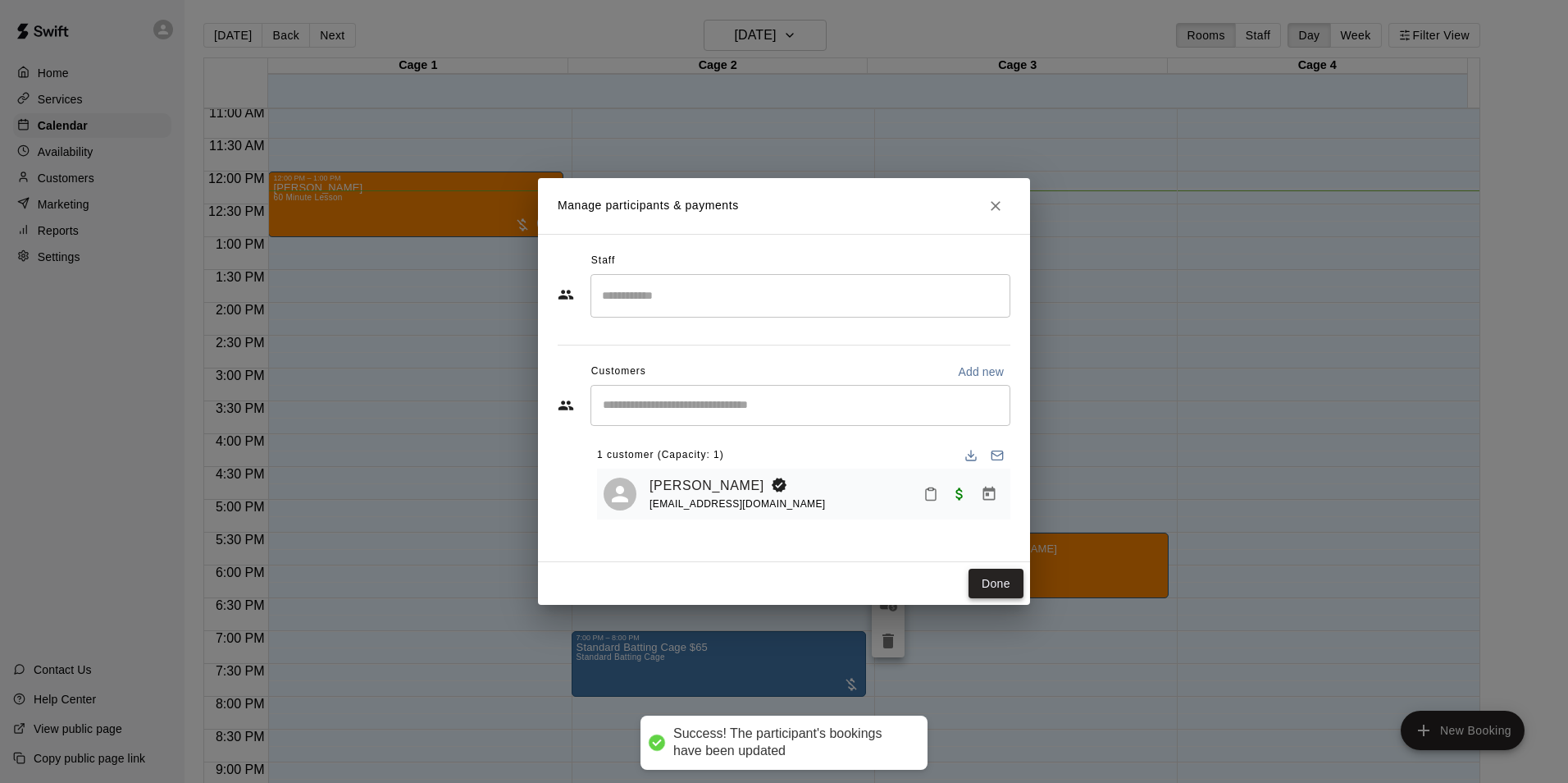
click at [991, 577] on button "Done" at bounding box center [995, 584] width 55 height 31
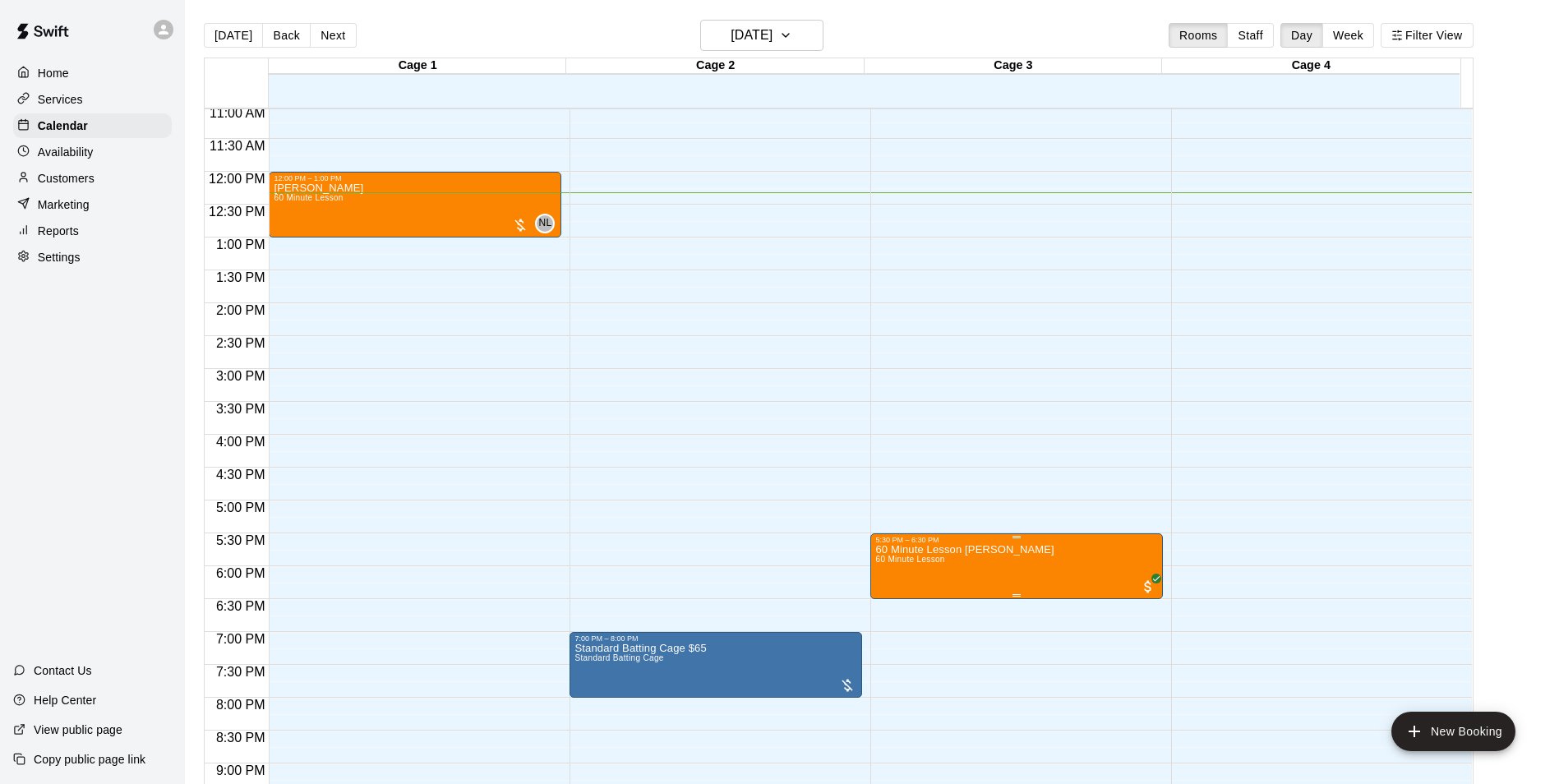
click at [999, 571] on div at bounding box center [785, 392] width 1571 height 784
click at [896, 606] on img "edit" at bounding box center [891, 603] width 19 height 19
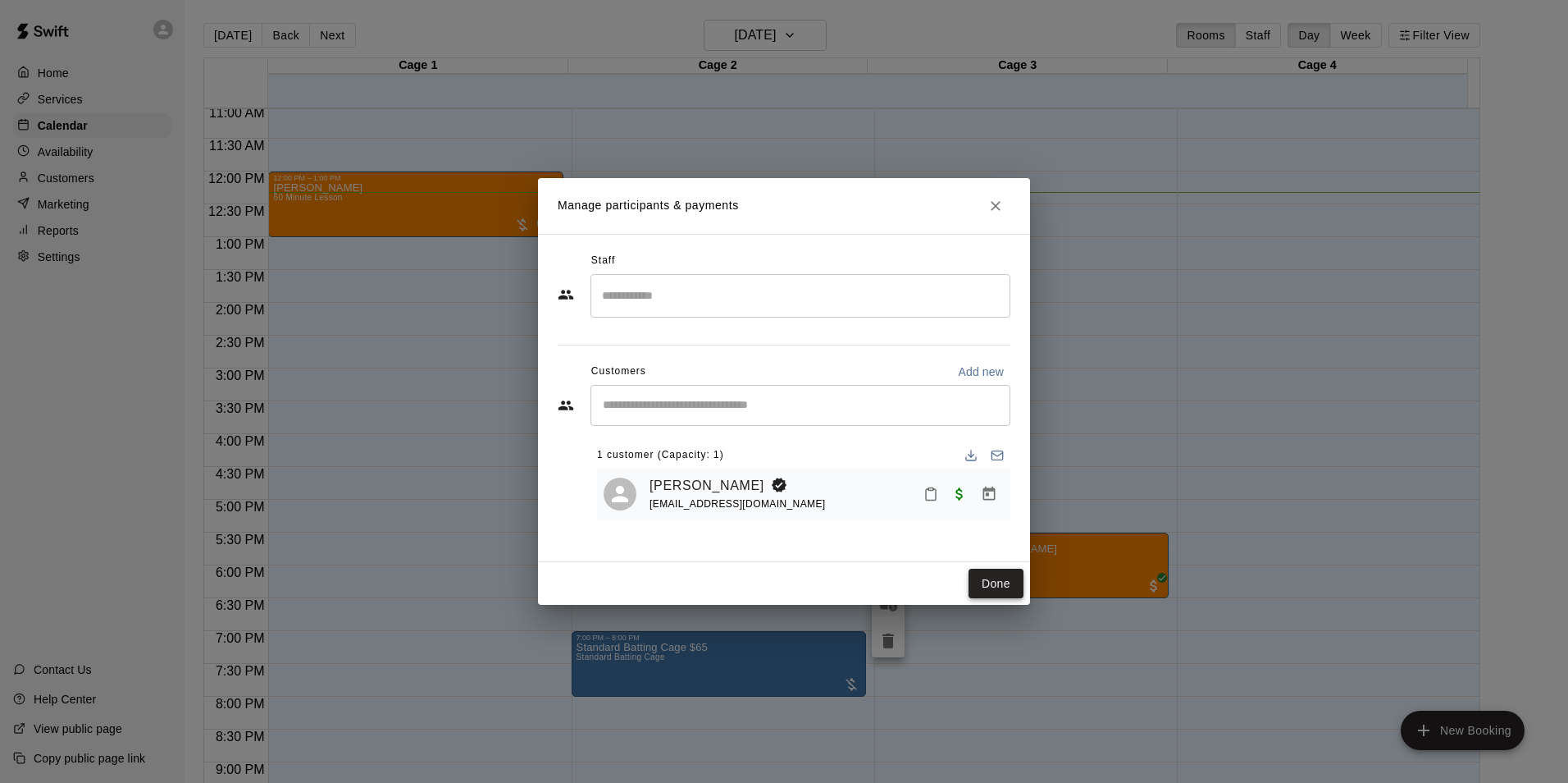
click at [993, 591] on button "Done" at bounding box center [995, 584] width 55 height 31
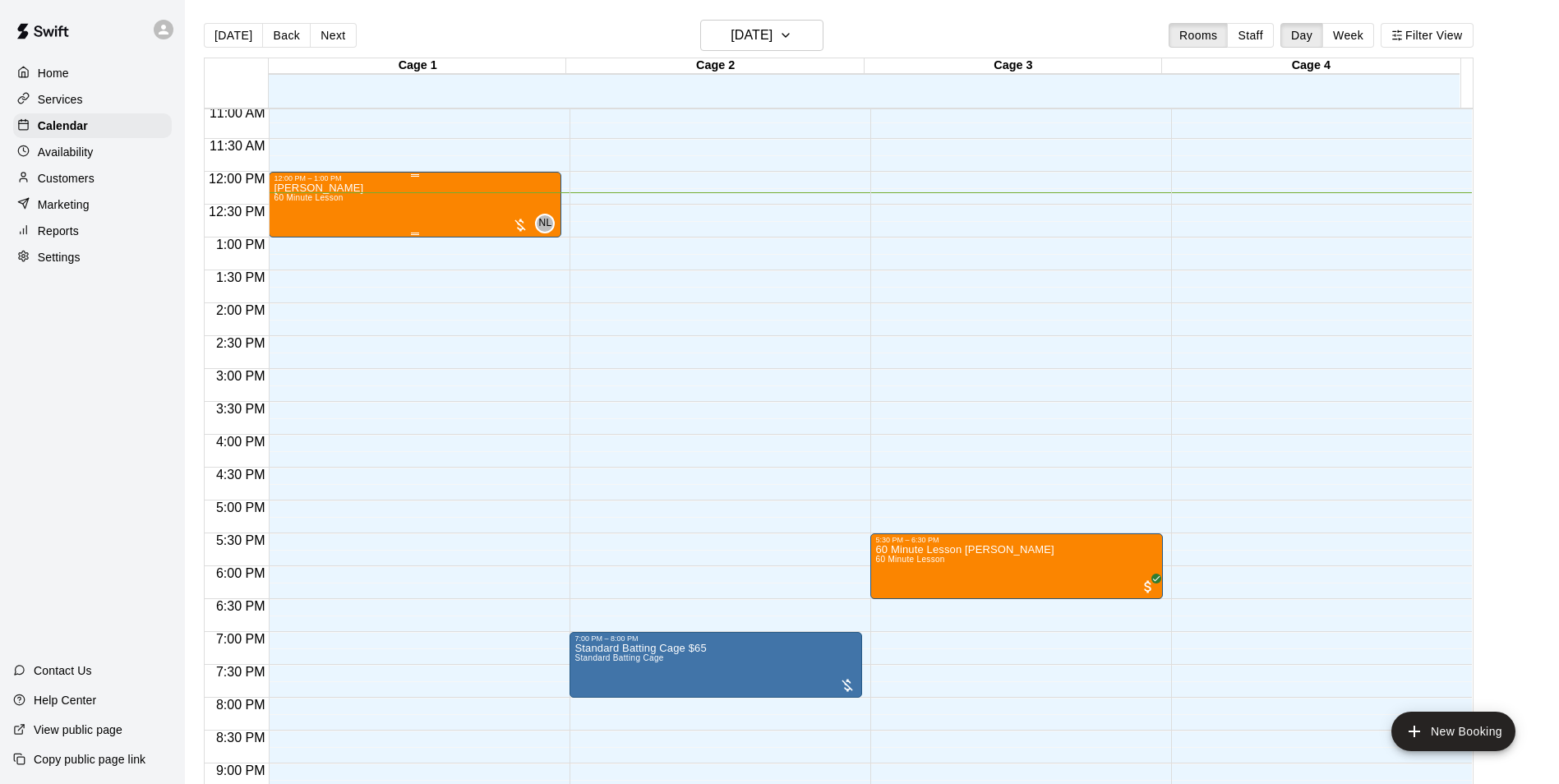
click at [384, 223] on div "[PERSON_NAME] 60 Minute Lesson NL 0" at bounding box center [414, 574] width 283 height 784
click at [291, 229] on button "edit" at bounding box center [290, 241] width 33 height 32
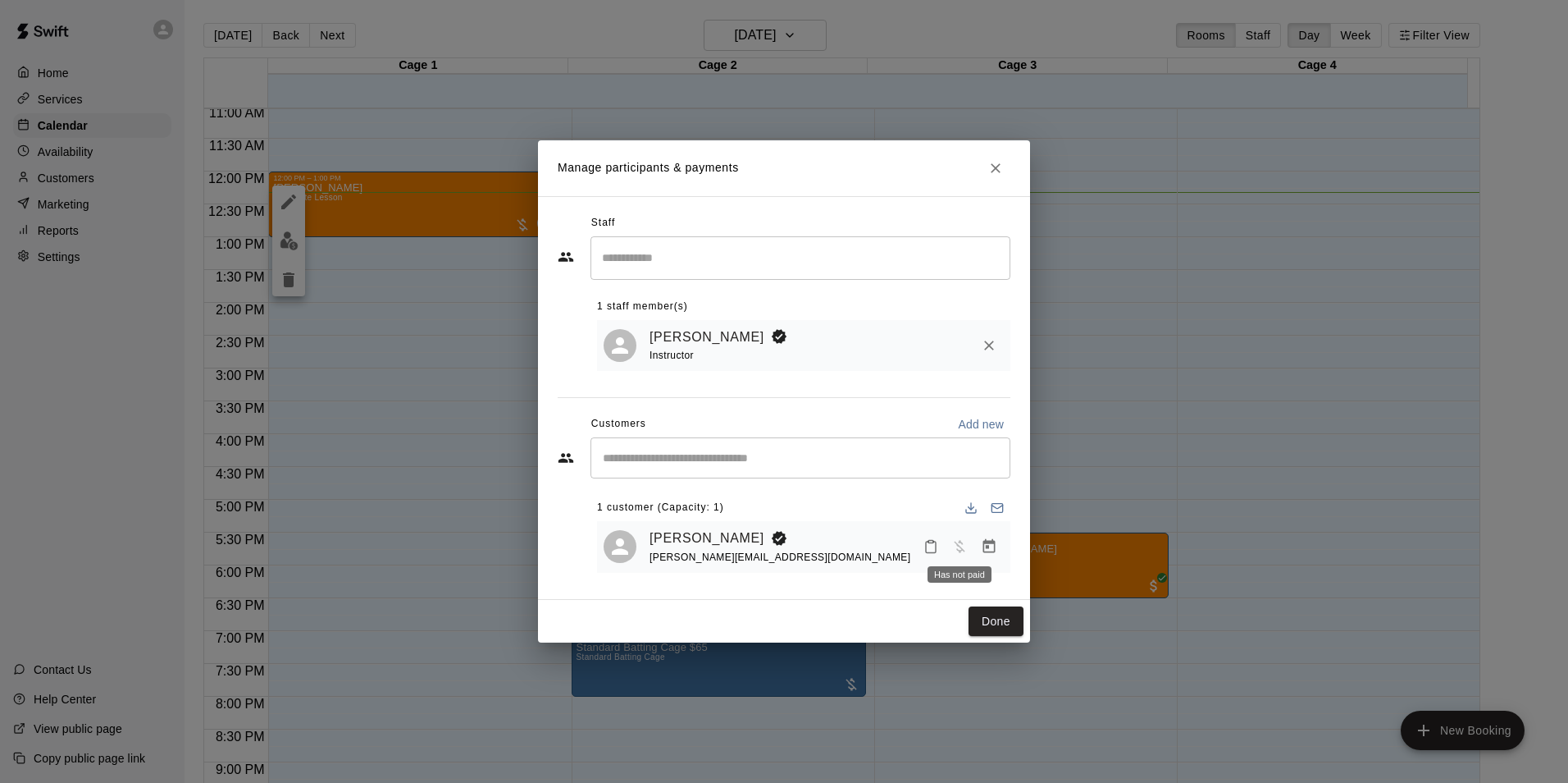
click at [959, 549] on span "Has not paid" at bounding box center [960, 546] width 30 height 14
click at [993, 550] on icon "Manage bookings & payment" at bounding box center [988, 546] width 16 height 16
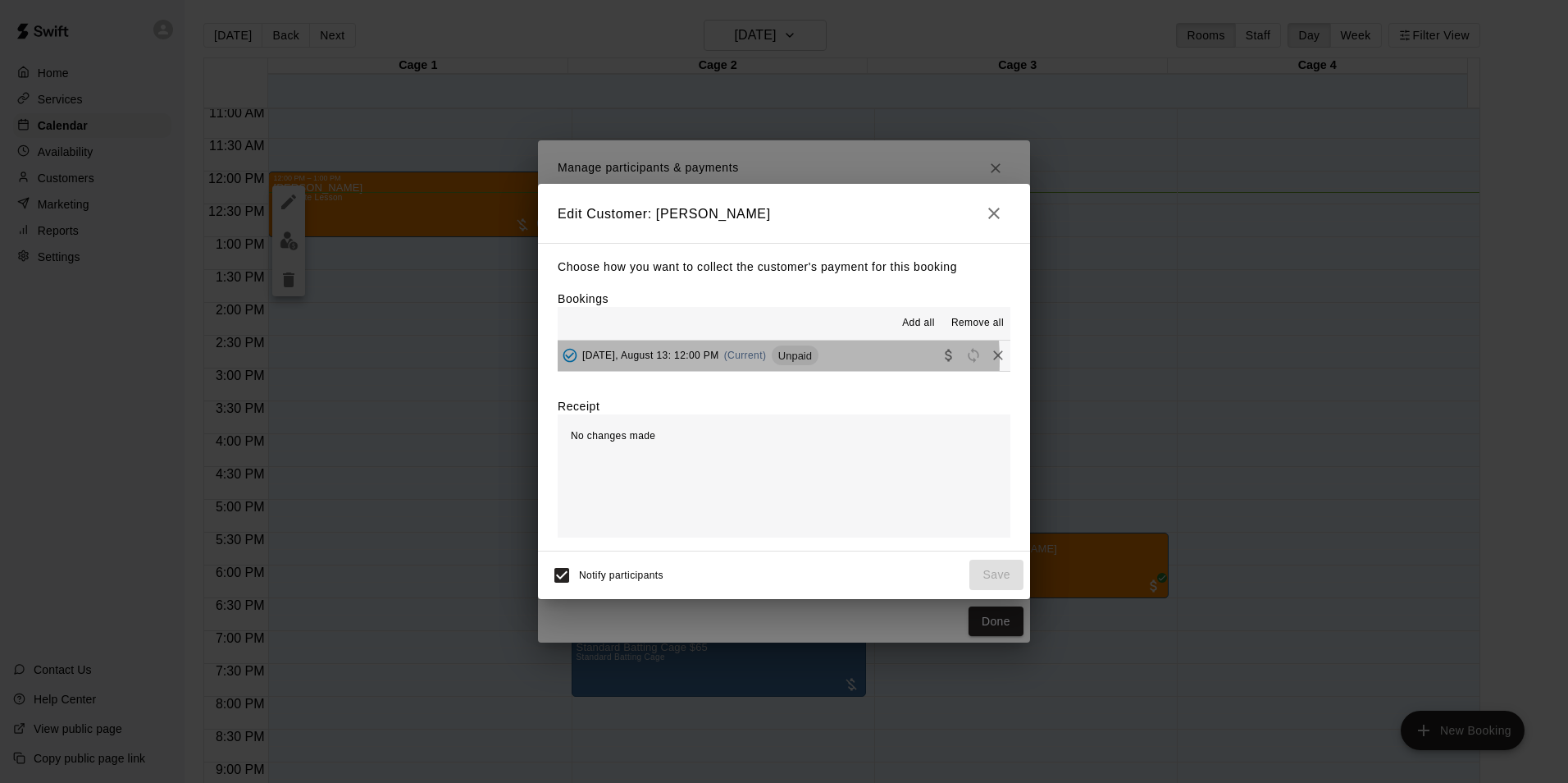
click at [704, 361] on span "[DATE], August 13: 12:00 PM" at bounding box center [651, 355] width 137 height 11
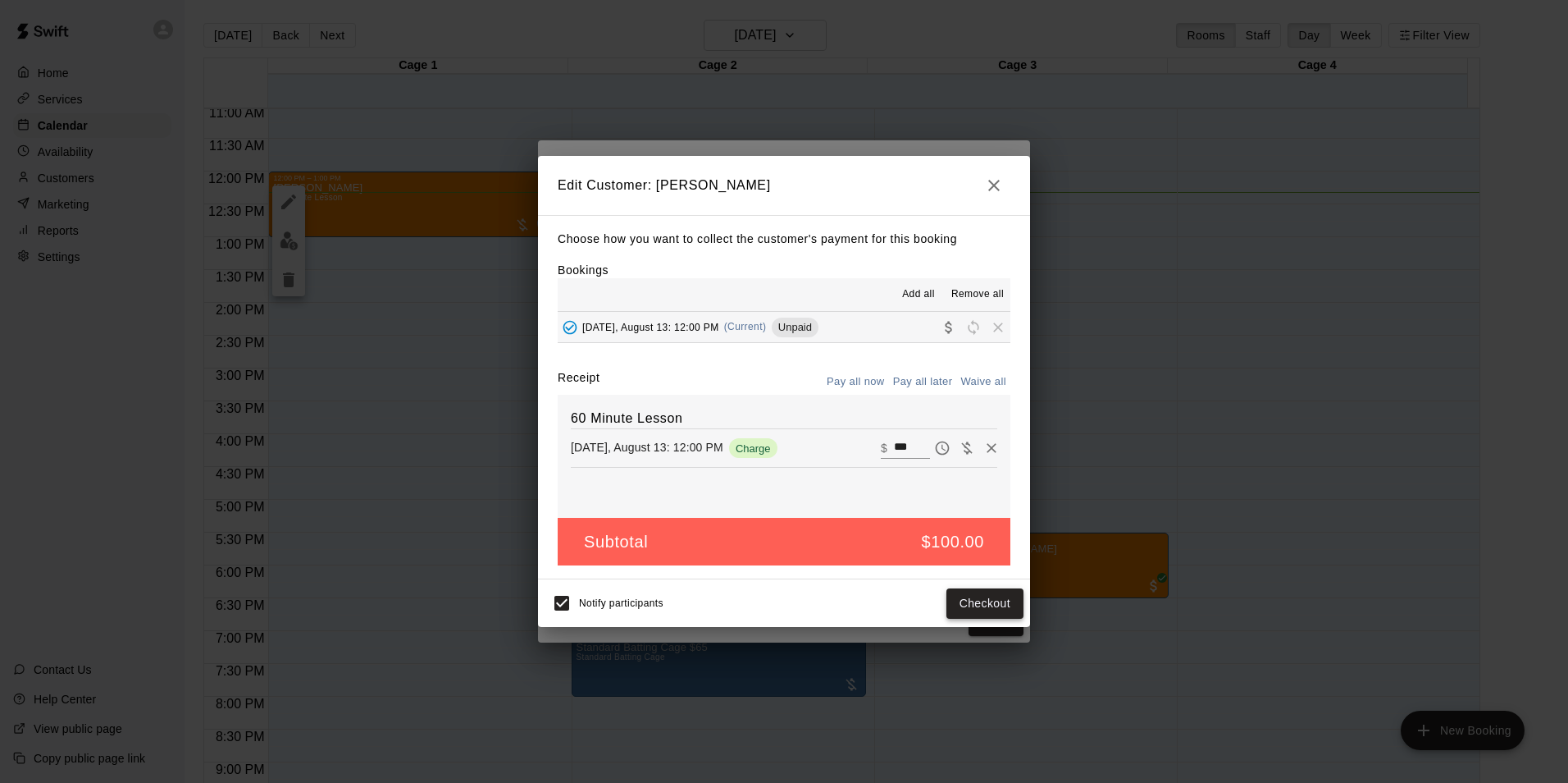
click at [968, 611] on button "Checkout" at bounding box center [984, 604] width 77 height 31
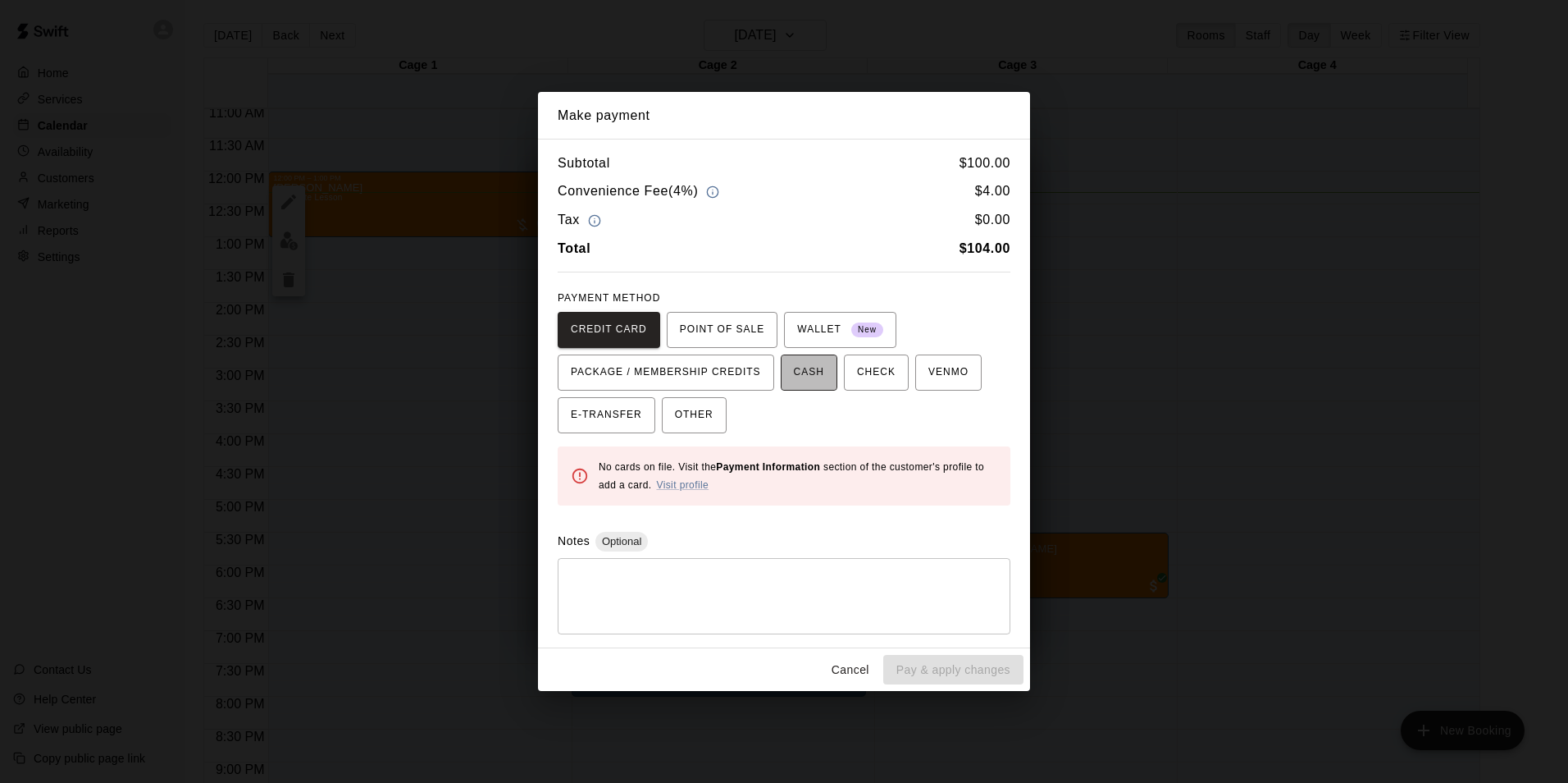
click at [817, 372] on button "CASH" at bounding box center [808, 372] width 56 height 36
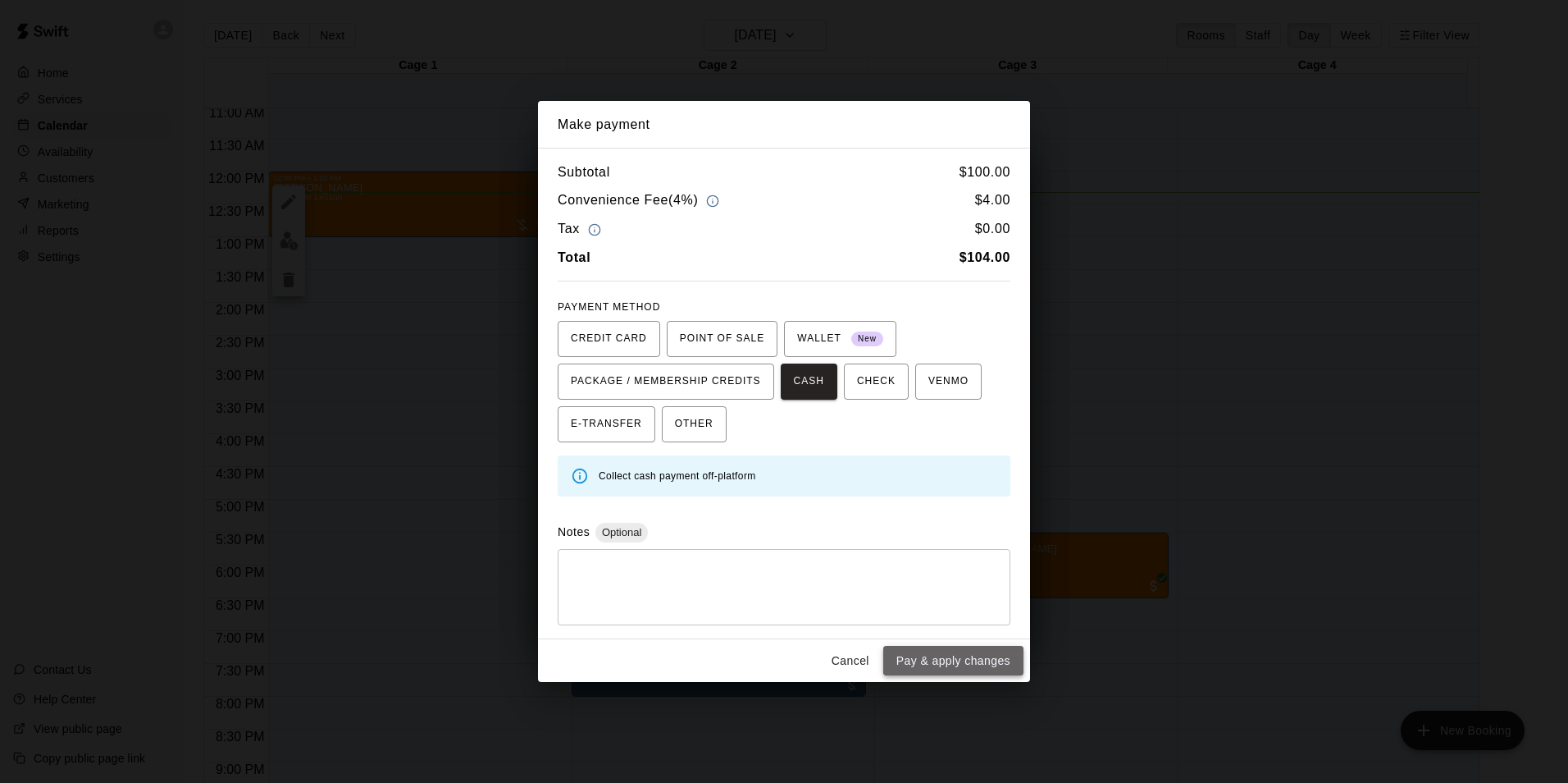
click at [963, 666] on button "Pay & apply changes" at bounding box center [953, 661] width 141 height 31
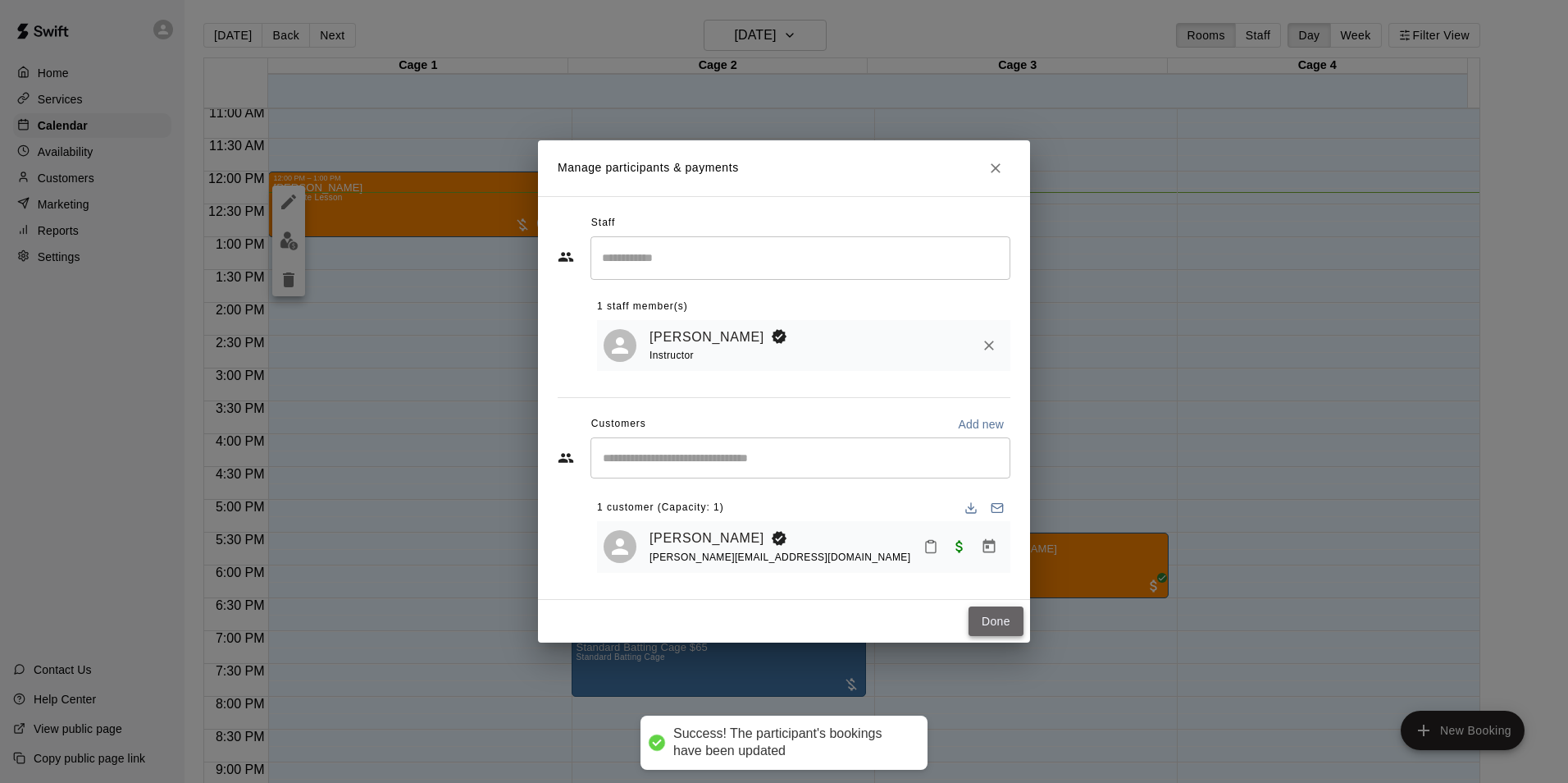
click at [994, 629] on button "Done" at bounding box center [995, 622] width 55 height 31
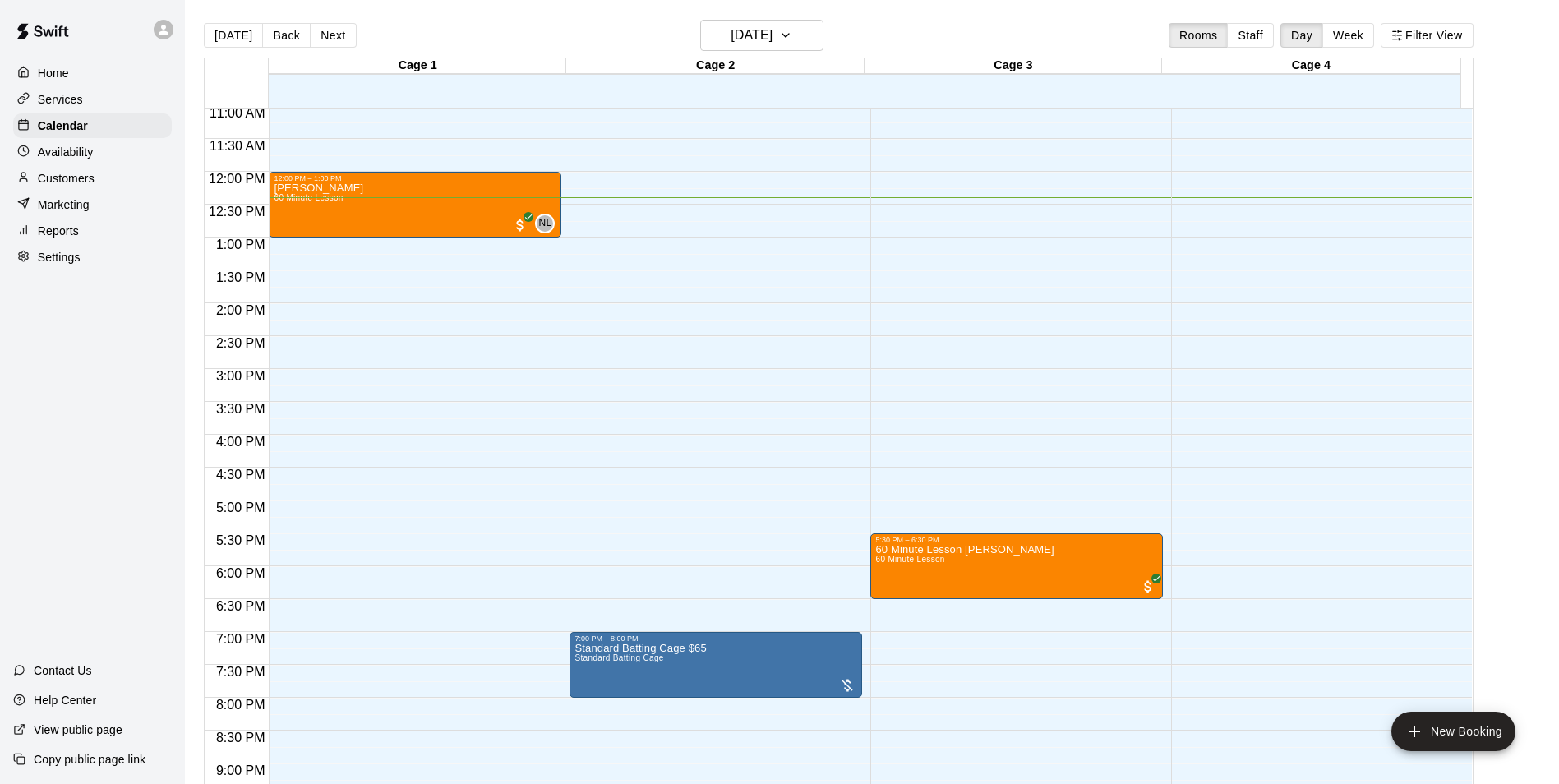
click at [623, 392] on div "12:00 AM – 9:00 AM Closed 7:00 PM – 8:00 PM Standard Batting Cage $65 Standard …" at bounding box center [715, 172] width 292 height 1578
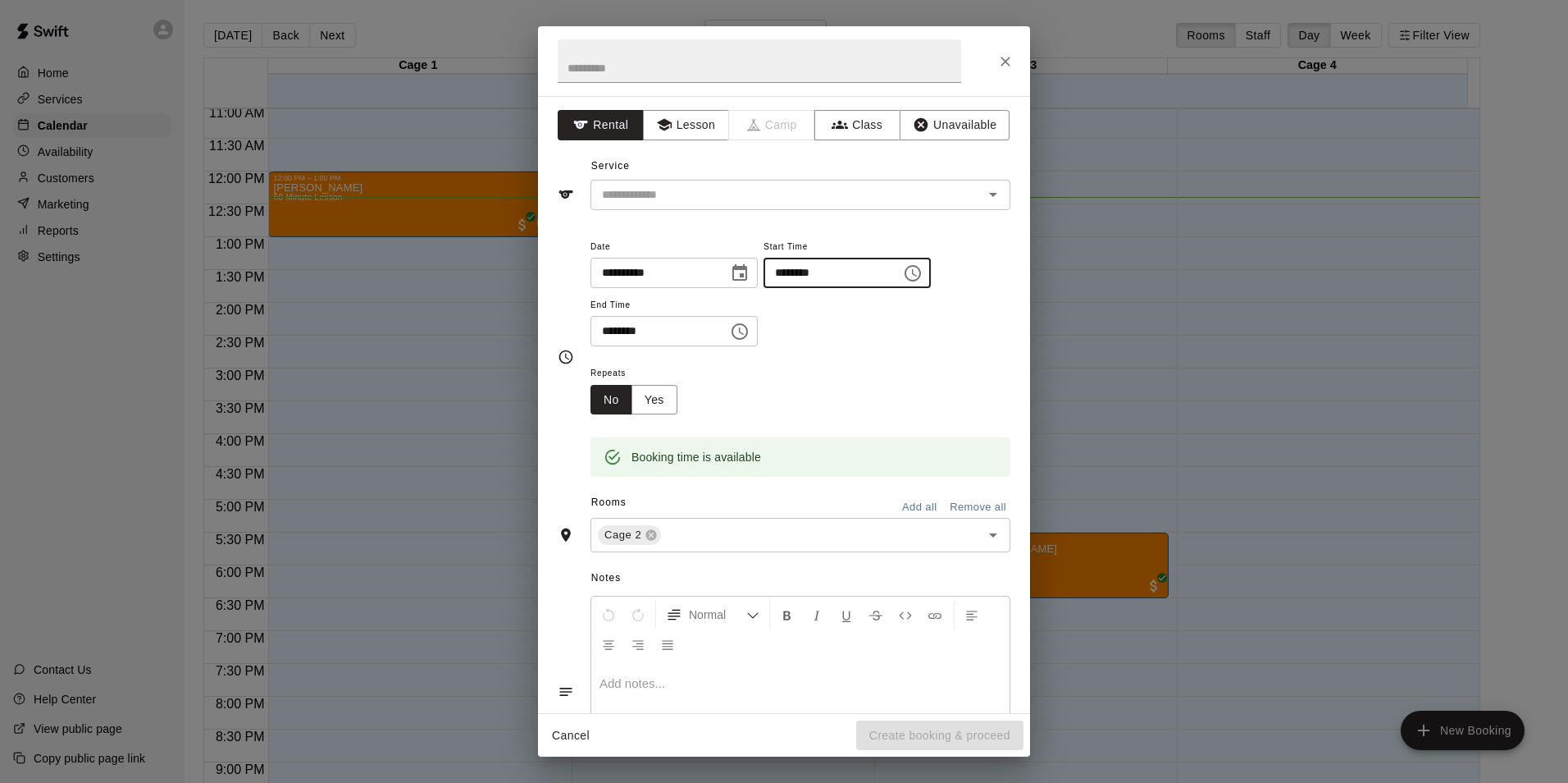
click at [823, 267] on input "********" at bounding box center [827, 273] width 126 height 31
type input "********"
click at [629, 340] on input "********" at bounding box center [653, 331] width 126 height 31
type input "********"
click at [881, 382] on div "Repeats No Yes" at bounding box center [800, 389] width 420 height 52
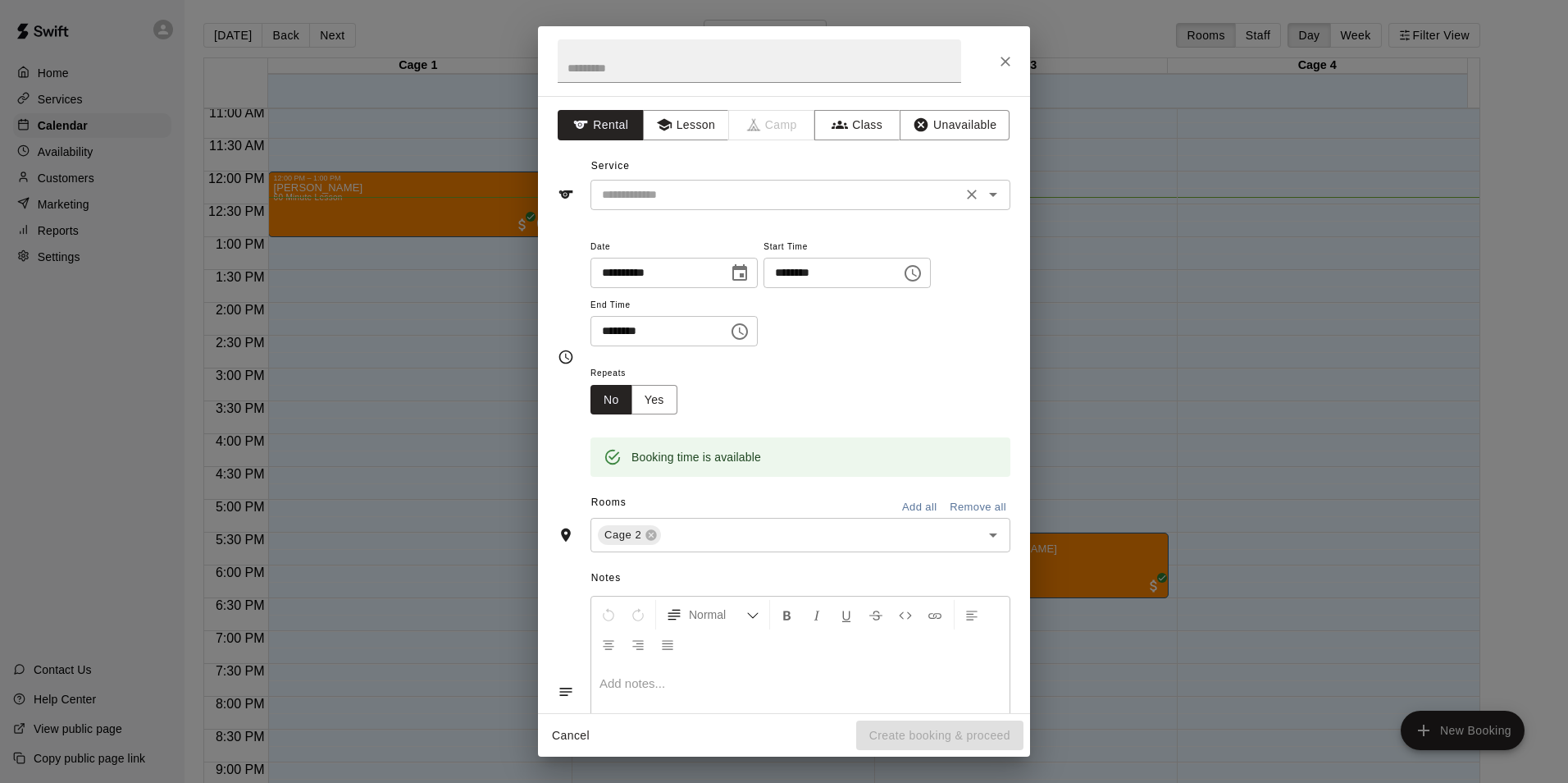
click at [803, 209] on div "​" at bounding box center [800, 195] width 420 height 31
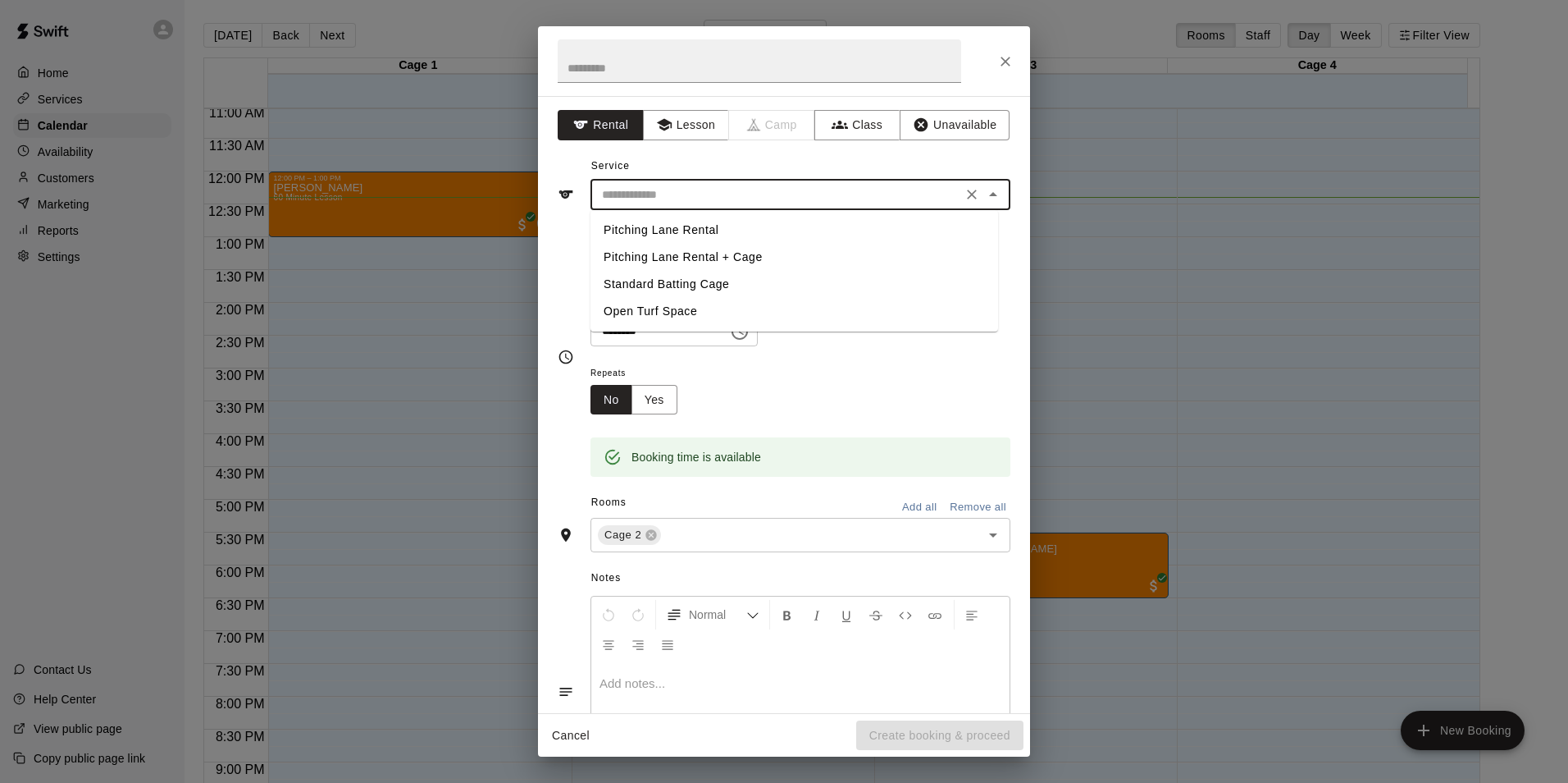
click at [684, 289] on li "Standard Batting Cage" at bounding box center [794, 284] width 408 height 27
type input "**********"
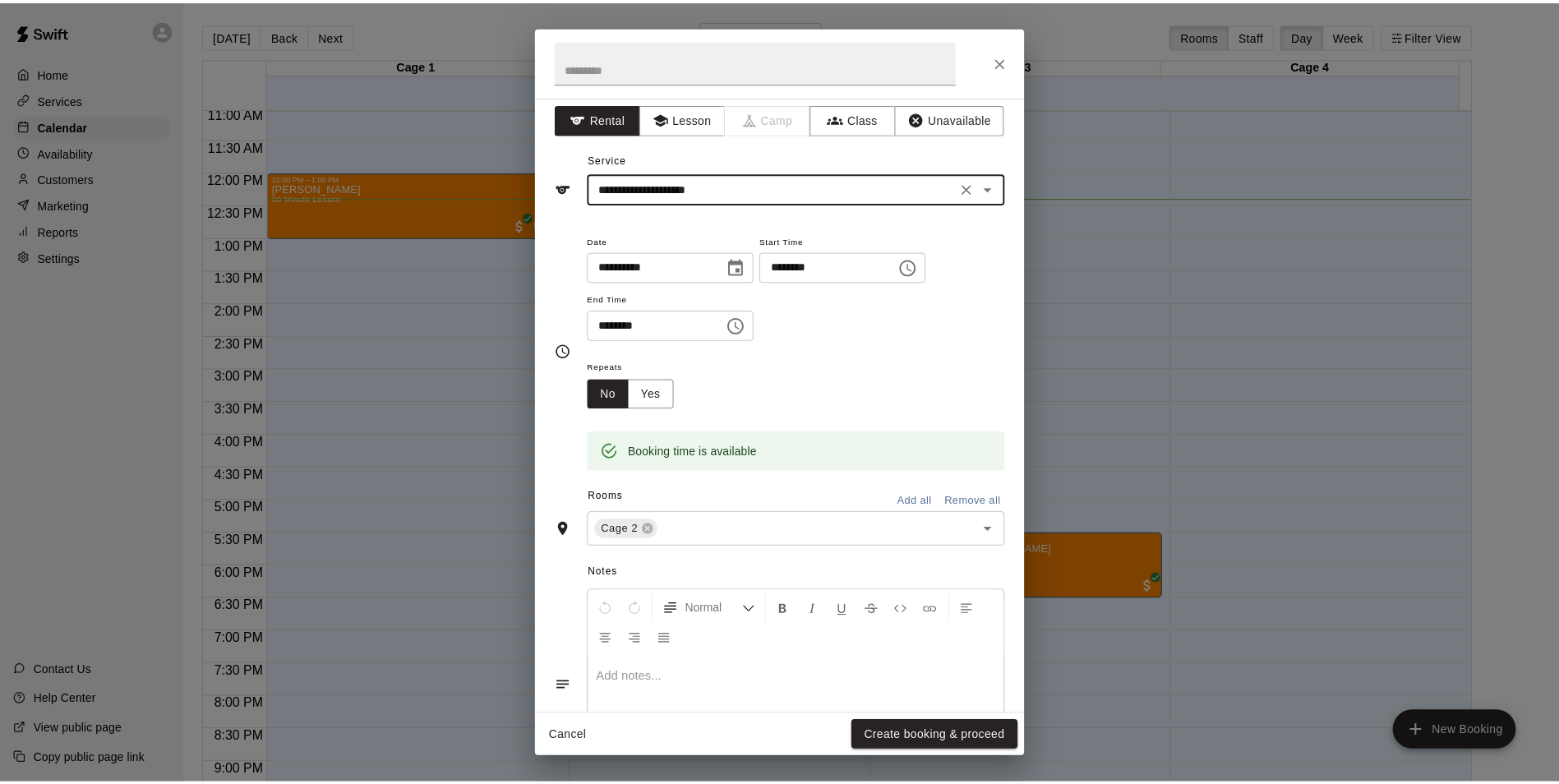
scroll to position [0, 0]
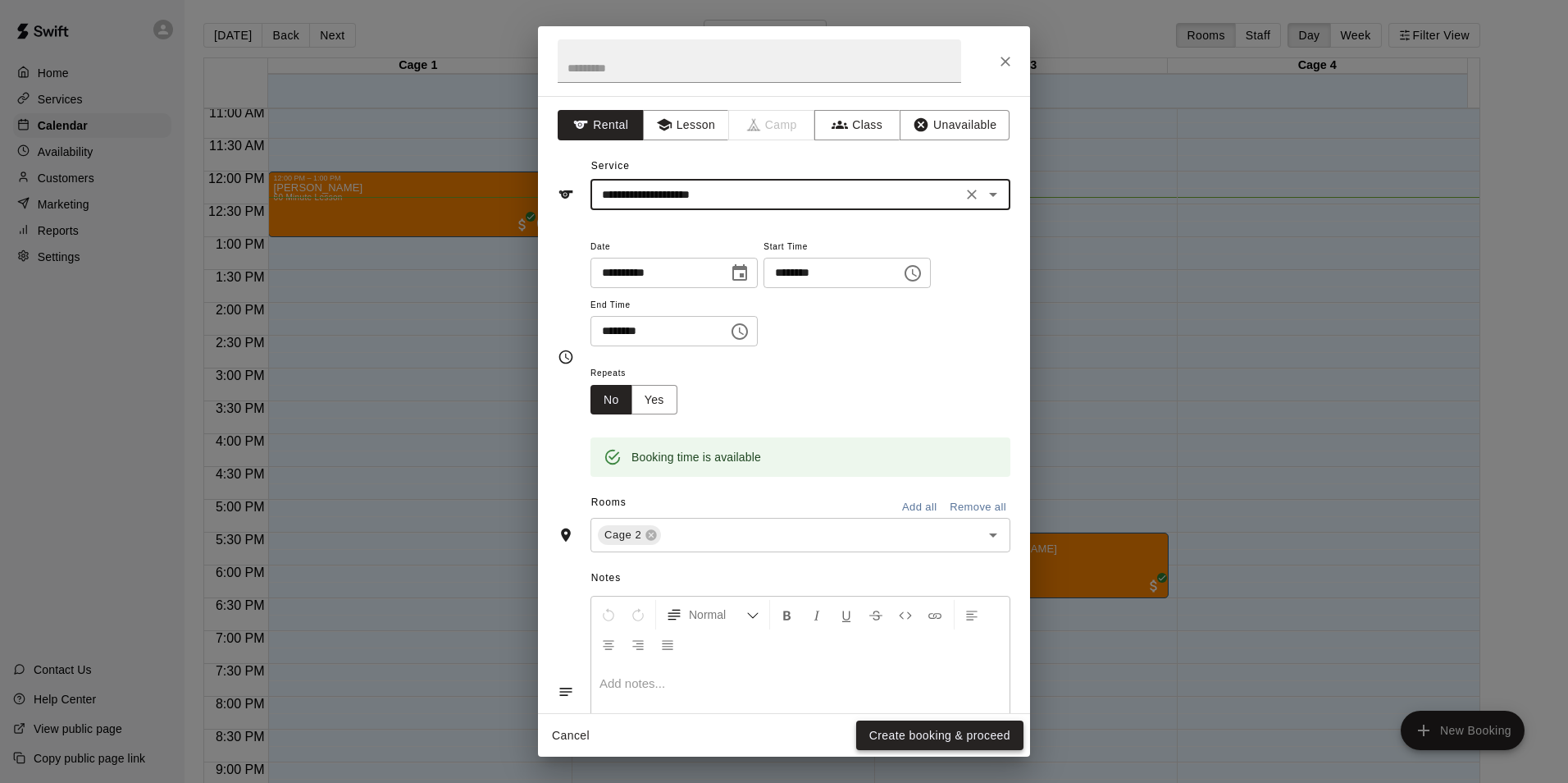
click at [961, 739] on button "Create booking & proceed" at bounding box center [939, 736] width 167 height 31
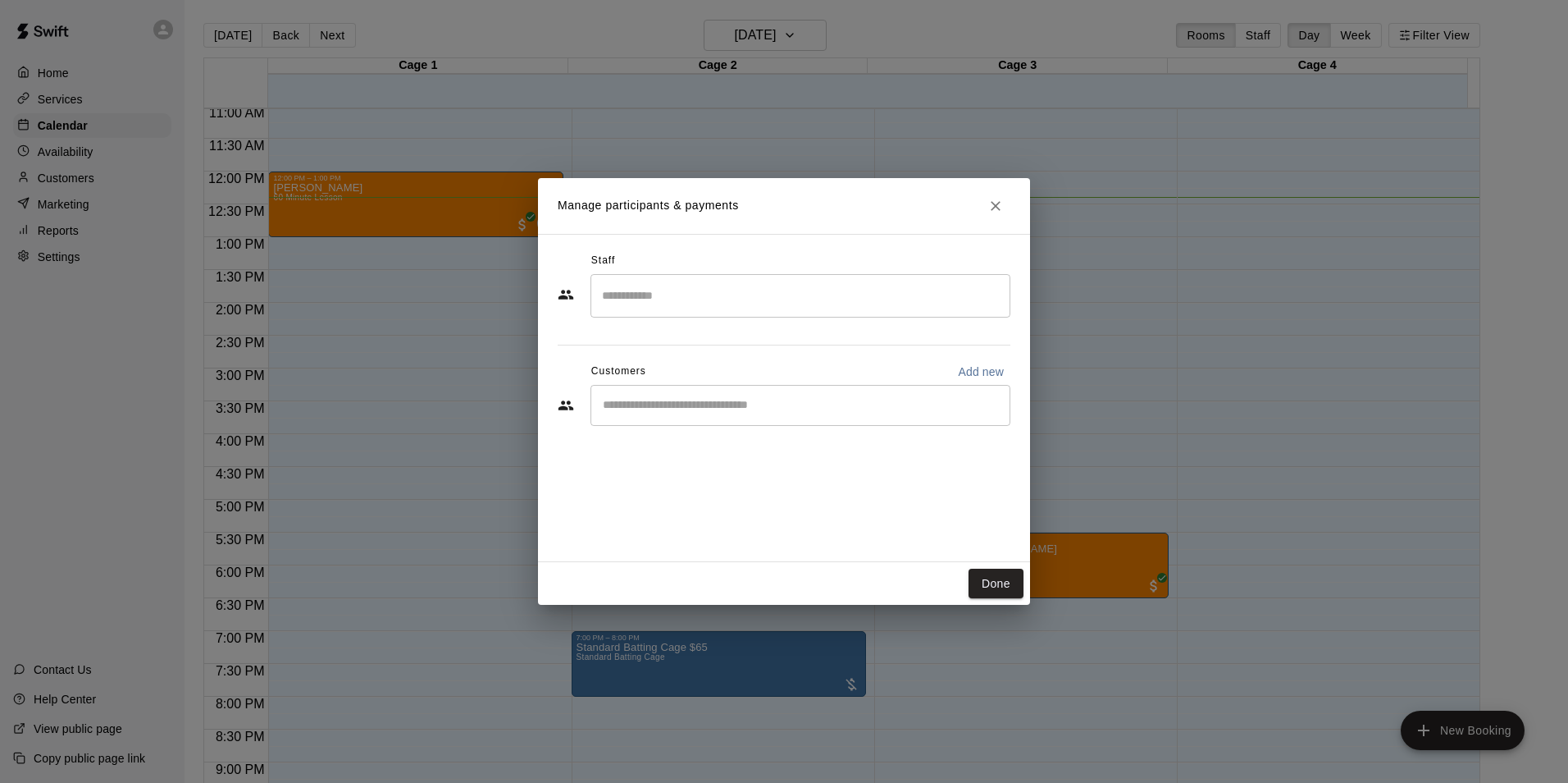
click at [689, 392] on div "​" at bounding box center [800, 405] width 420 height 41
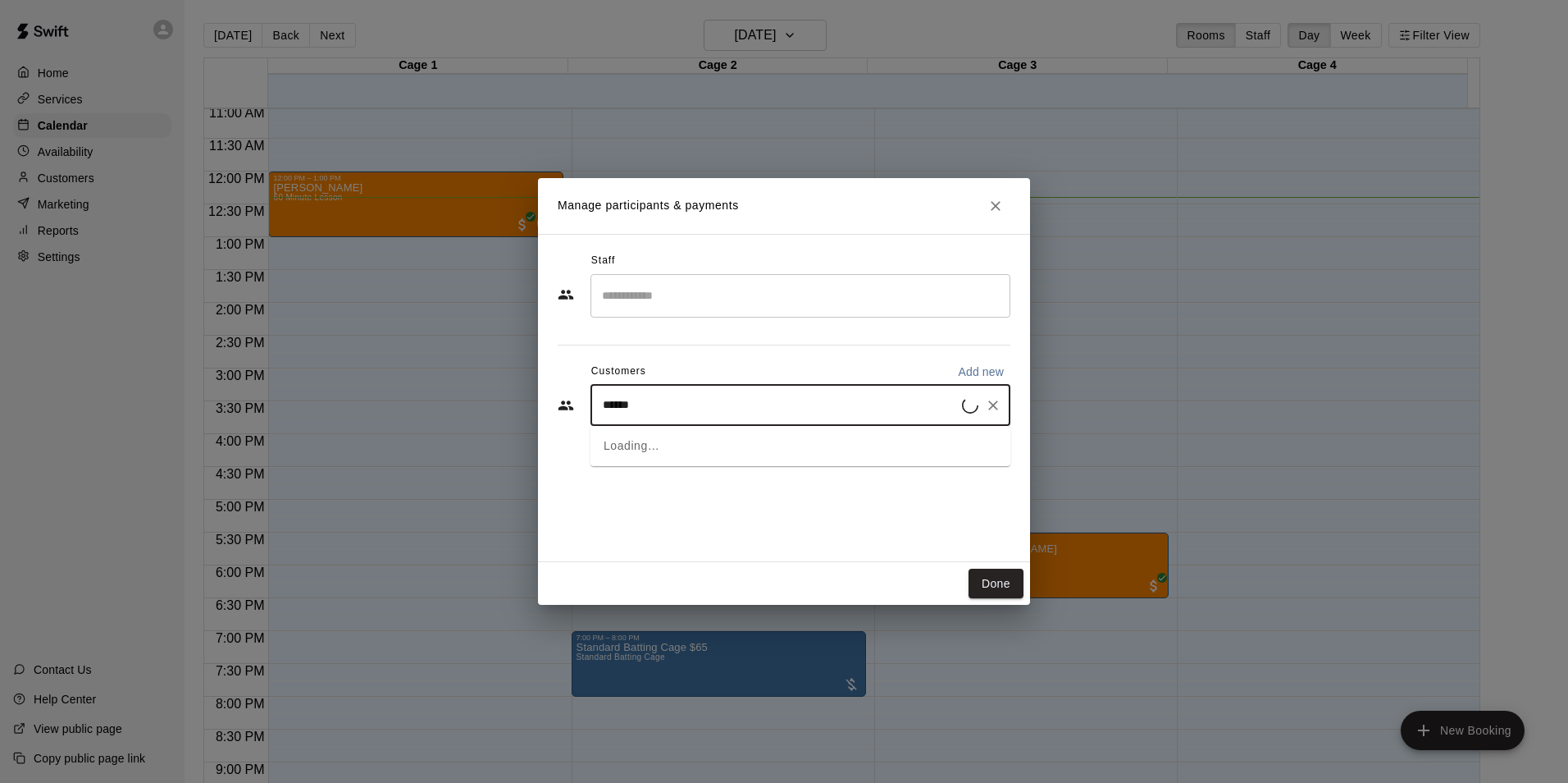
type input "*******"
click at [644, 468] on div "corey barrett [EMAIL_ADDRESS][PERSON_NAME][DOMAIN_NAME]" at bounding box center [809, 452] width 346 height 35
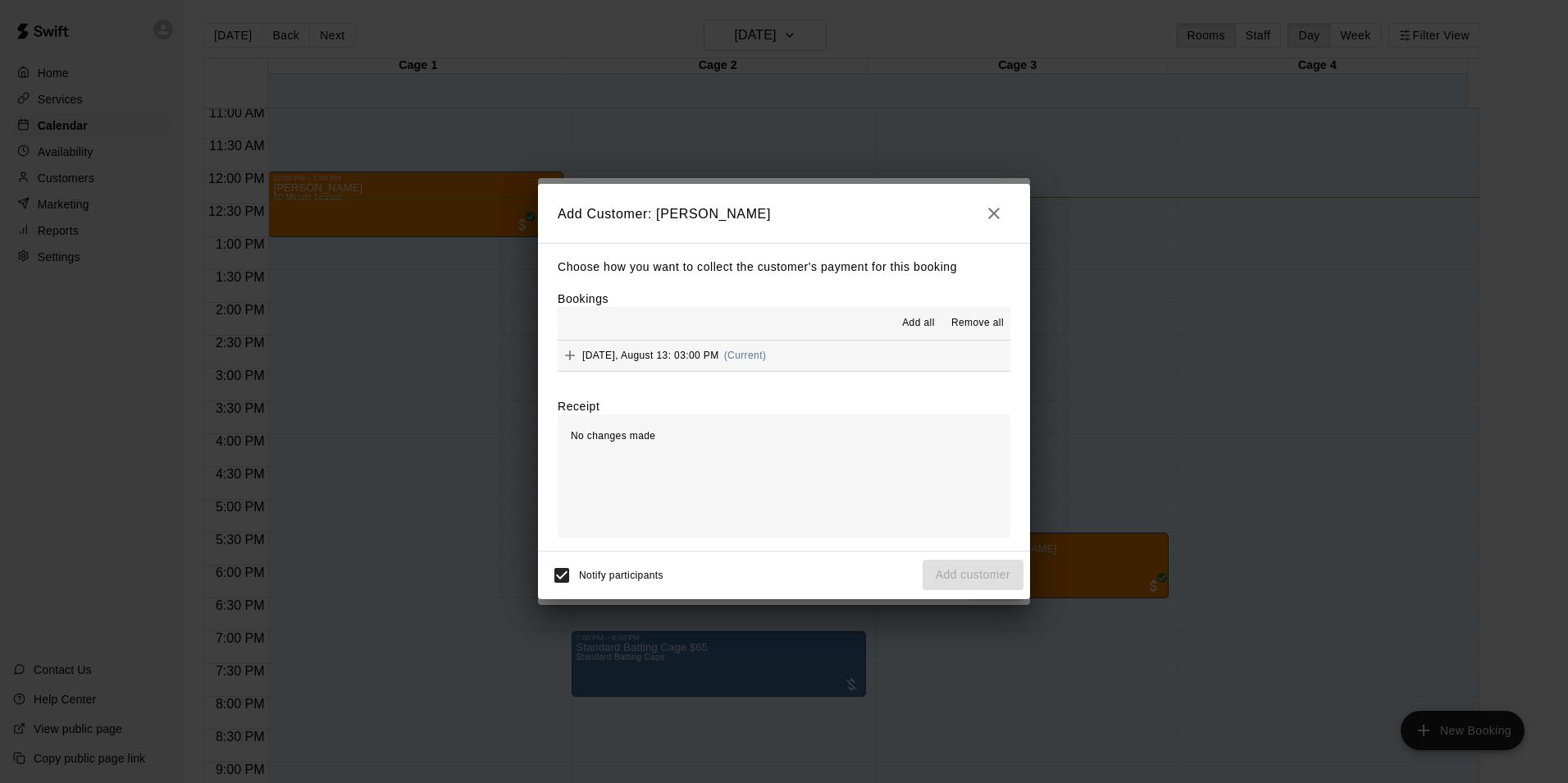
click at [646, 359] on span "[DATE], August 13: 03:00 PM" at bounding box center [651, 355] width 137 height 11
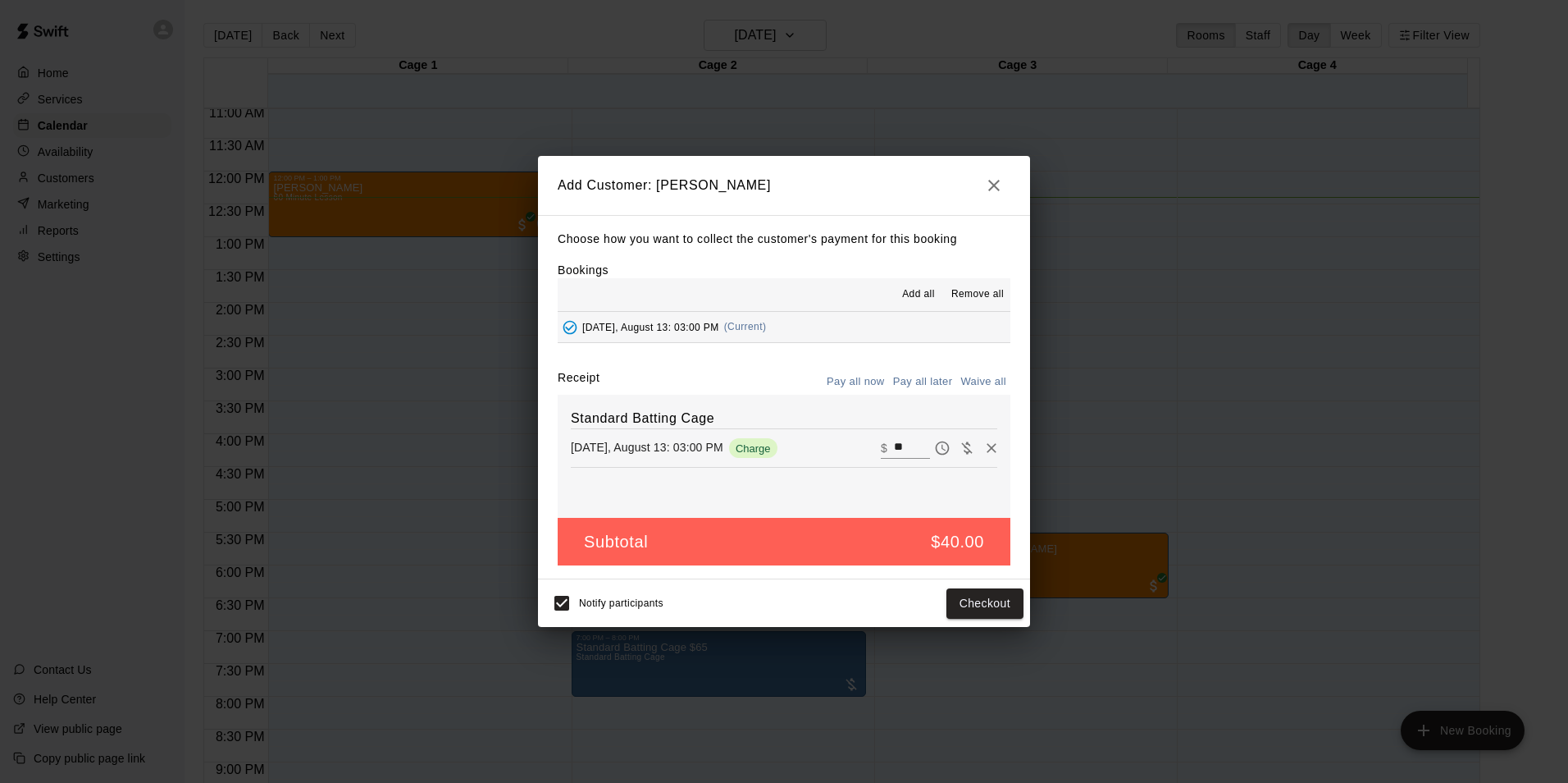
click at [920, 372] on button "Pay all later" at bounding box center [922, 382] width 68 height 26
click at [974, 607] on button "Add customer" at bounding box center [972, 604] width 100 height 31
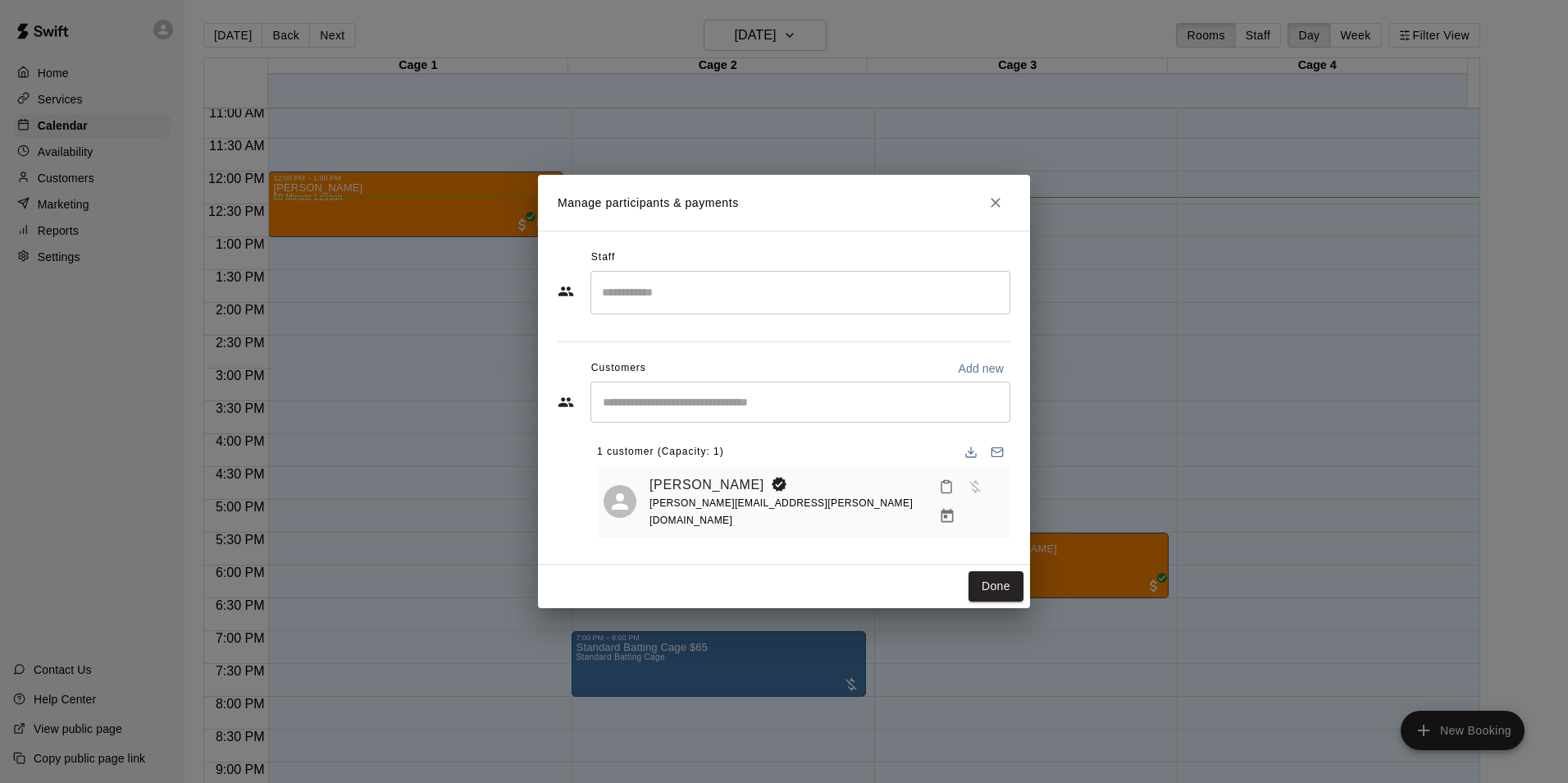
click at [897, 502] on div "corey barrett [EMAIL_ADDRESS][PERSON_NAME][DOMAIN_NAME]" at bounding box center [827, 502] width 354 height 59
click at [823, 481] on div "corey barrett [EMAIL_ADDRESS][PERSON_NAME][DOMAIN_NAME]" at bounding box center [827, 502] width 354 height 59
click at [998, 210] on icon "Close" at bounding box center [995, 202] width 16 height 16
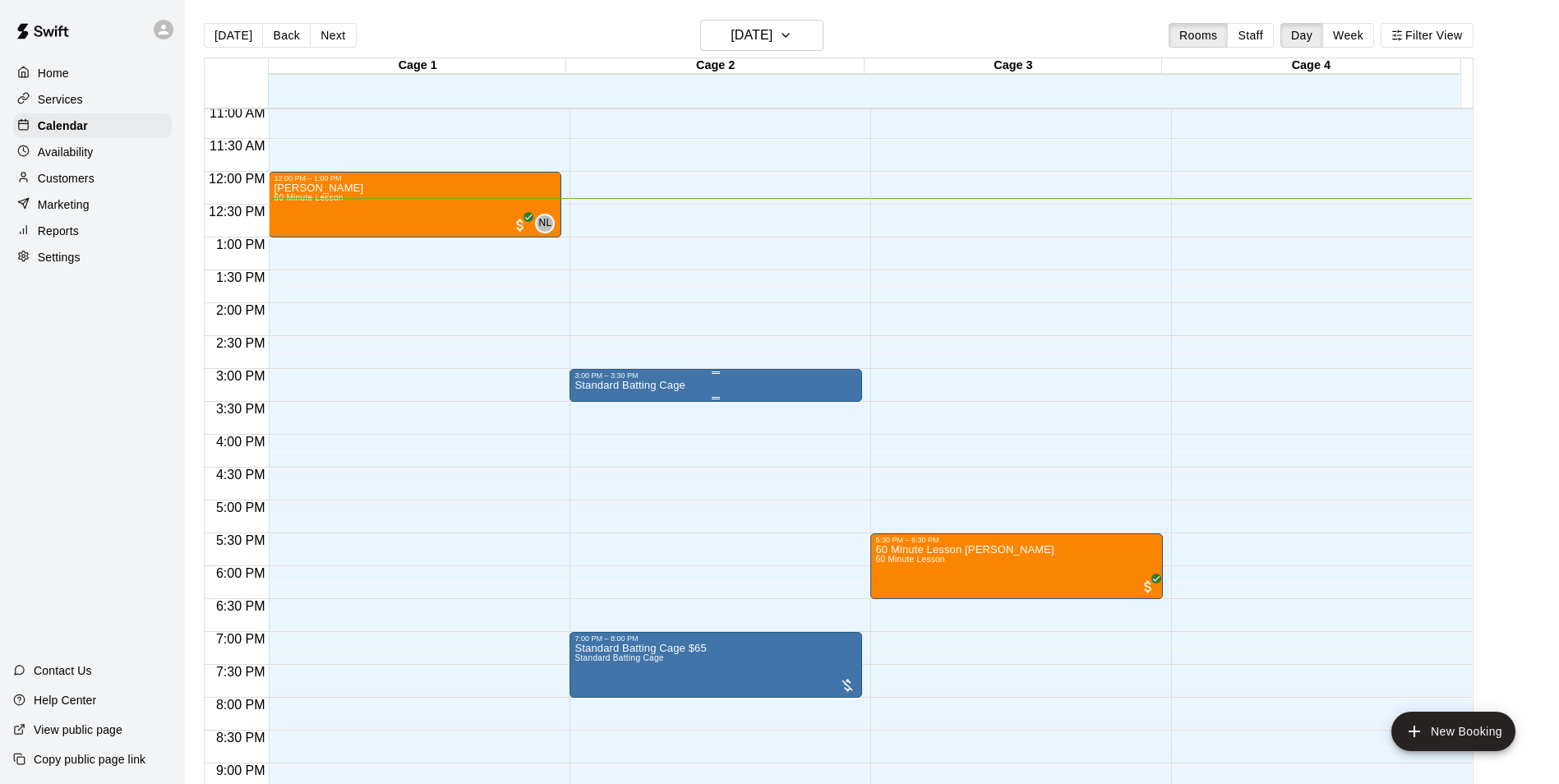
click at [640, 378] on div "3:00 PM – 3:30 PM" at bounding box center [715, 376] width 283 height 9
click at [594, 422] on img "edit" at bounding box center [591, 428] width 19 height 19
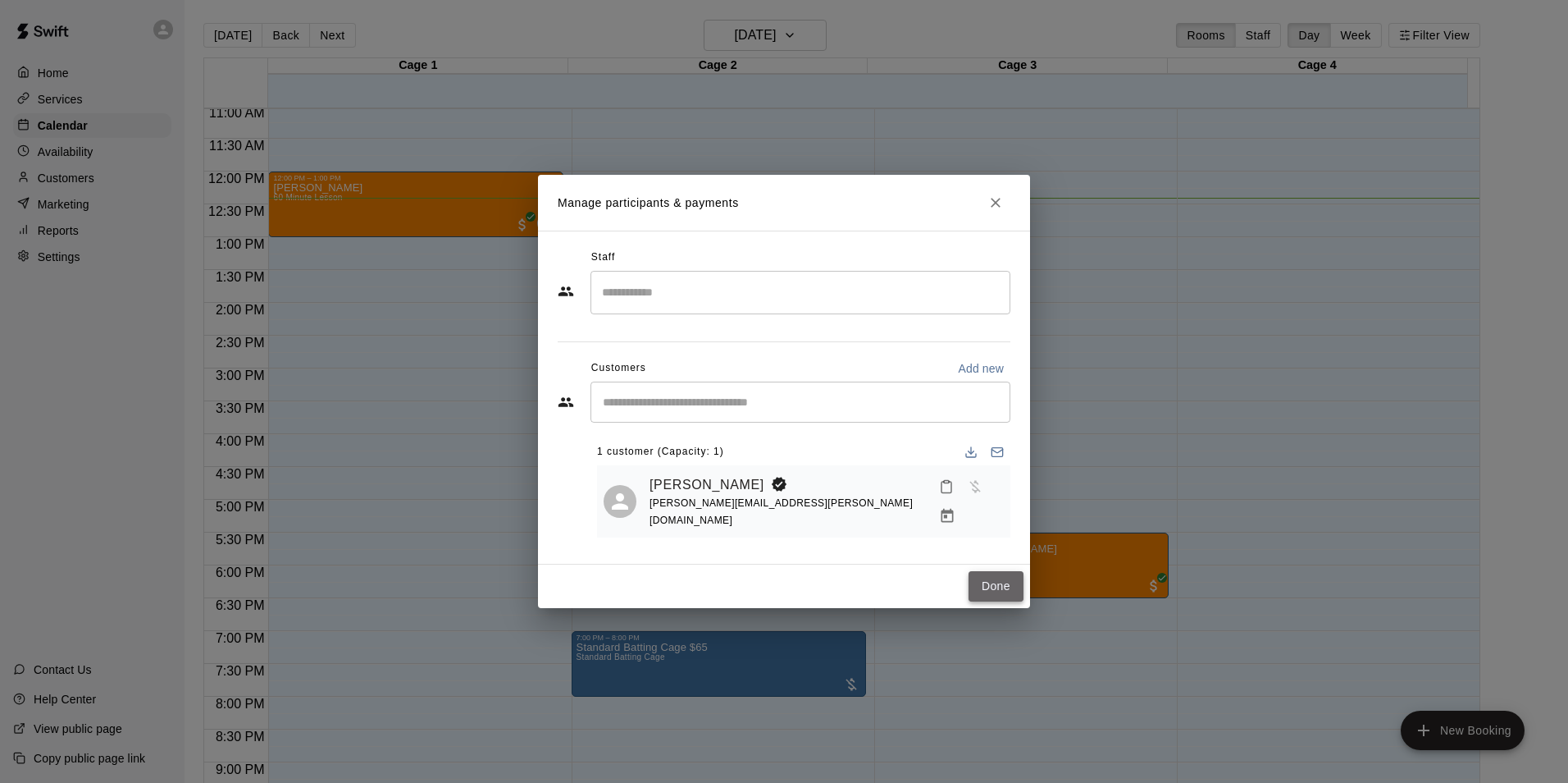
click at [998, 578] on button "Done" at bounding box center [995, 587] width 55 height 31
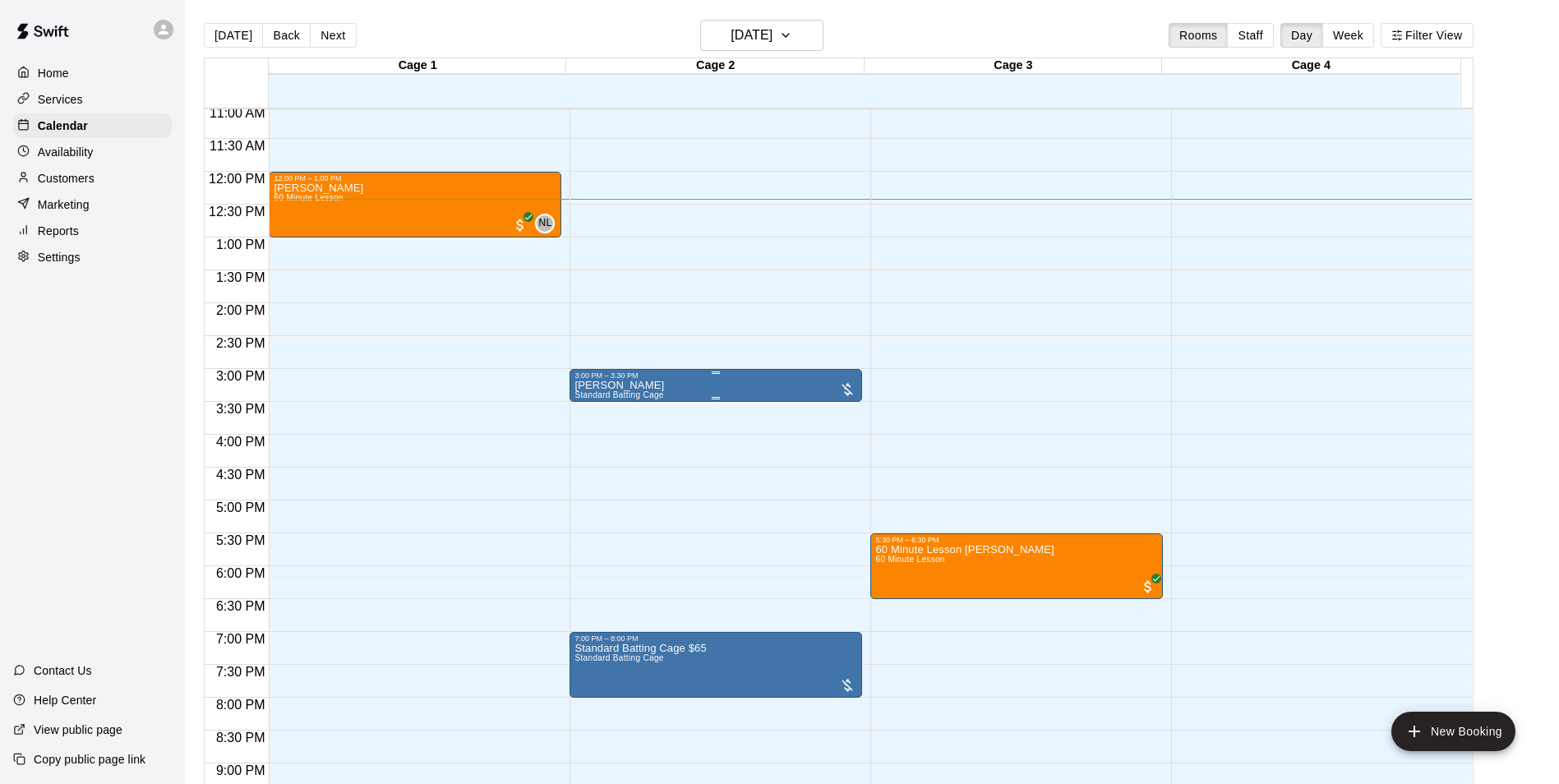
click at [672, 396] on div "[PERSON_NAME] Standard Batting Cage" at bounding box center [715, 772] width 283 height 784
click at [587, 406] on icon "edit" at bounding box center [590, 399] width 20 height 20
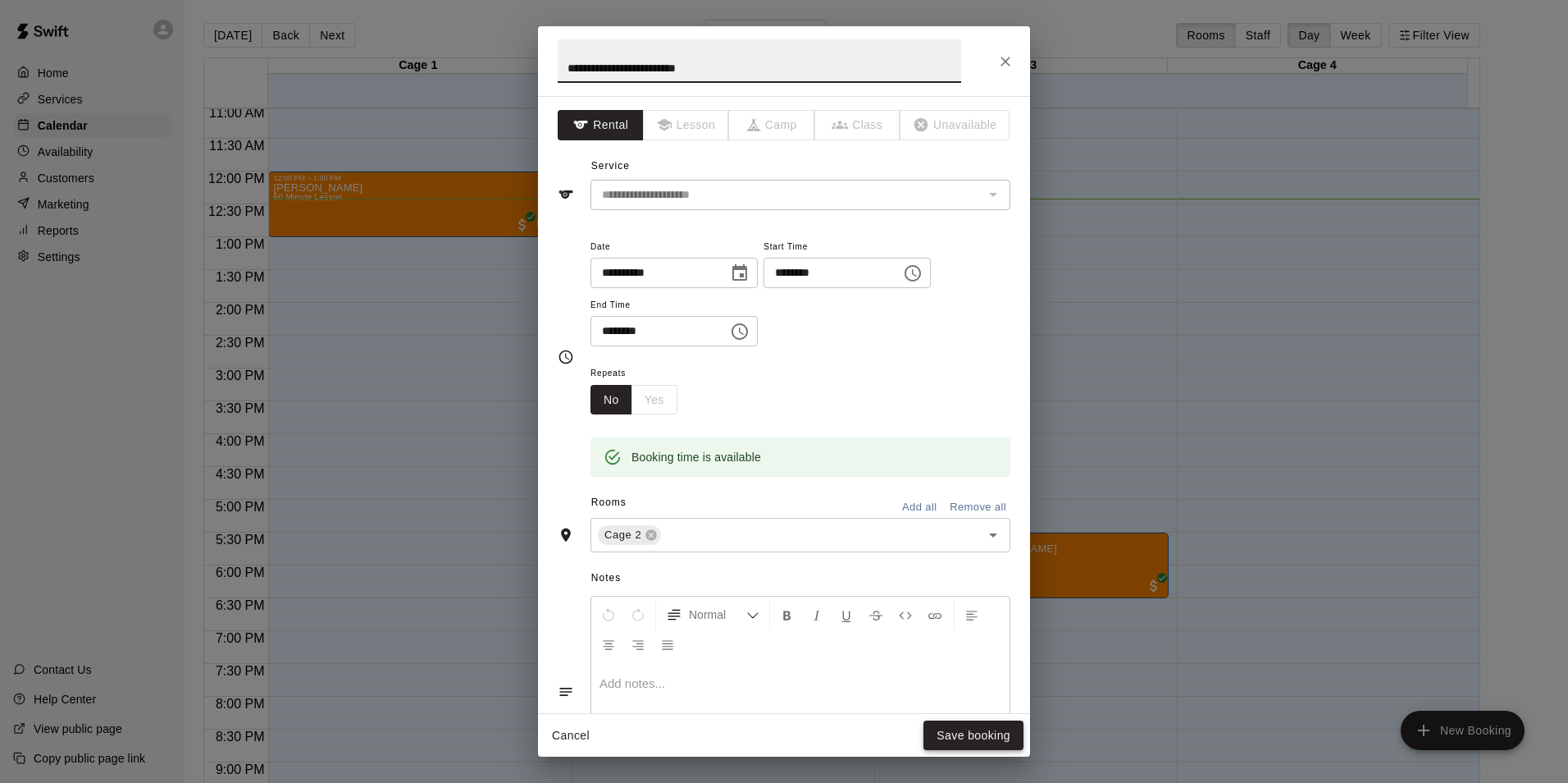
type input "**********"
click at [989, 734] on button "Save booking" at bounding box center [973, 736] width 100 height 31
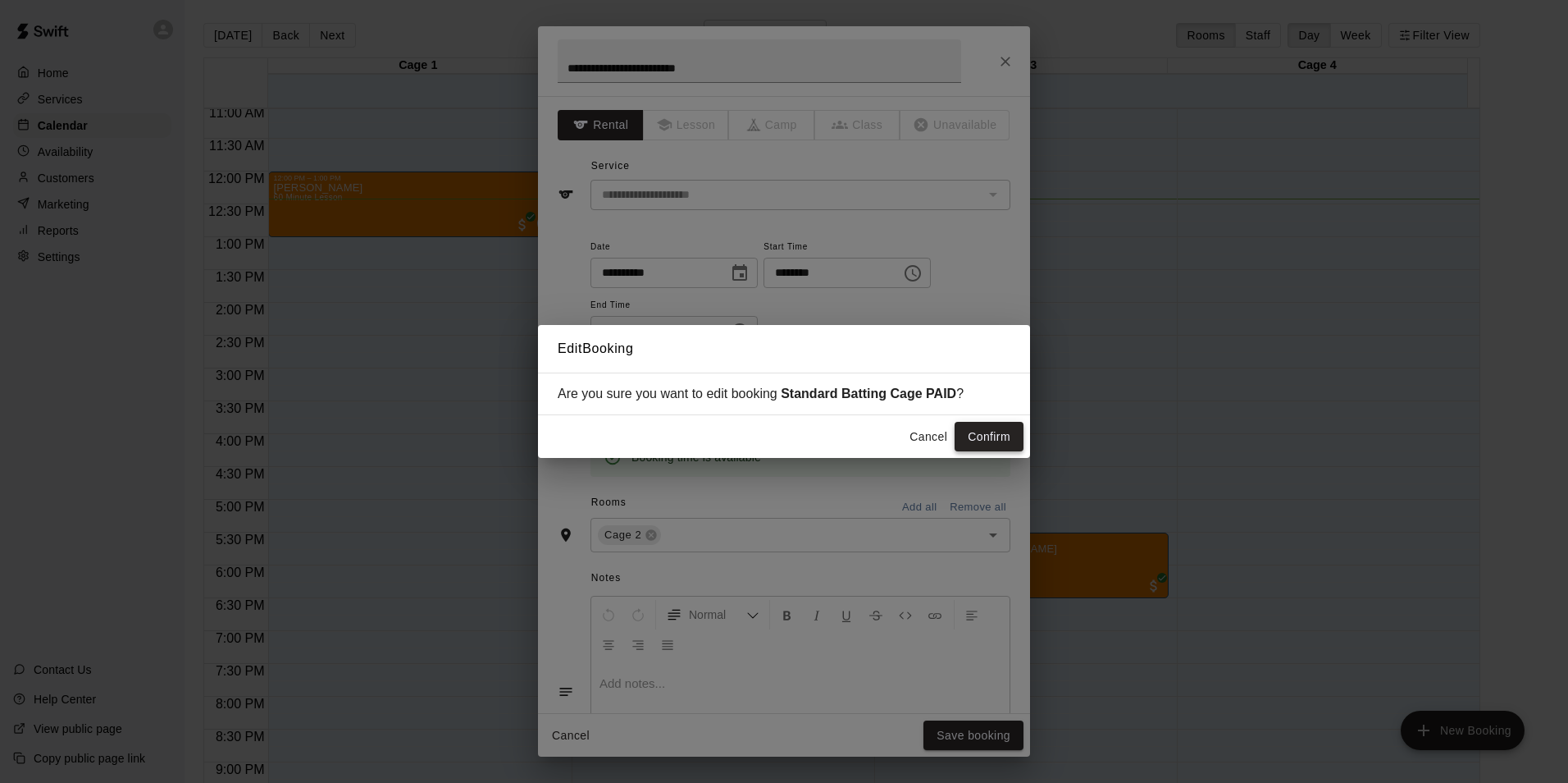
click at [982, 433] on button "Confirm" at bounding box center [989, 437] width 69 height 31
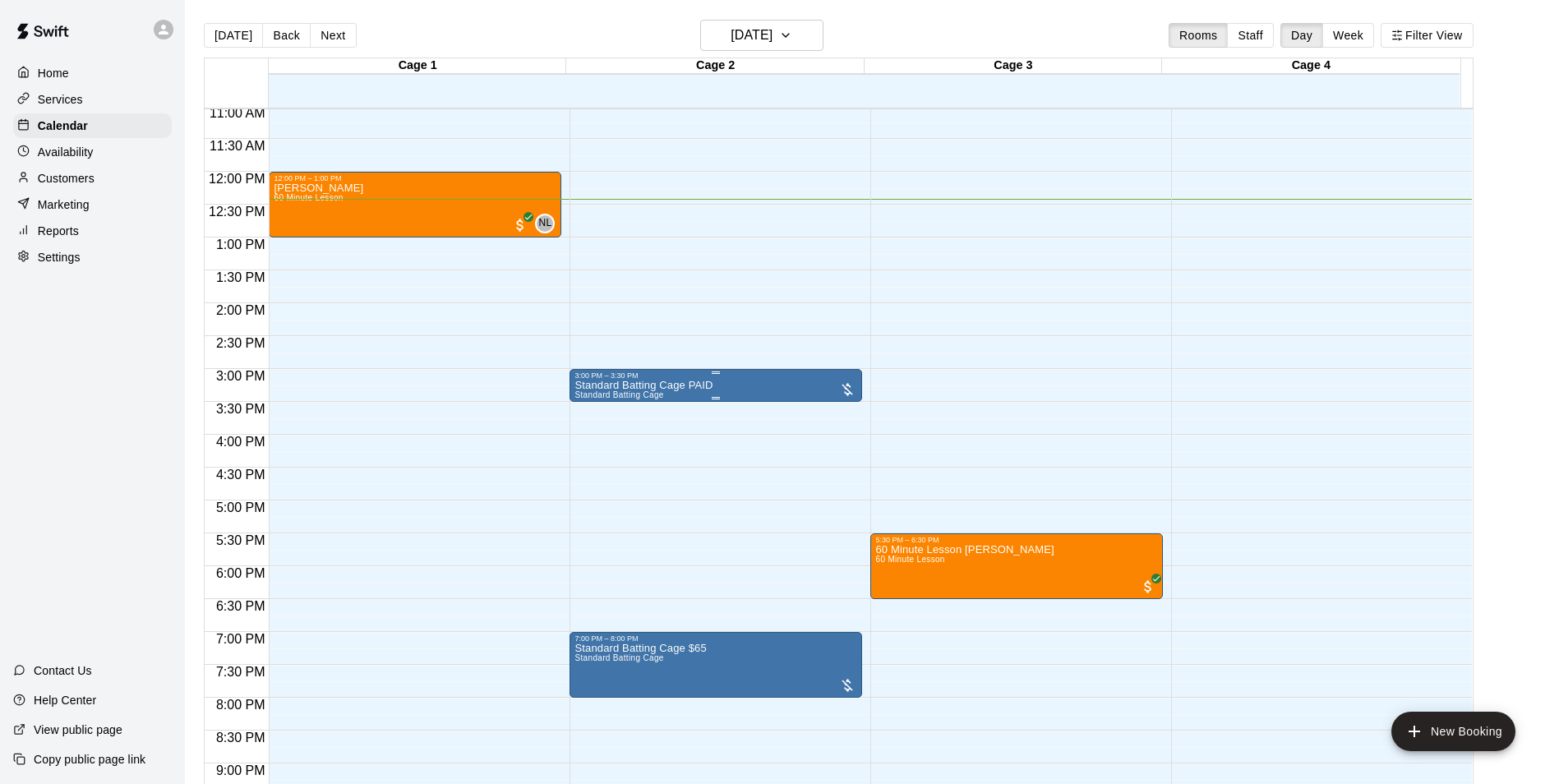
click at [806, 387] on div "Standard Batting Cage PAID Standard Batting Cage" at bounding box center [715, 772] width 283 height 784
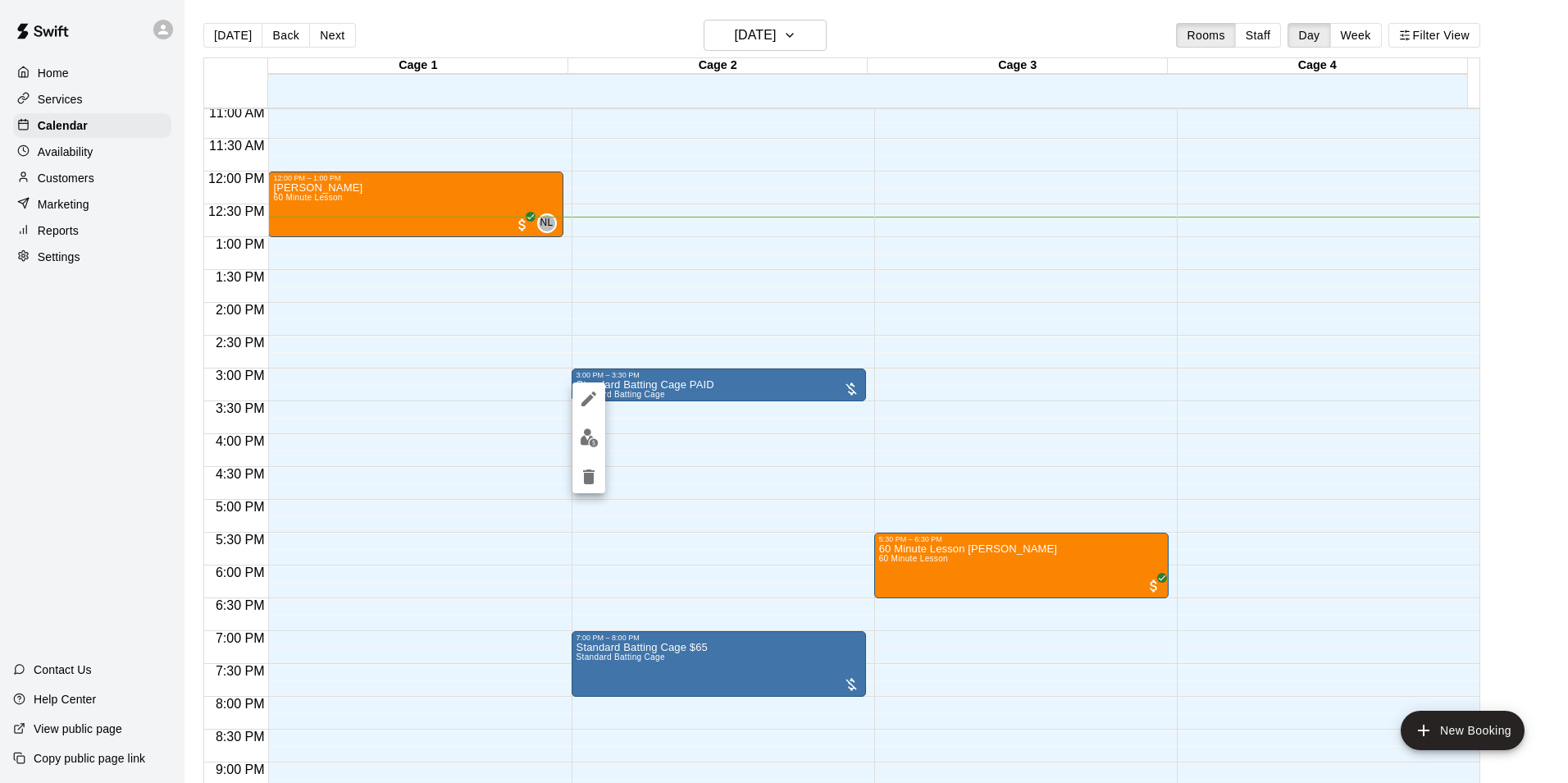
drag, startPoint x: 663, startPoint y: 389, endPoint x: 741, endPoint y: 428, distance: 87.2
click at [741, 428] on div at bounding box center [784, 392] width 1568 height 783
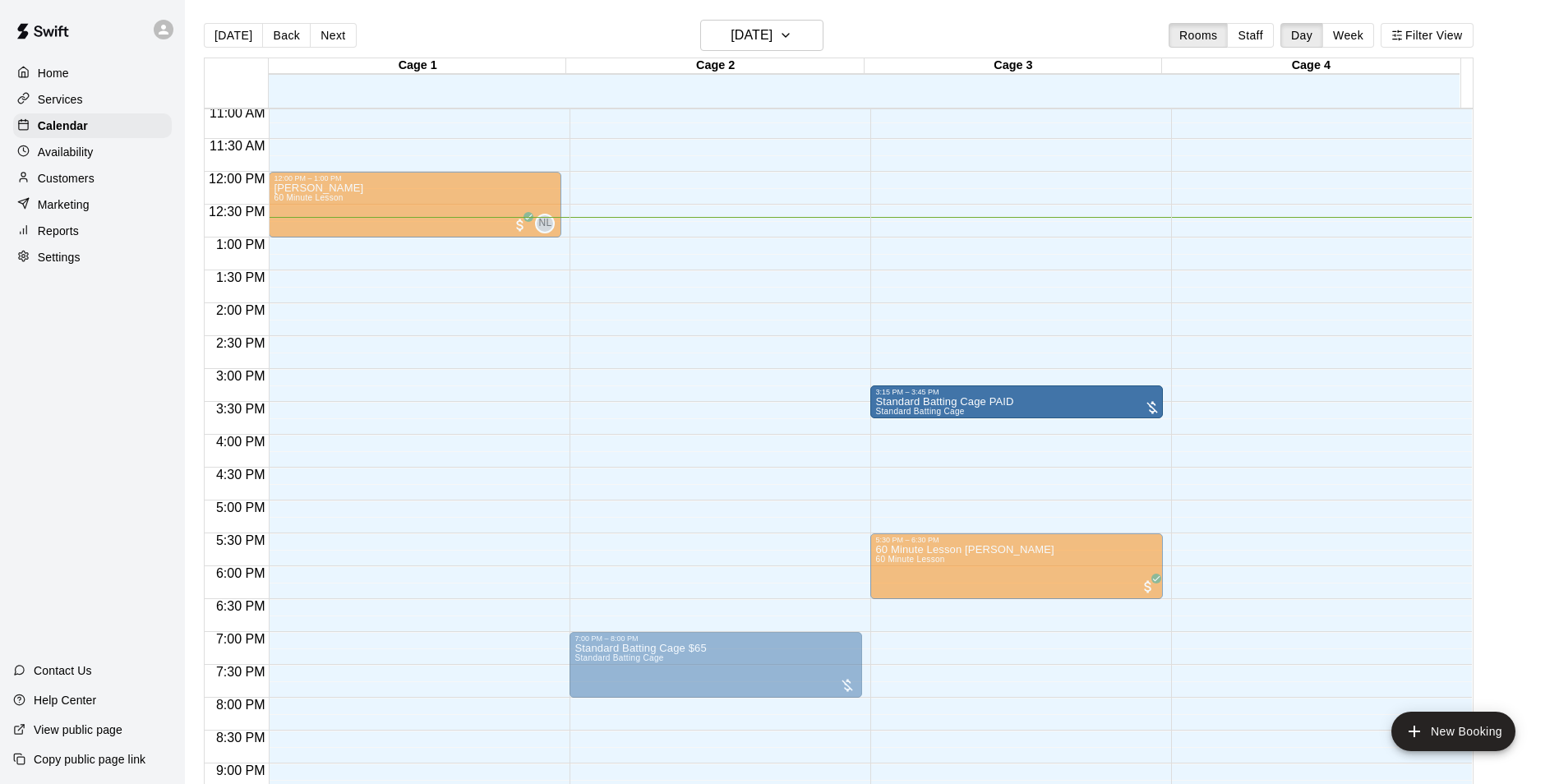
drag, startPoint x: 737, startPoint y: 380, endPoint x: 931, endPoint y: 404, distance: 195.5
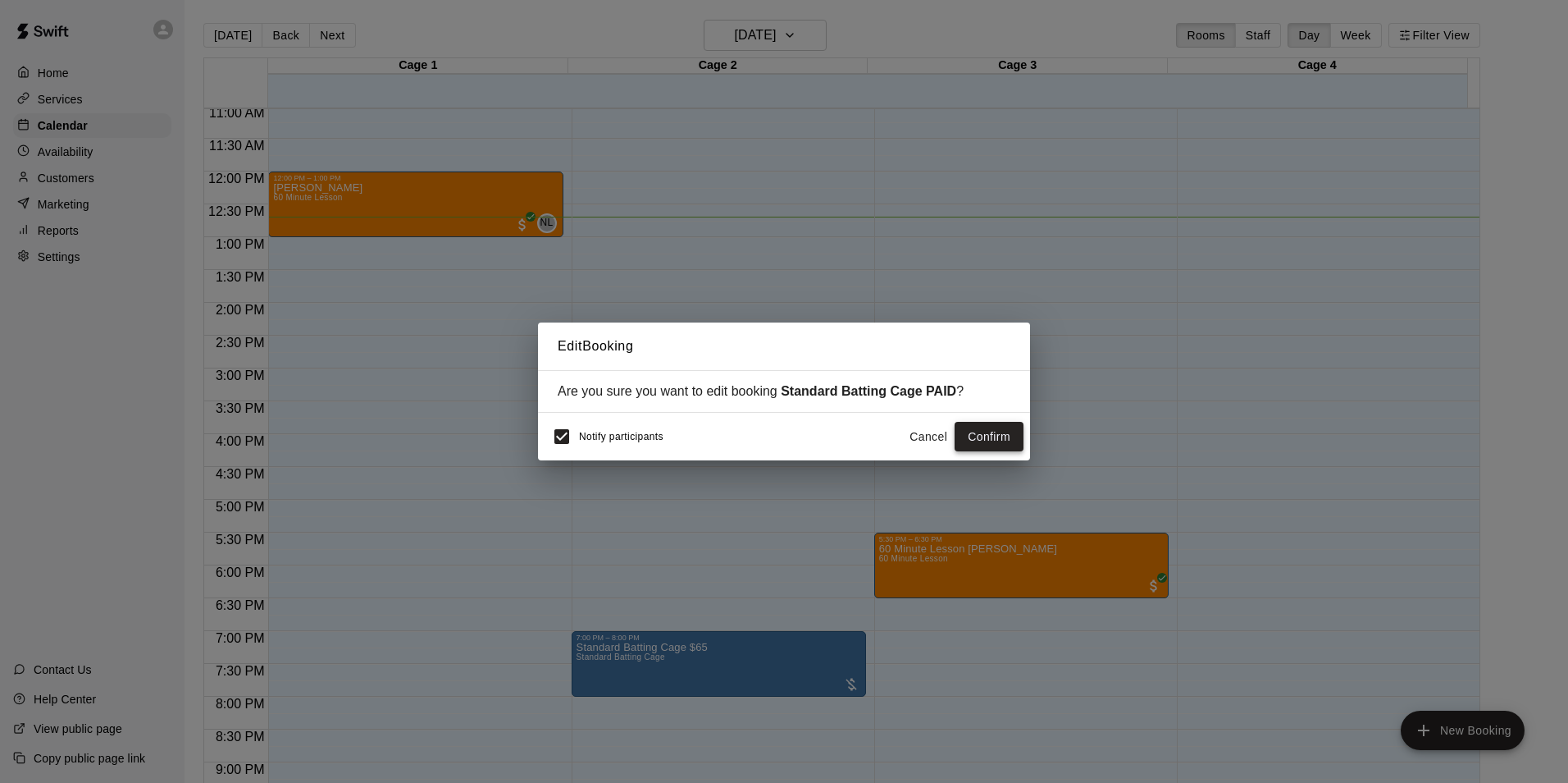
click at [977, 433] on button "Confirm" at bounding box center [989, 437] width 69 height 31
click at [977, 428] on button "Confirm" at bounding box center [989, 437] width 69 height 31
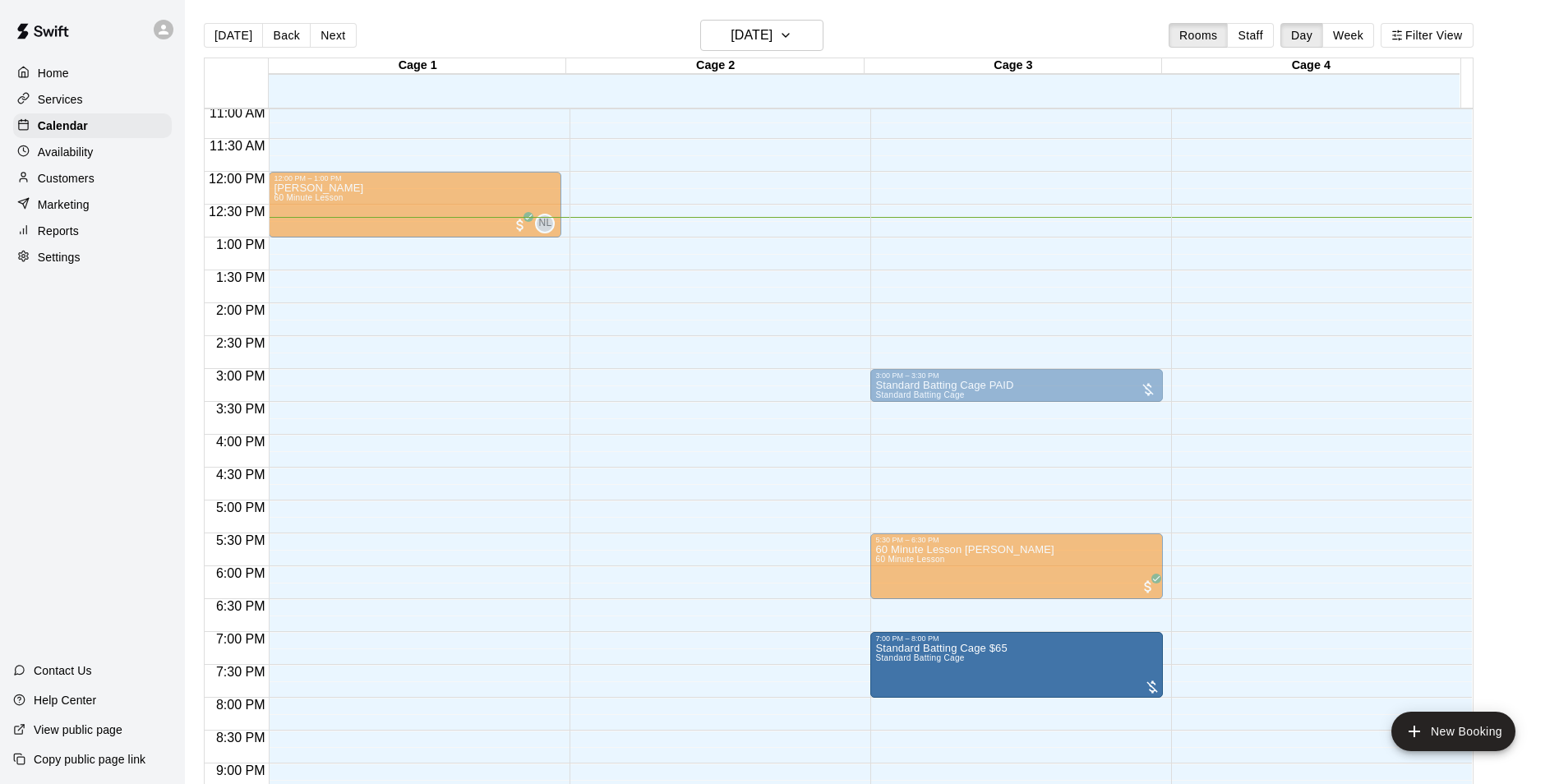
drag, startPoint x: 766, startPoint y: 680, endPoint x: 902, endPoint y: 692, distance: 136.5
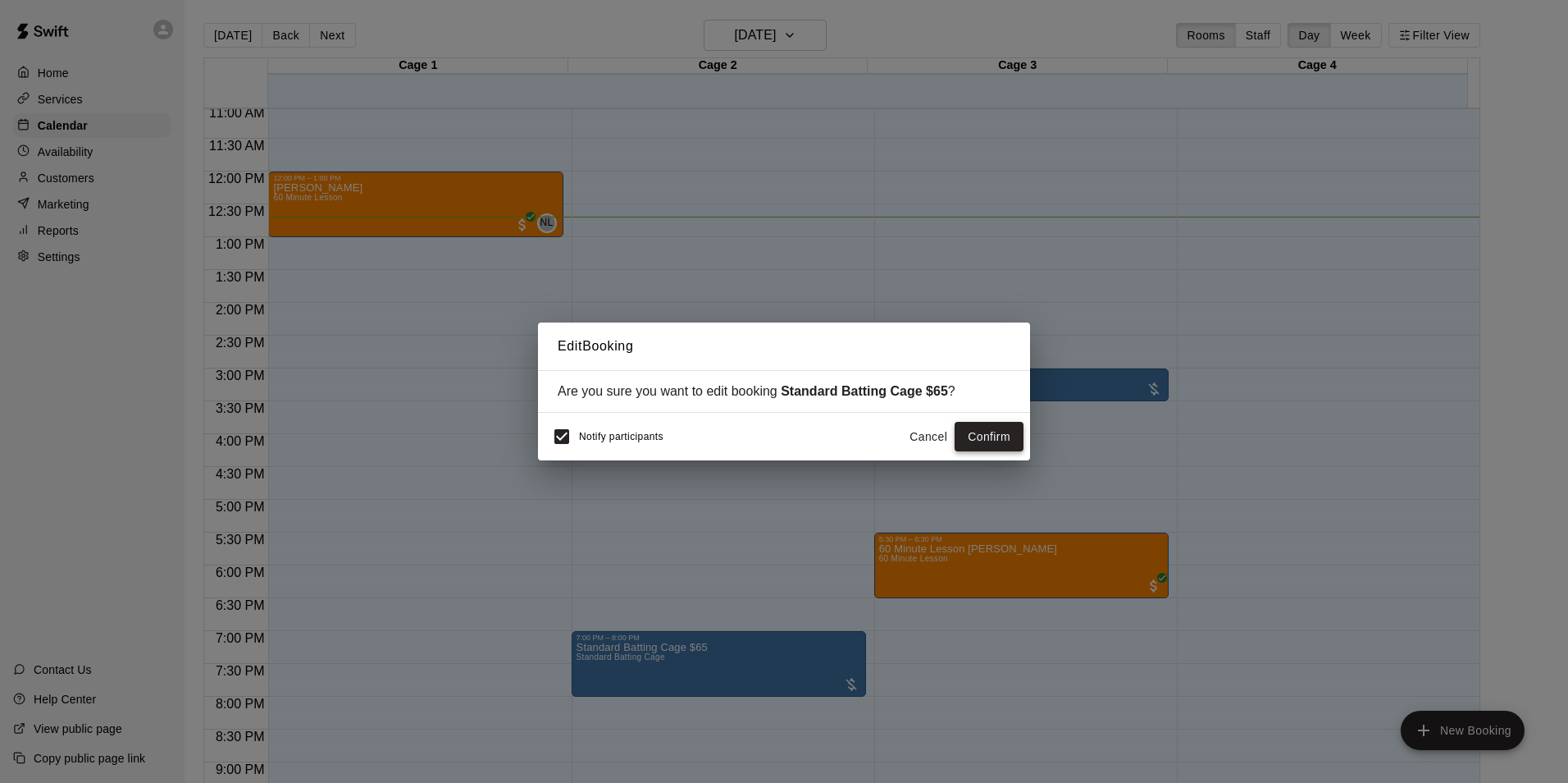
click at [997, 435] on button "Confirm" at bounding box center [989, 437] width 69 height 31
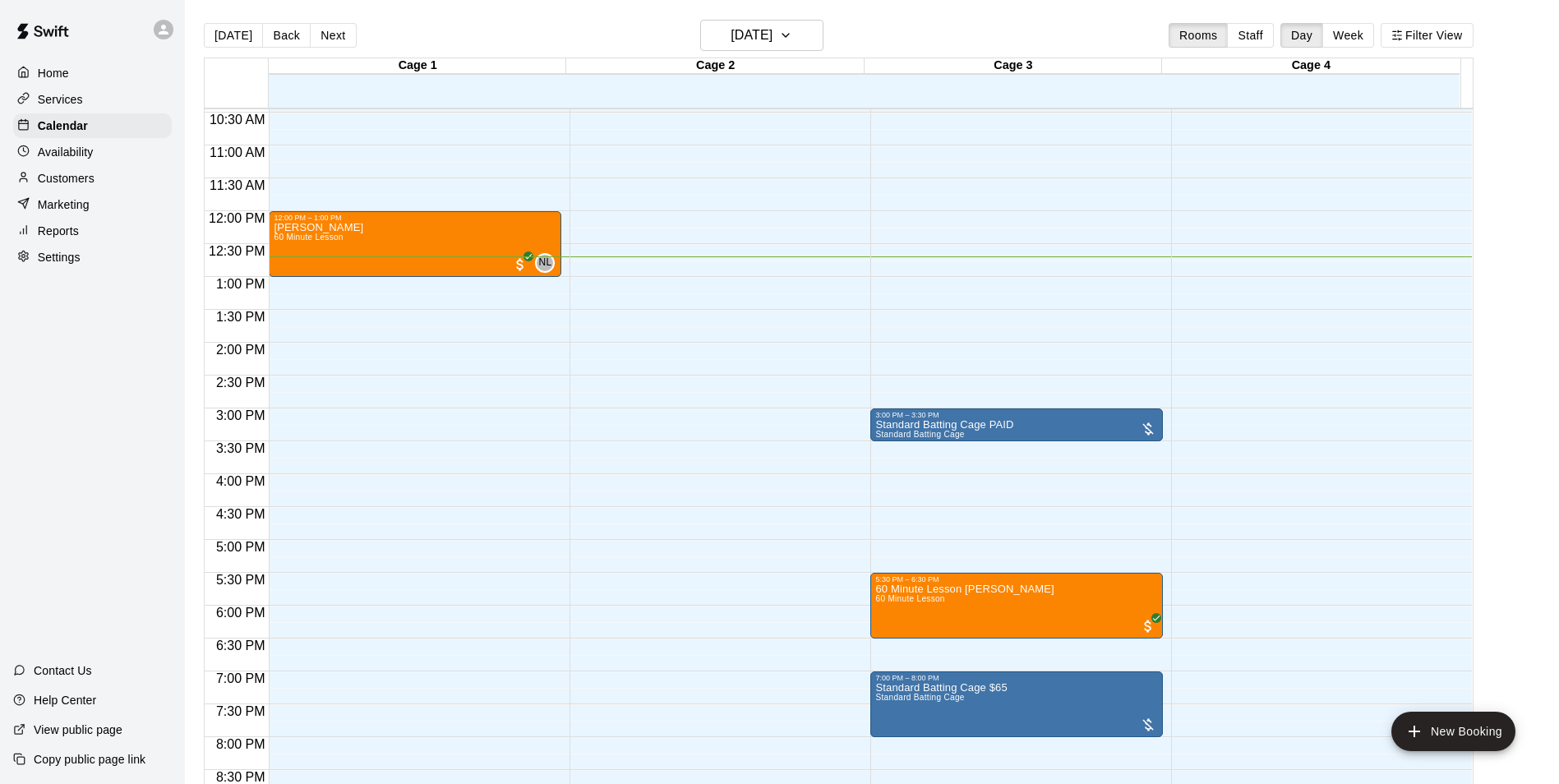
scroll to position [644, 0]
